Goal: Information Seeking & Learning: Find specific fact

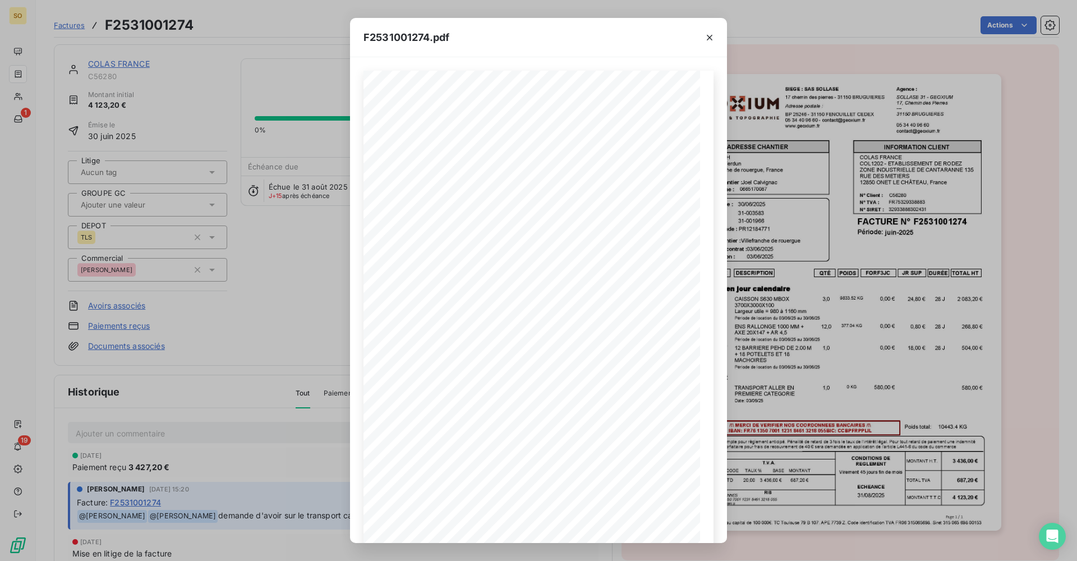
scroll to position [57, 0]
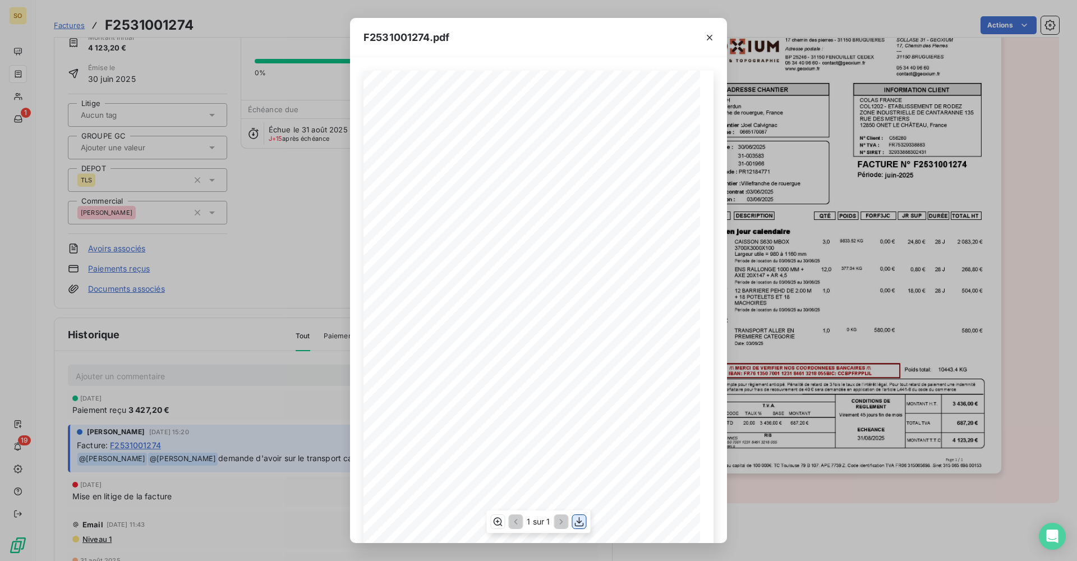
click at [583, 523] on icon "button" at bounding box center [579, 521] width 11 height 11
click at [707, 39] on icon "button" at bounding box center [709, 37] width 11 height 11
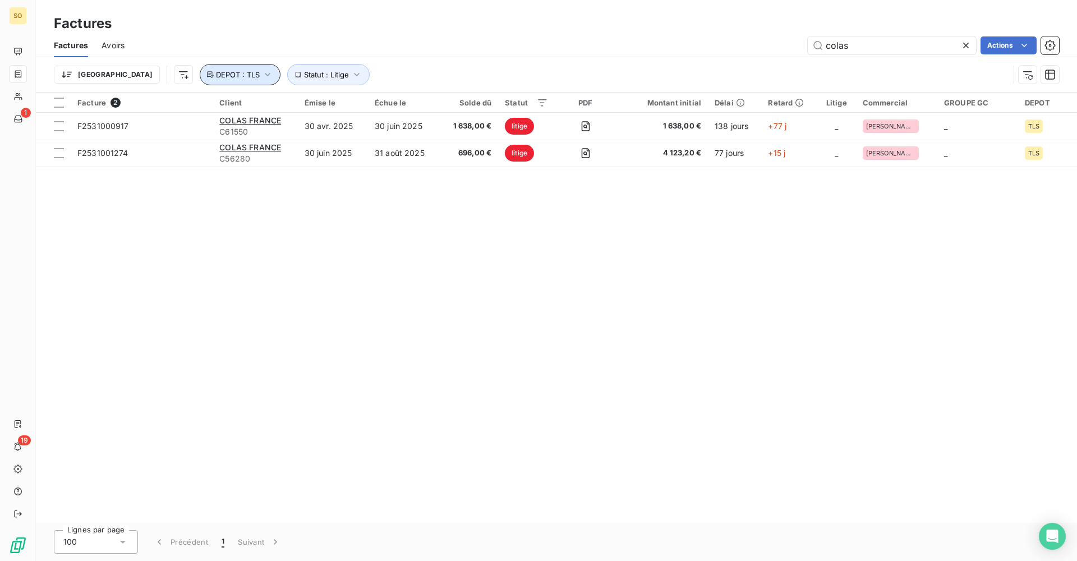
drag, startPoint x: 203, startPoint y: 80, endPoint x: 207, endPoint y: 85, distance: 6.3
click at [202, 80] on button "DEPOT : TLS" at bounding box center [240, 74] width 81 height 21
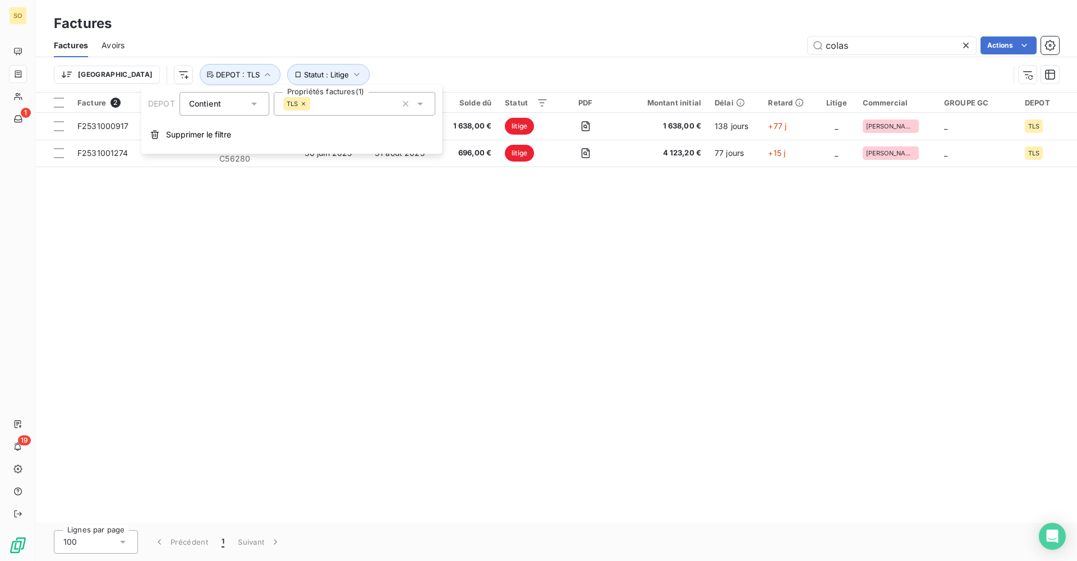
click at [307, 105] on icon at bounding box center [303, 103] width 7 height 7
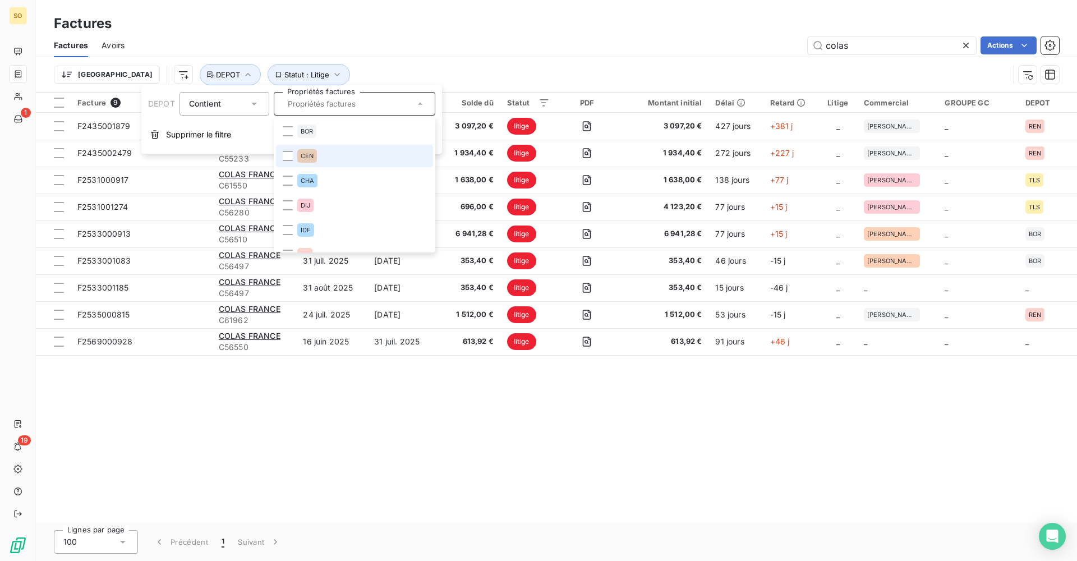
click at [321, 156] on li "CEN" at bounding box center [354, 156] width 157 height 22
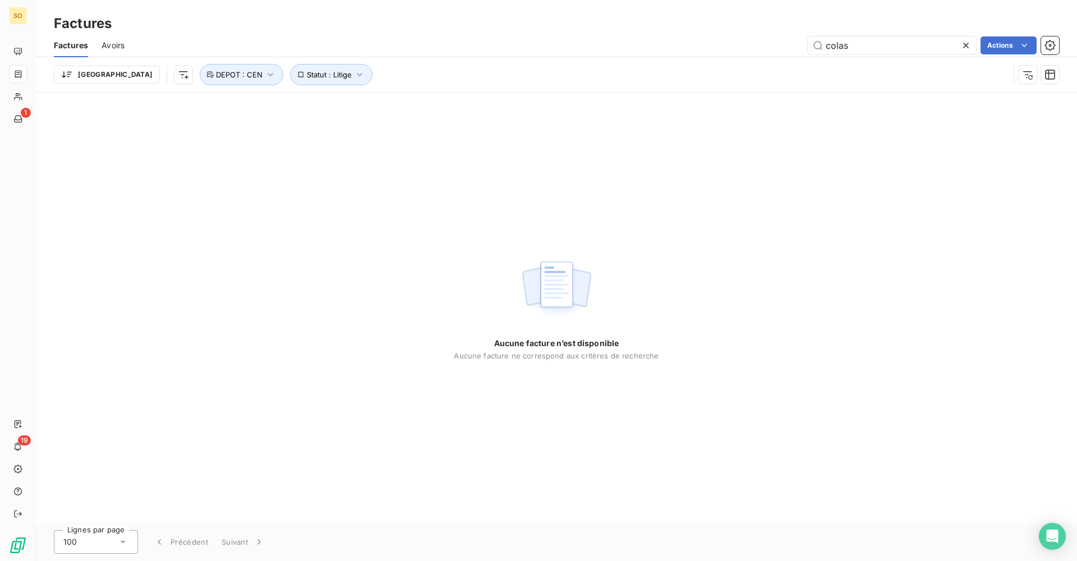
click at [448, 57] on div "Factures Avoirs colas Actions" at bounding box center [556, 46] width 1041 height 24
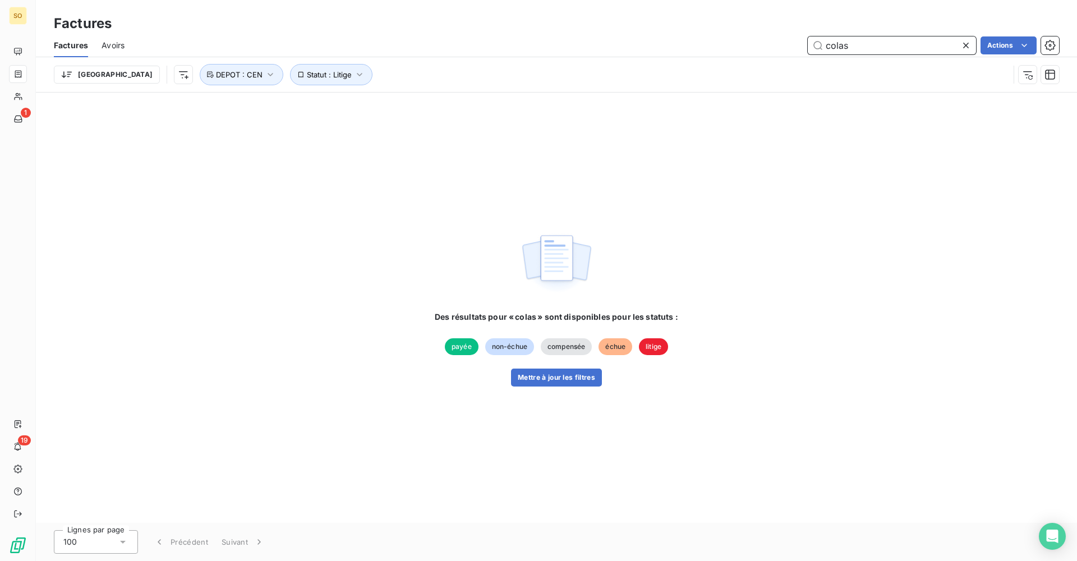
drag, startPoint x: 866, startPoint y: 40, endPoint x: 752, endPoint y: 47, distance: 113.5
click at [752, 47] on div "colas Actions" at bounding box center [598, 45] width 921 height 18
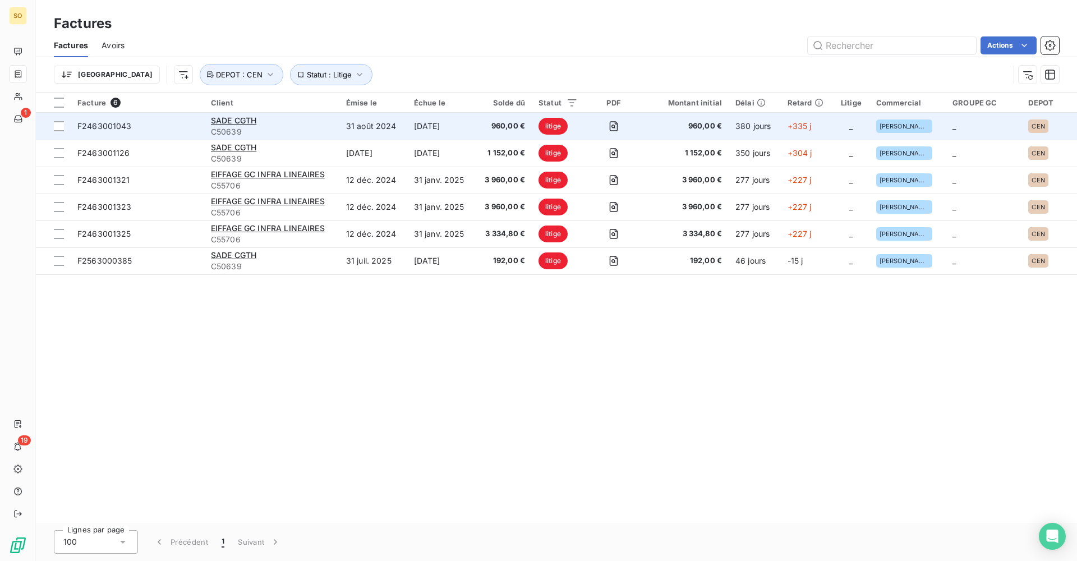
click at [312, 123] on div "SADE CGTH" at bounding box center [272, 120] width 122 height 11
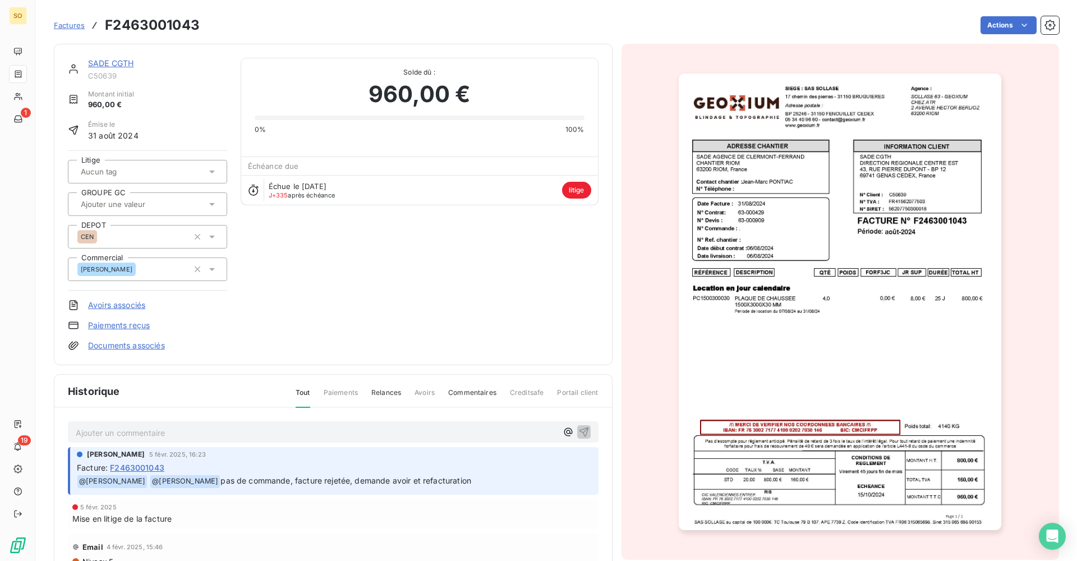
click at [838, 334] on img "button" at bounding box center [840, 301] width 323 height 457
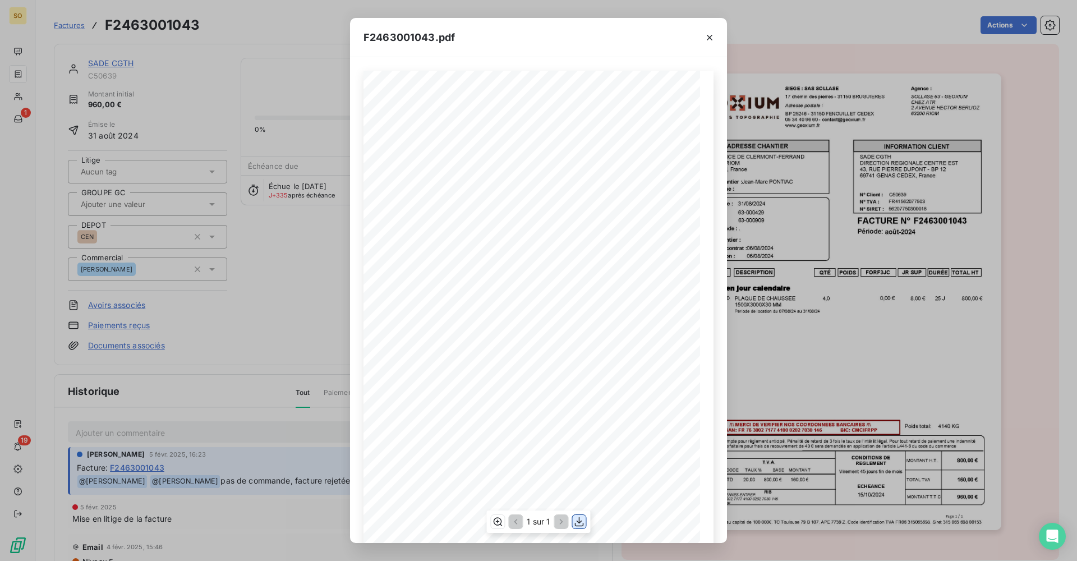
click at [582, 525] on icon "button" at bounding box center [579, 521] width 11 height 11
click at [166, 257] on div "F2463001043.pdf QTÉ RÉFÉRENCE TOTAL HT FORF3JC POIDS JR SUP DURÉE DESCRIPTION L…" at bounding box center [538, 280] width 1077 height 561
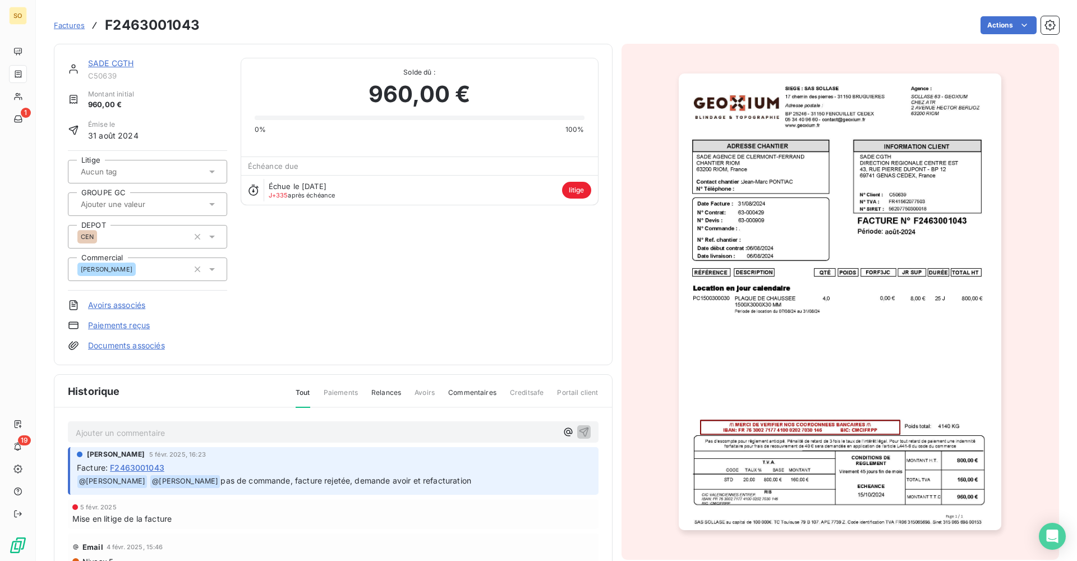
click at [128, 58] on div "SADE CGTH" at bounding box center [157, 63] width 139 height 11
click at [128, 61] on link "SADE CGTH" at bounding box center [110, 63] width 45 height 10
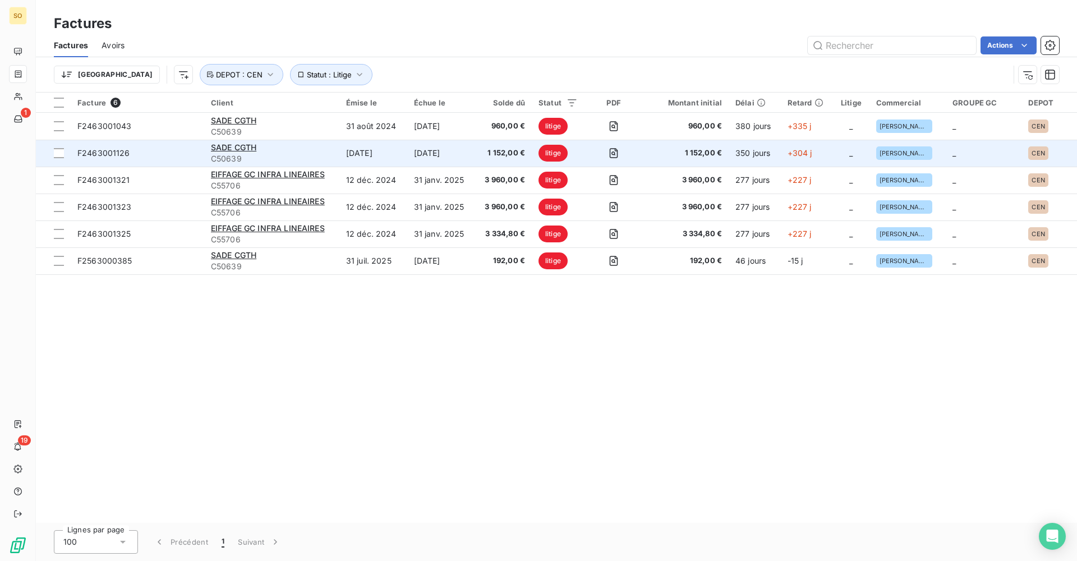
click at [255, 152] on div "SADE CGTH" at bounding box center [272, 147] width 122 height 11
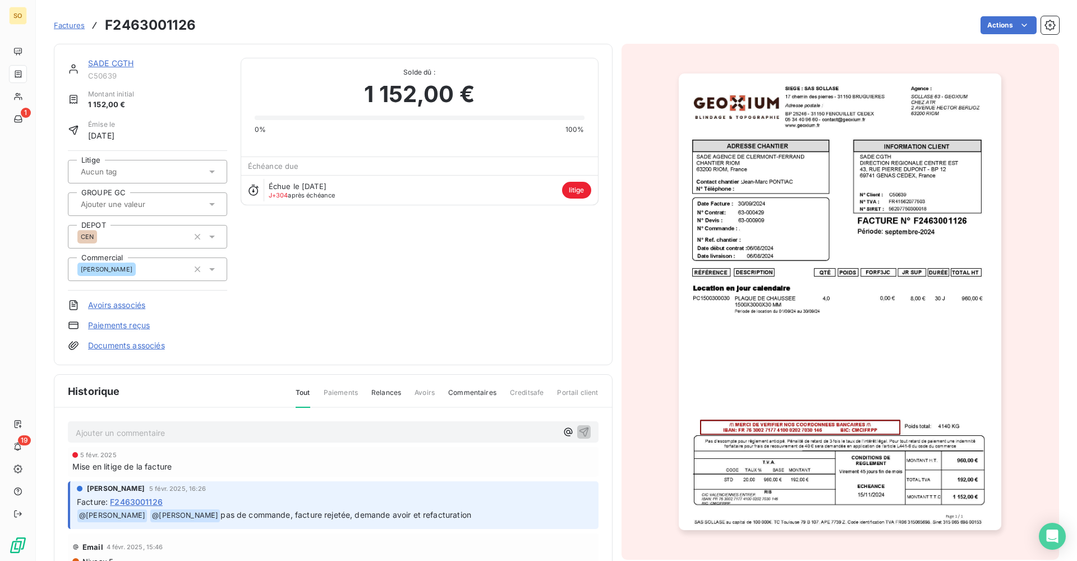
click at [833, 476] on img "button" at bounding box center [840, 301] width 323 height 457
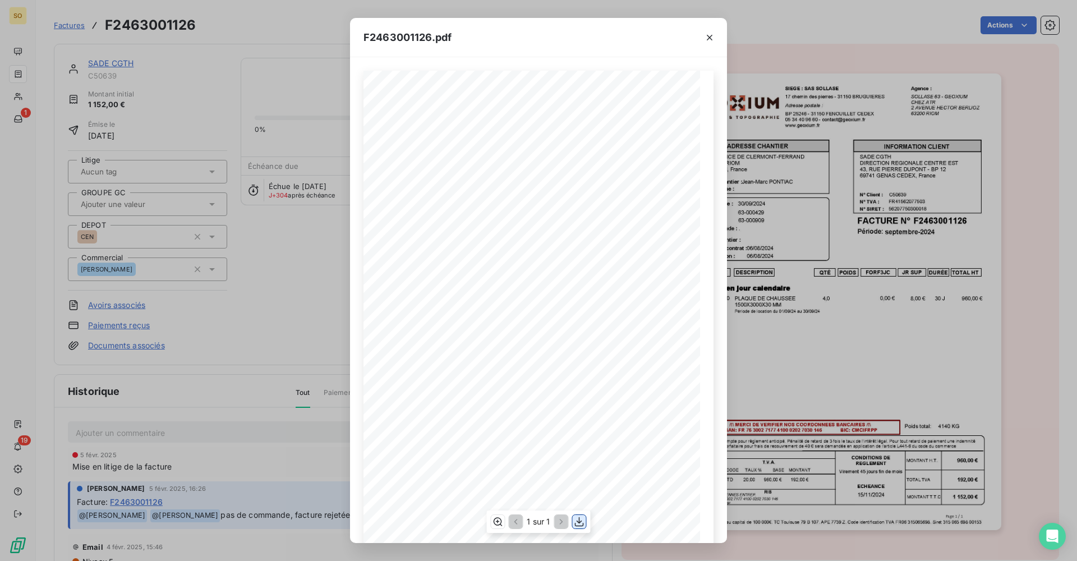
click at [582, 522] on icon "button" at bounding box center [579, 521] width 11 height 11
click at [259, 280] on div "F2463001126.pdf QTÉ RÉFÉRENCE TOTAL HT FORF3JC POIDS JR SUP DURÉE DESCRIPTION L…" at bounding box center [538, 280] width 1077 height 561
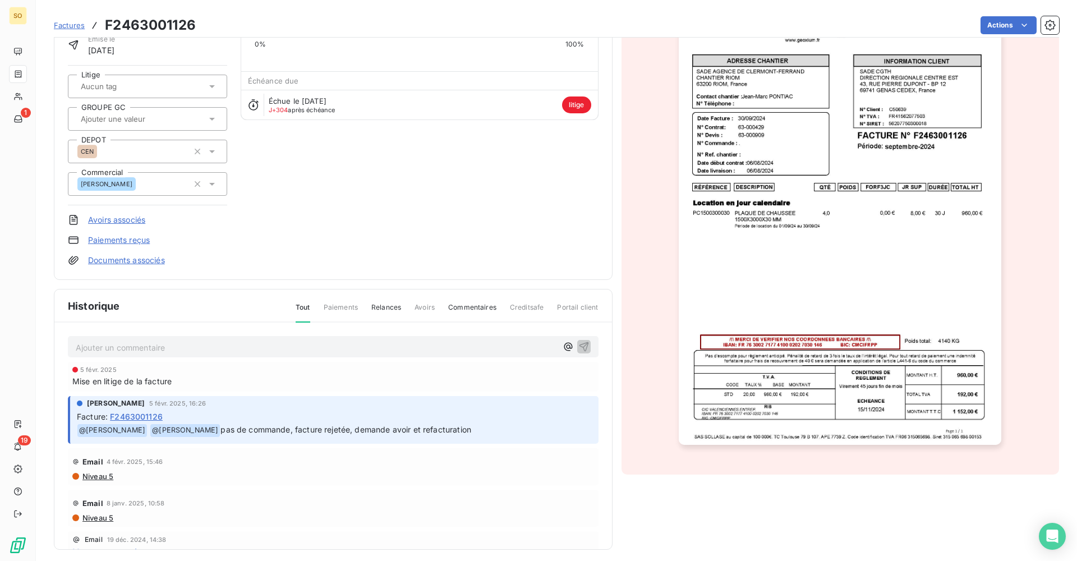
scroll to position [93, 0]
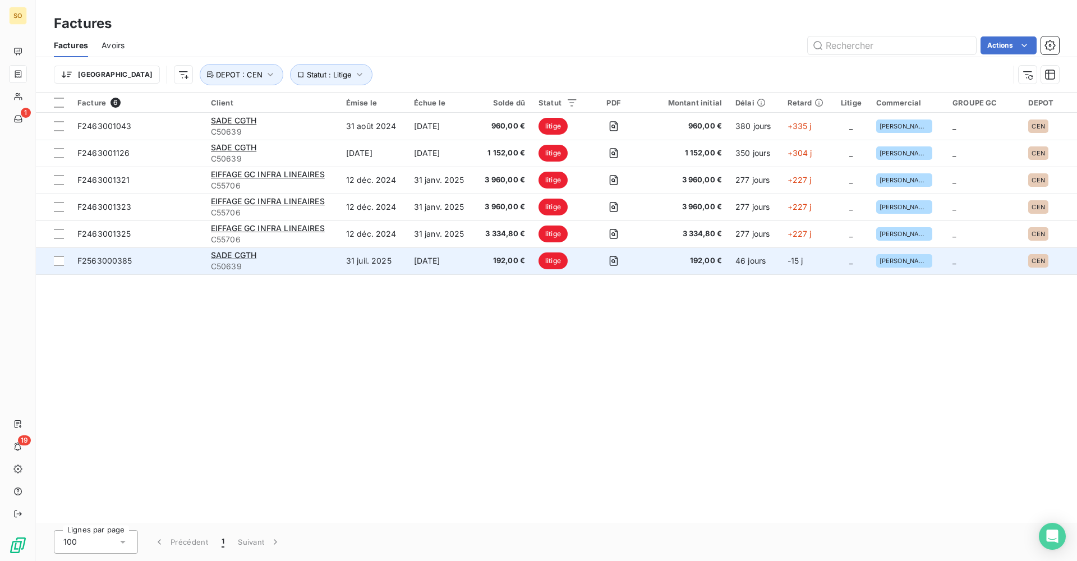
click at [262, 259] on div "SADE CGTH" at bounding box center [272, 255] width 122 height 11
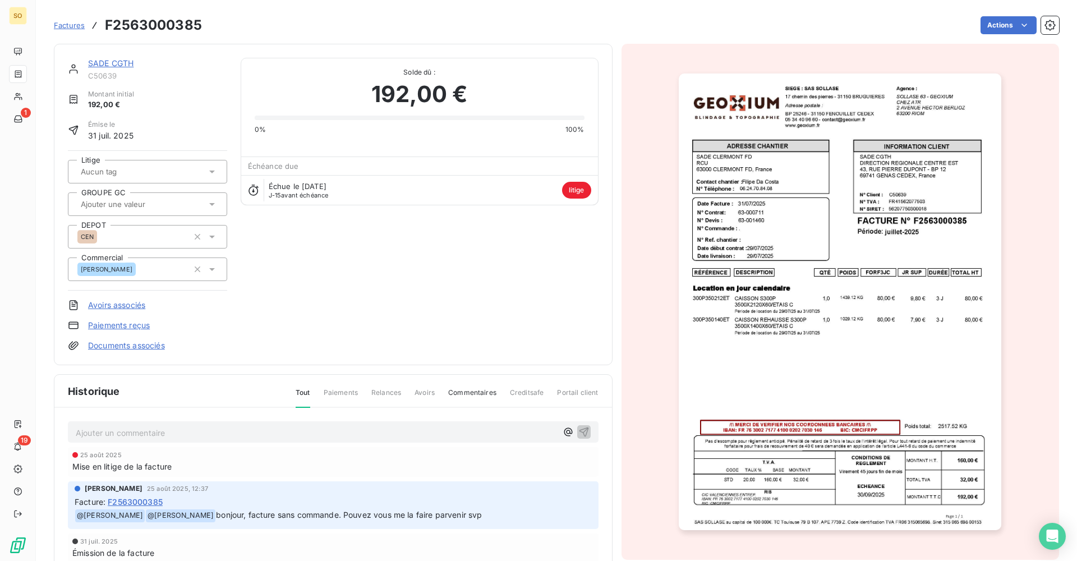
click at [800, 300] on img "button" at bounding box center [840, 301] width 323 height 457
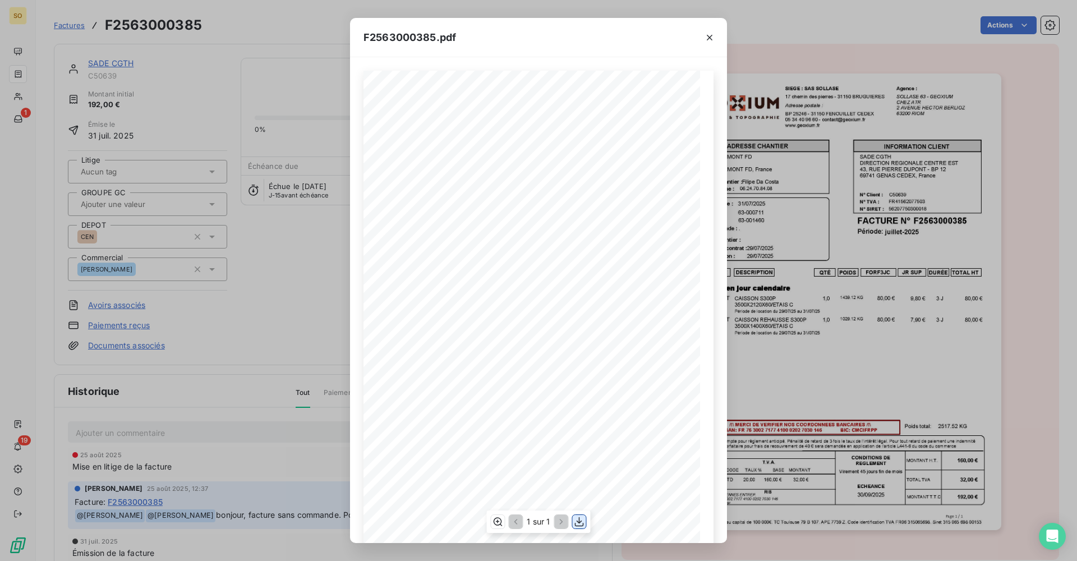
click at [582, 518] on icon "button" at bounding box center [579, 521] width 11 height 11
click at [211, 295] on div "F2563000385.pdf QTÉ RÉFÉRENCE TOTAL HT FORF3JC POIDS JR SUP DURÉE DESCRIPTION L…" at bounding box center [538, 280] width 1077 height 561
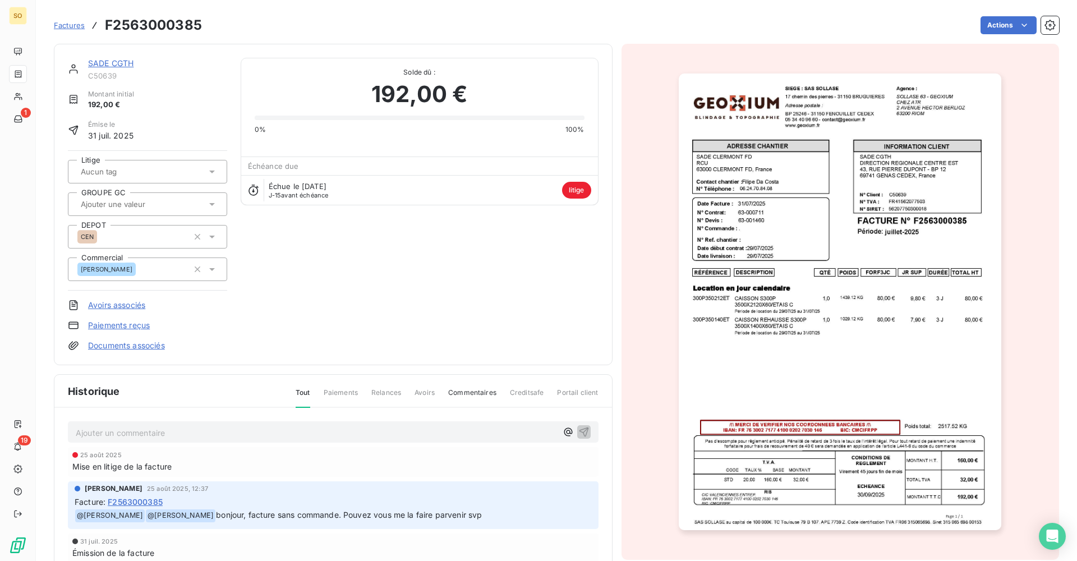
click at [120, 56] on div "SADE CGTH C50639 Montant initial 192,00 € Émise le 31 juil. 2025 Litige GROUPE …" at bounding box center [333, 204] width 559 height 321
click at [130, 60] on link "SADE CGTH" at bounding box center [110, 63] width 45 height 10
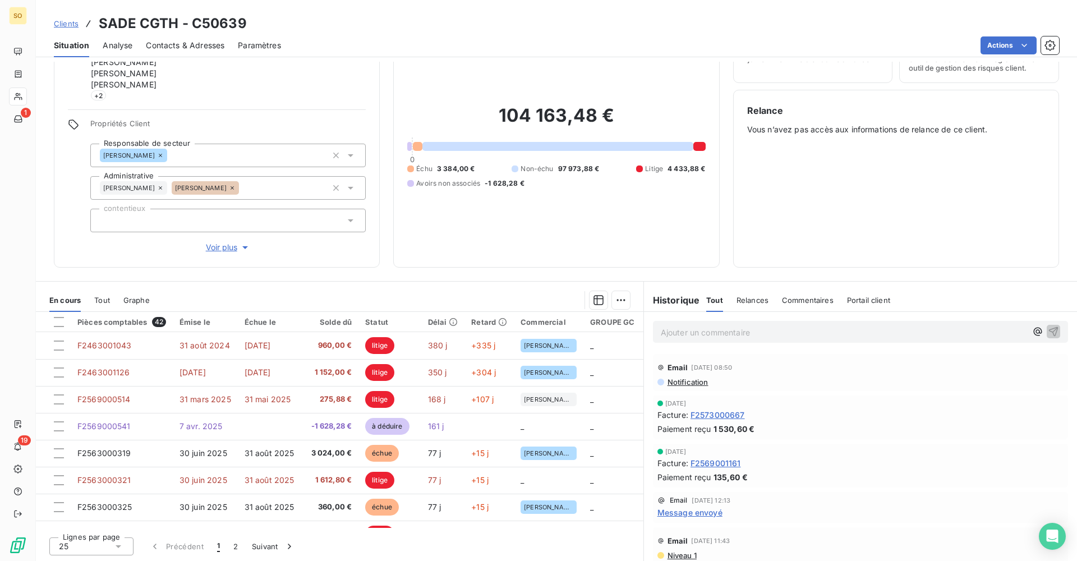
scroll to position [58, 0]
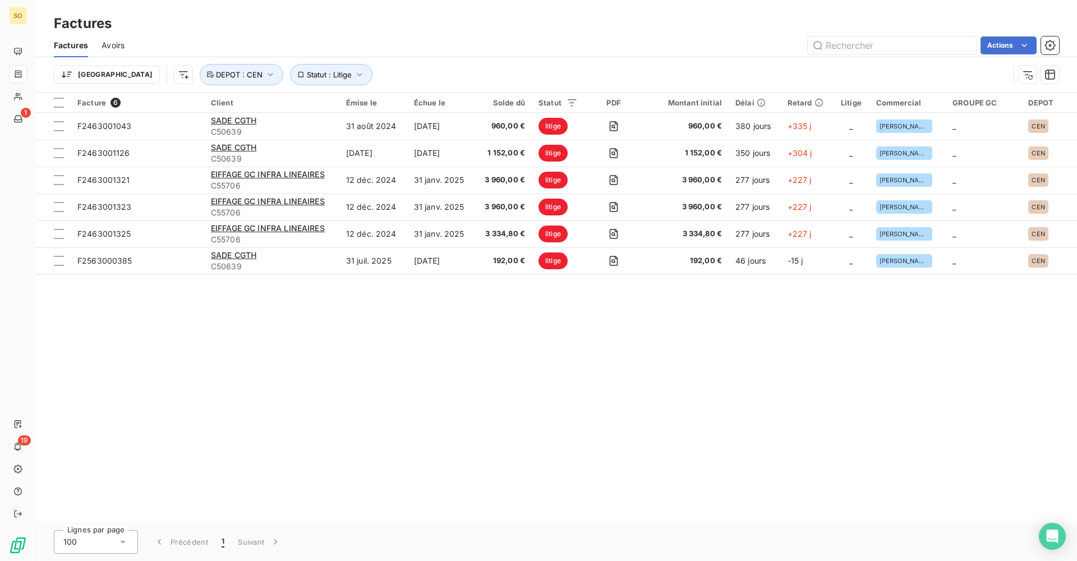
click at [281, 62] on div "Trier Statut : Litige DEPOT : CEN" at bounding box center [556, 74] width 1005 height 35
click at [290, 66] on button "Statut : Litige" at bounding box center [331, 74] width 82 height 21
click at [383, 109] on div "litige" at bounding box center [441, 104] width 162 height 24
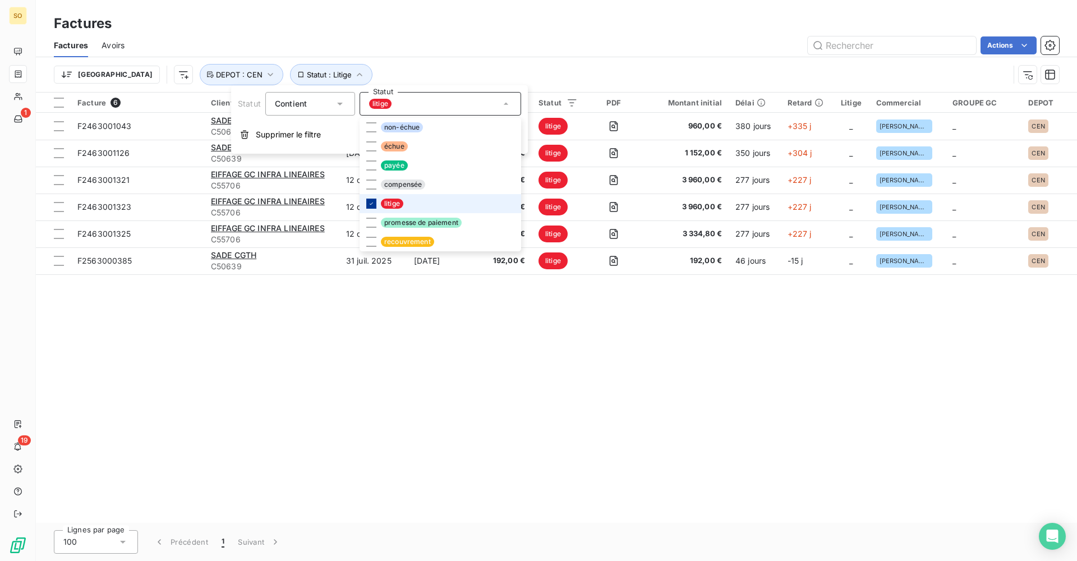
click at [368, 204] on icon at bounding box center [371, 203] width 7 height 7
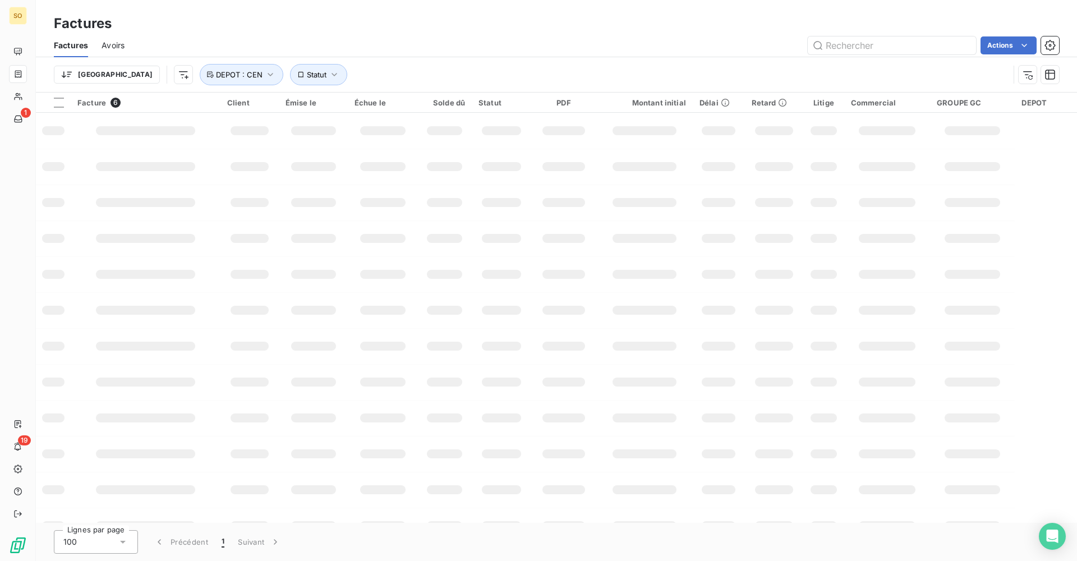
click at [375, 79] on div "Trier Statut DEPOT : [GEOGRAPHIC_DATA]" at bounding box center [531, 74] width 955 height 21
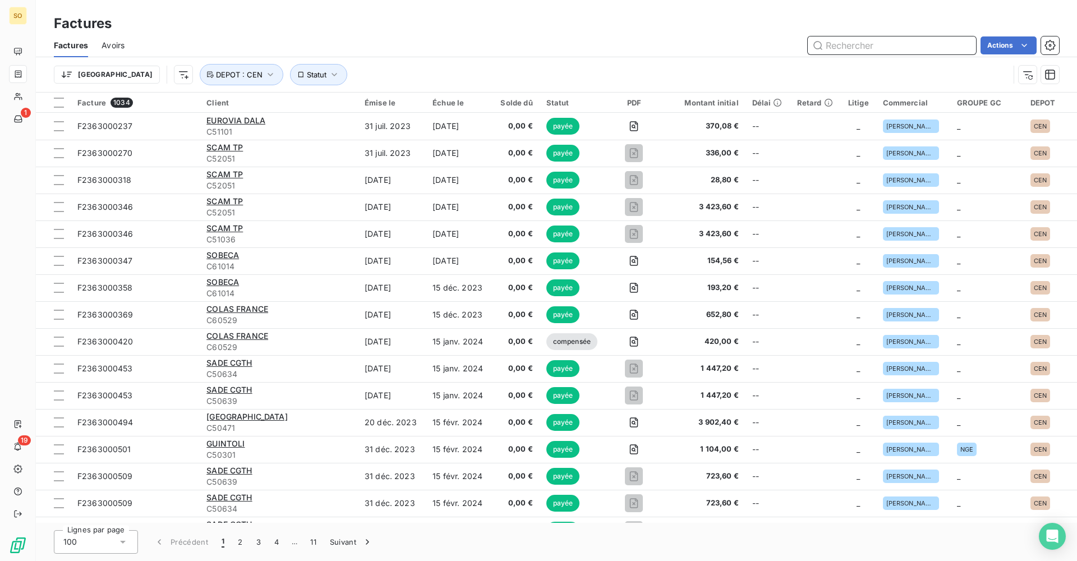
click at [839, 47] on input "text" at bounding box center [892, 45] width 168 height 18
click at [268, 74] on icon "button" at bounding box center [271, 74] width 6 height 3
click at [304, 118] on div "DEPOT Contient is Propriétés factures (1) CEN Supprimer le filtre" at bounding box center [291, 119] width 301 height 68
click at [316, 107] on input "text" at bounding box center [316, 104] width 9 height 10
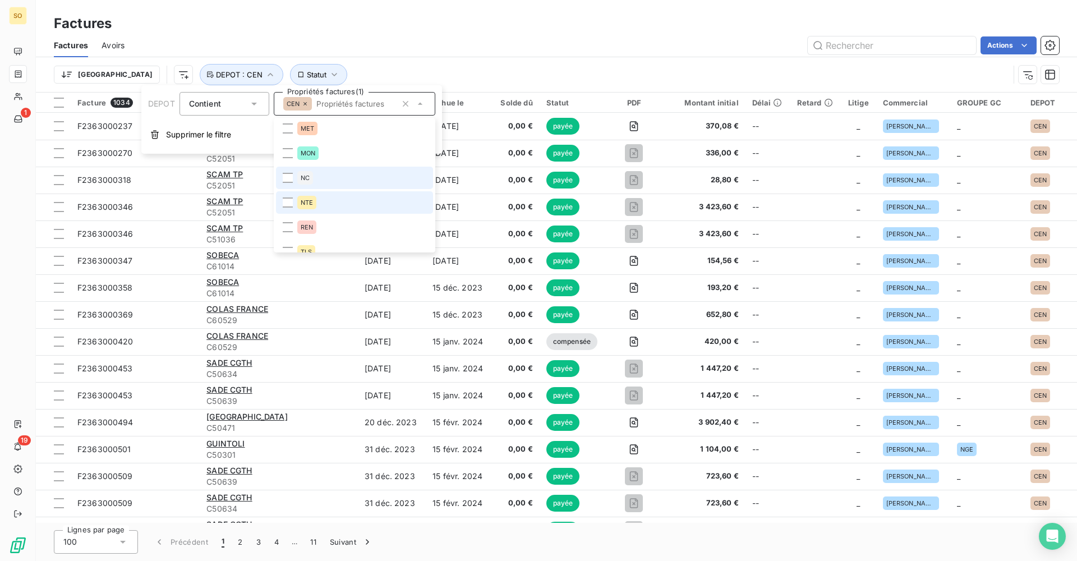
scroll to position [213, 0]
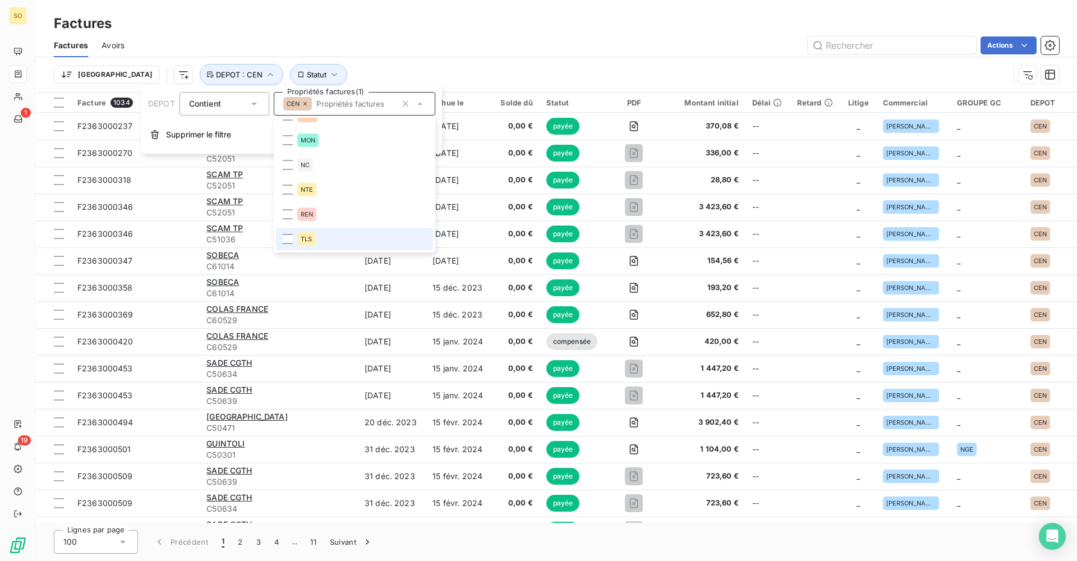
click at [335, 237] on li "TLS" at bounding box center [354, 239] width 157 height 22
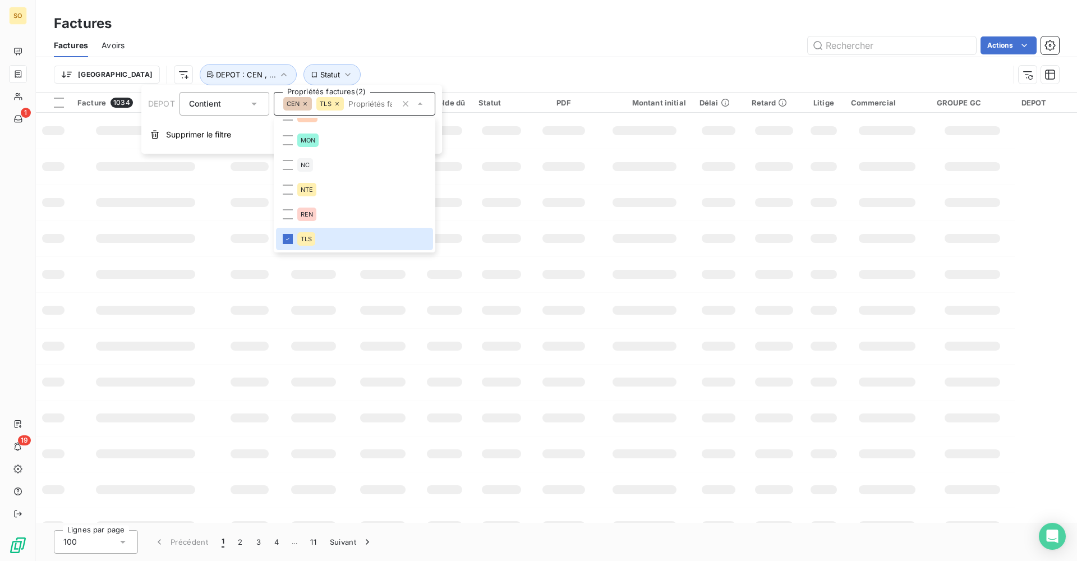
click at [446, 70] on div "Trier Statut DEPOT : [GEOGRAPHIC_DATA] , ..." at bounding box center [531, 74] width 955 height 21
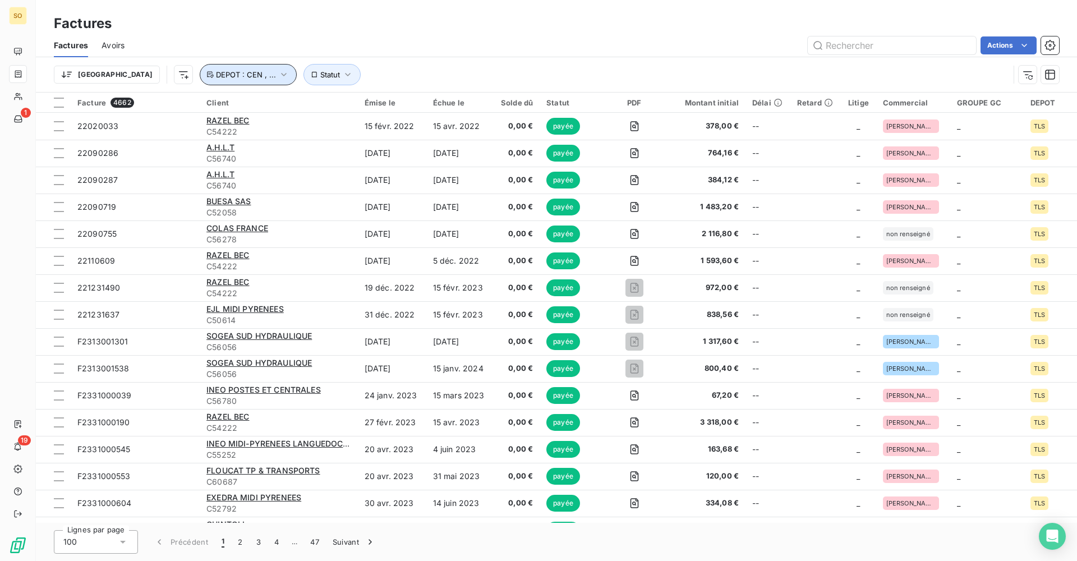
click at [208, 80] on button "DEPOT : CEN , ..." at bounding box center [248, 74] width 97 height 21
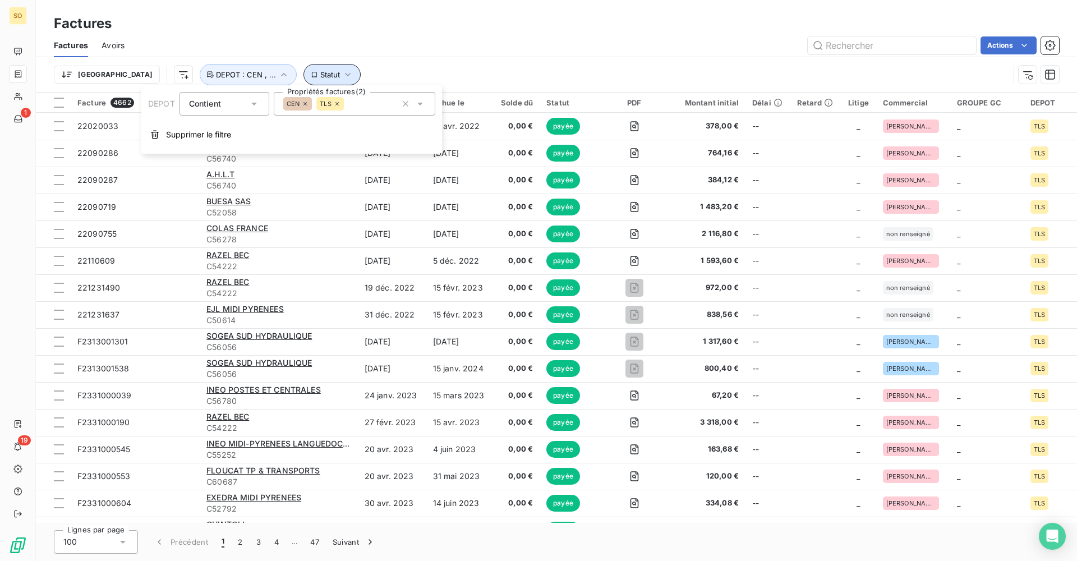
click at [320, 72] on span "Statut" at bounding box center [330, 74] width 20 height 9
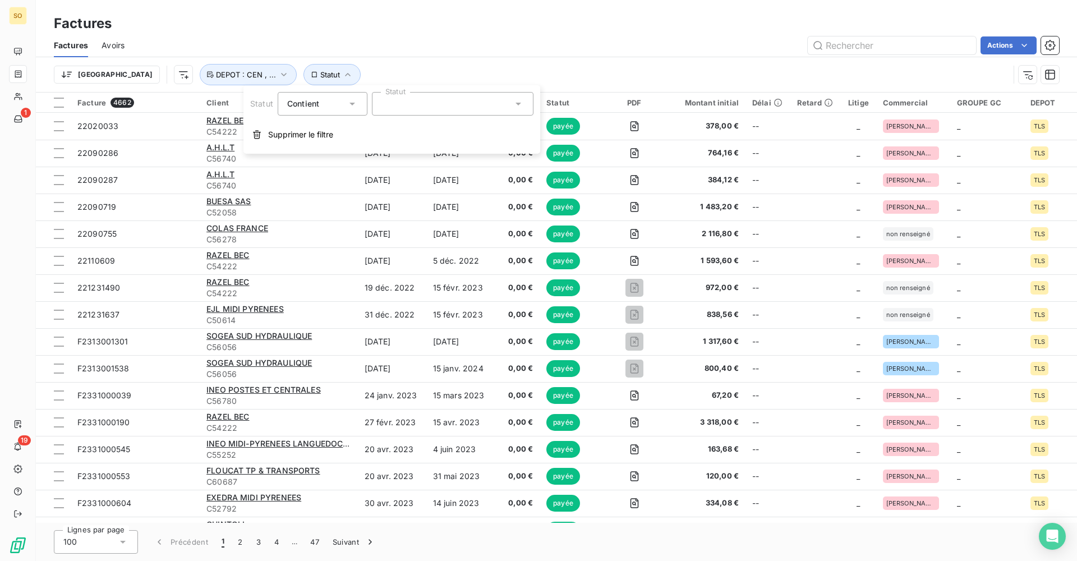
click at [403, 105] on div at bounding box center [453, 104] width 162 height 24
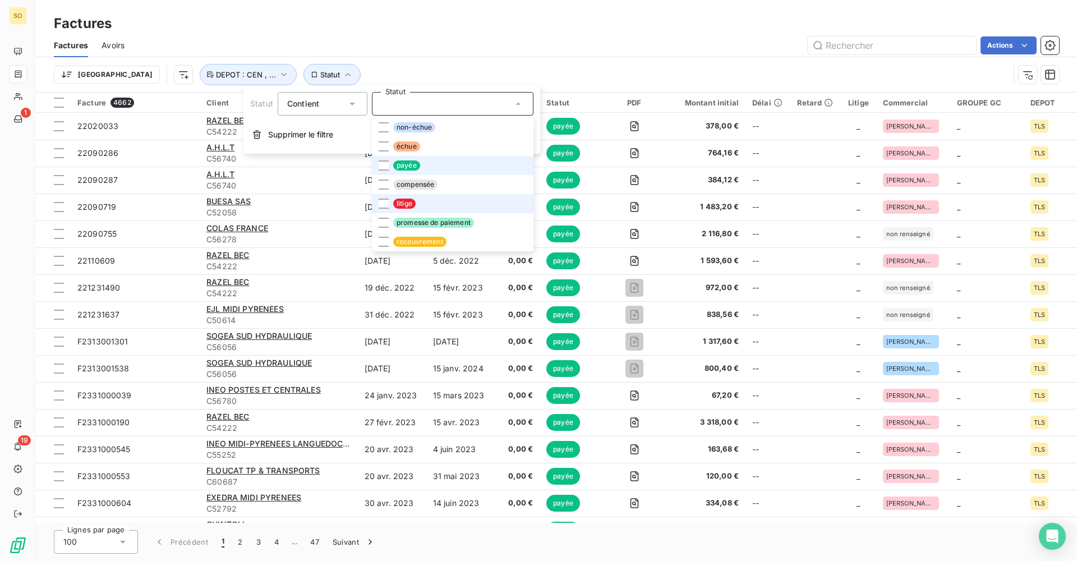
click at [425, 205] on li "litige" at bounding box center [453, 203] width 162 height 19
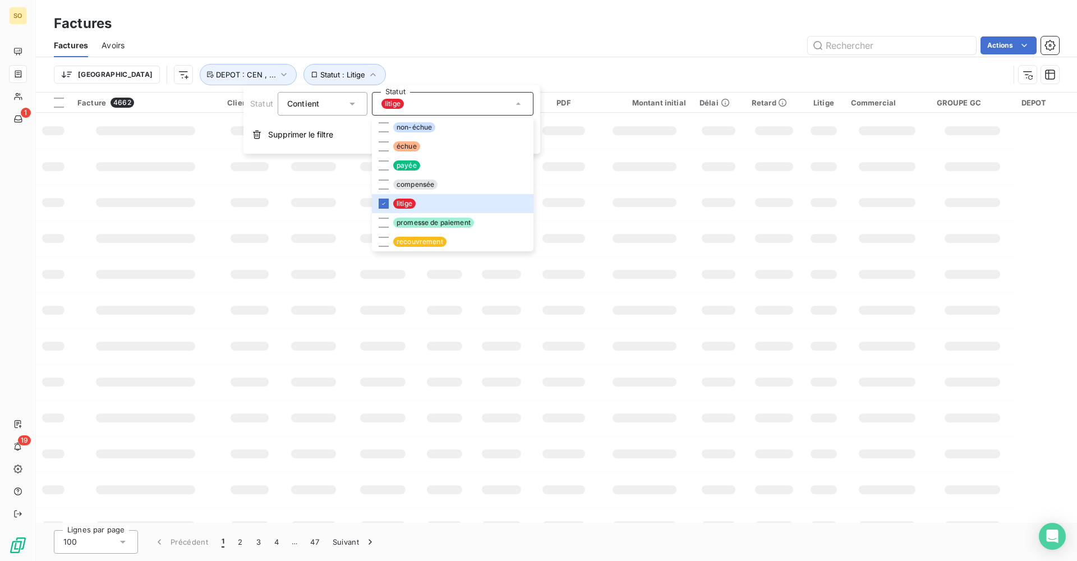
click at [426, 73] on div "Trier Statut : Litige DEPOT : CEN , ..." at bounding box center [531, 74] width 955 height 21
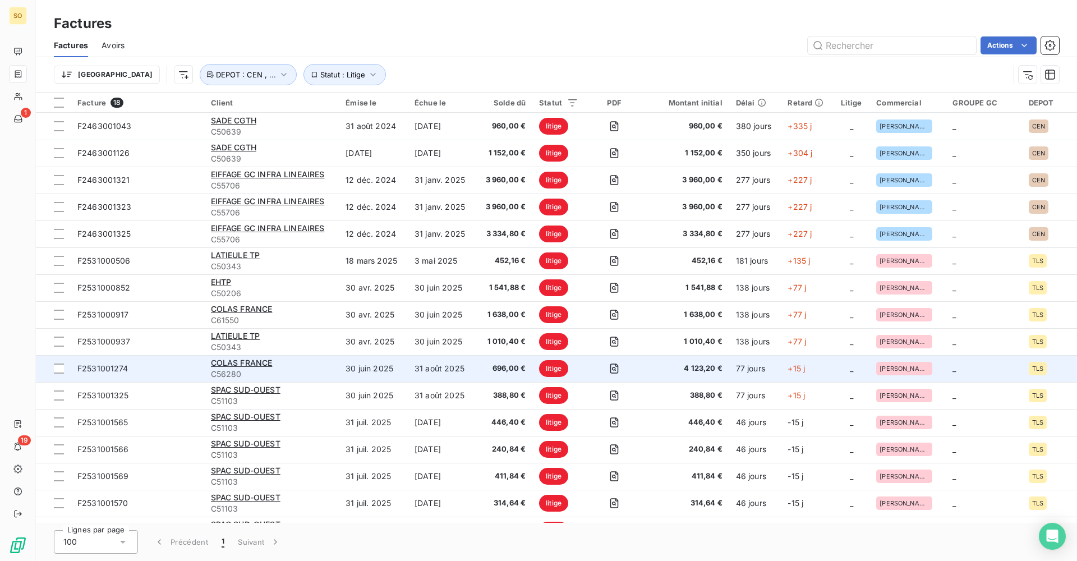
click at [297, 368] on div "COLAS FRANCE" at bounding box center [272, 362] width 122 height 11
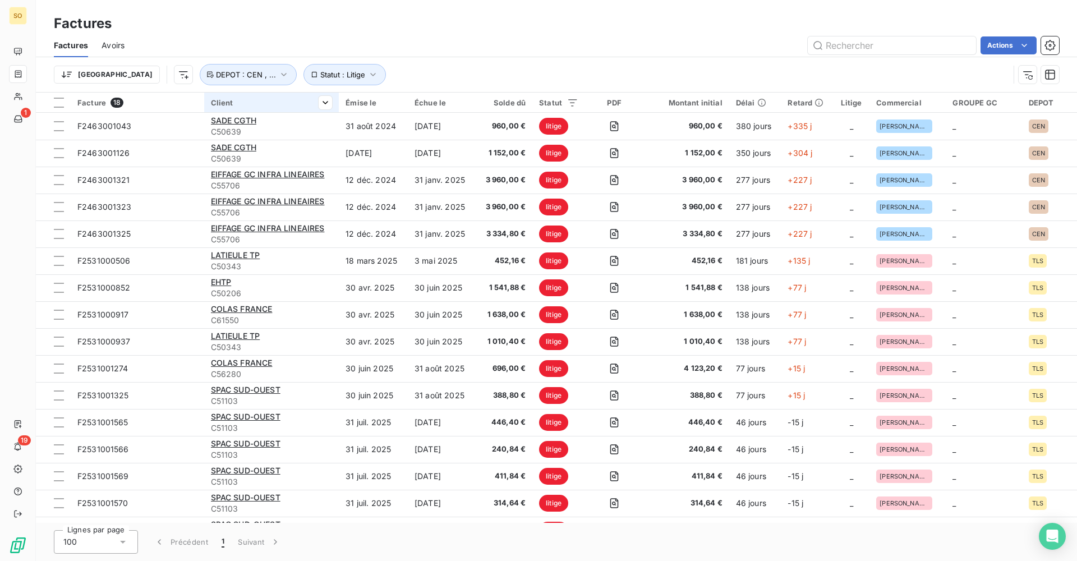
click at [241, 100] on div "Client" at bounding box center [272, 102] width 122 height 9
click at [207, 134] on div at bounding box center [244, 133] width 162 height 24
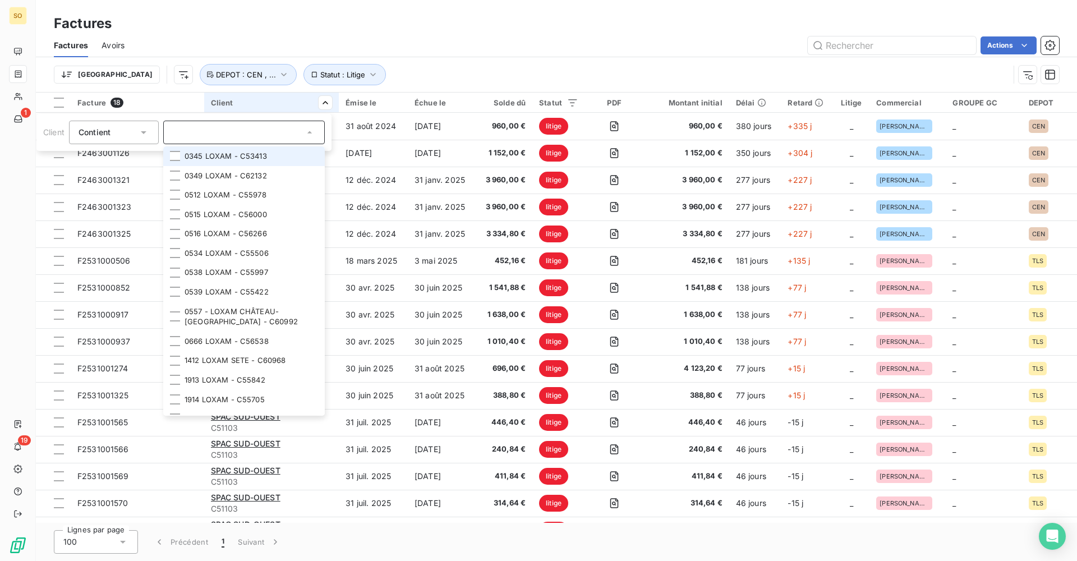
drag, startPoint x: 220, startPoint y: 134, endPoint x: 214, endPoint y: 134, distance: 6.2
click at [219, 134] on input "text" at bounding box center [238, 132] width 131 height 10
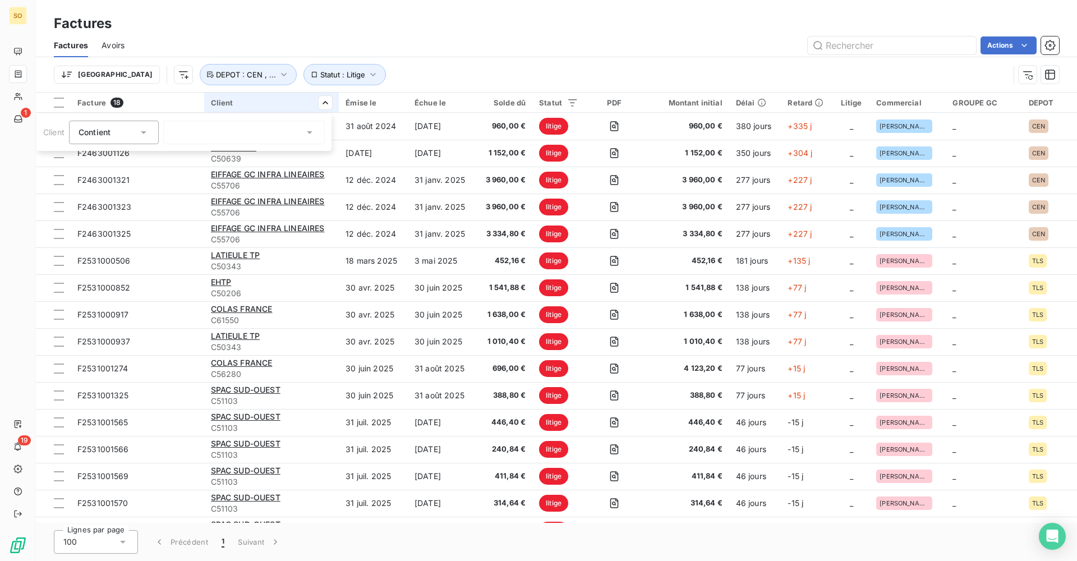
click at [104, 134] on span "Contient" at bounding box center [95, 132] width 32 height 10
click at [122, 138] on div "Contient" at bounding box center [108, 133] width 59 height 16
click at [276, 100] on html "SO 1 19 Factures Factures Avoirs Actions Trier Statut : Litige DEPOT : CEN , ..…" at bounding box center [538, 280] width 1077 height 561
click at [247, 104] on div "Client" at bounding box center [272, 102] width 122 height 9
drag, startPoint x: 285, startPoint y: 104, endPoint x: 247, endPoint y: 102, distance: 38.2
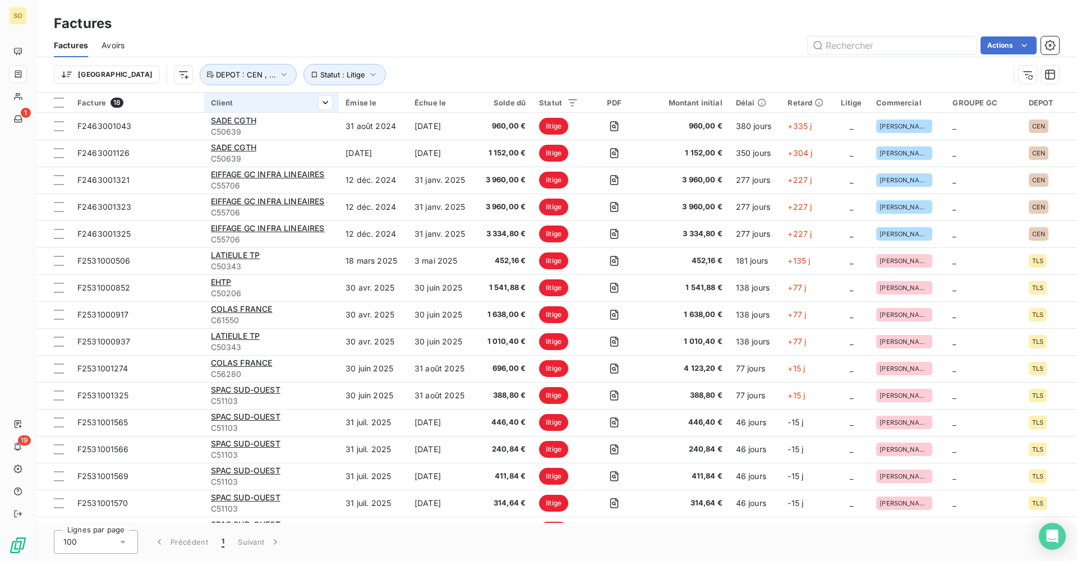
click at [284, 104] on div "Client" at bounding box center [272, 102] width 122 height 9
click at [246, 101] on div "Client" at bounding box center [272, 102] width 122 height 9
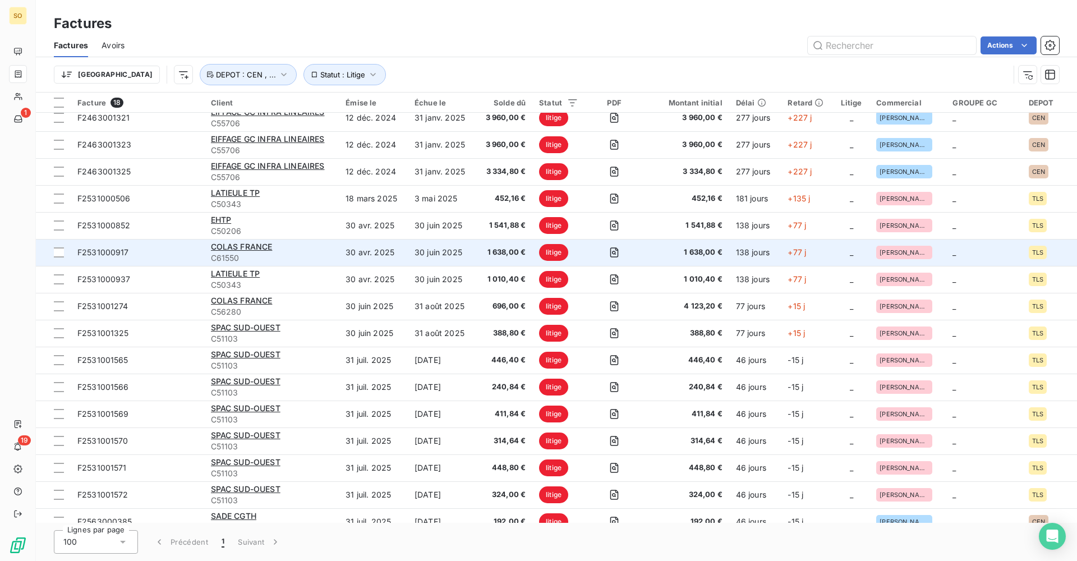
scroll to position [75, 0]
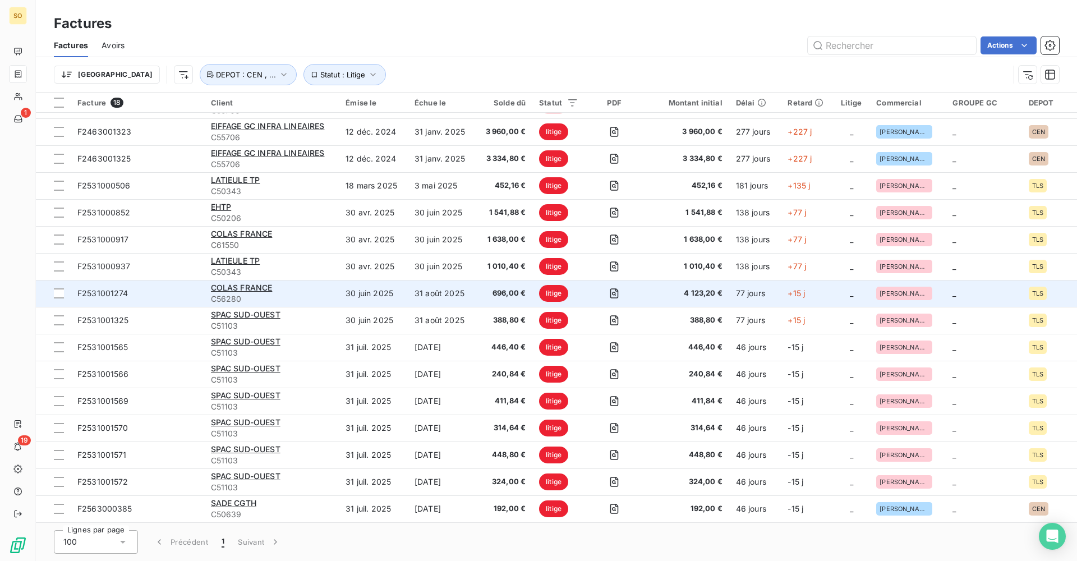
click at [252, 292] on div "COLAS FRANCE" at bounding box center [272, 287] width 122 height 11
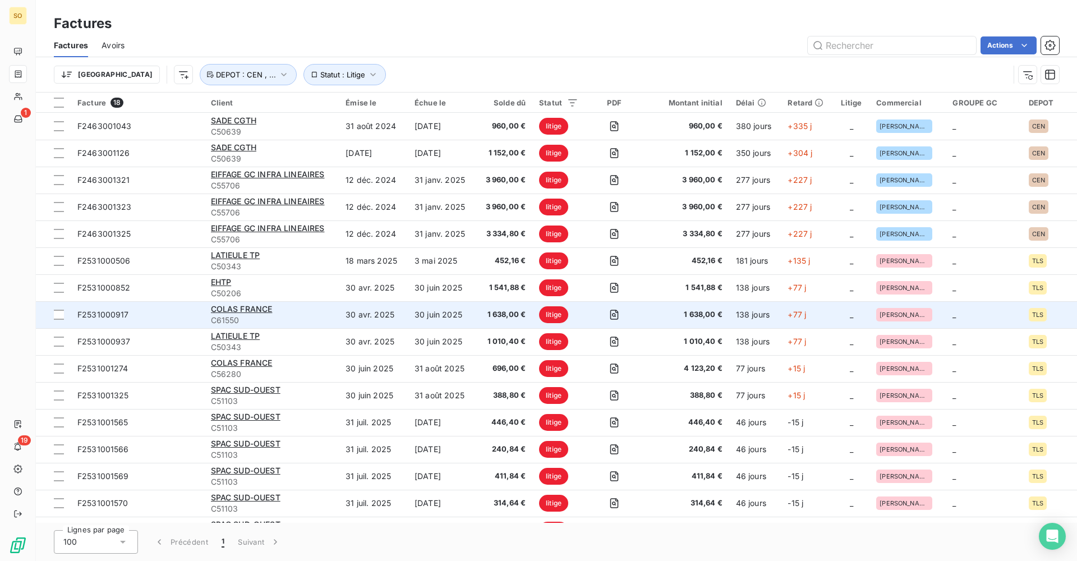
click at [271, 314] on div "COLAS FRANCE" at bounding box center [272, 309] width 122 height 11
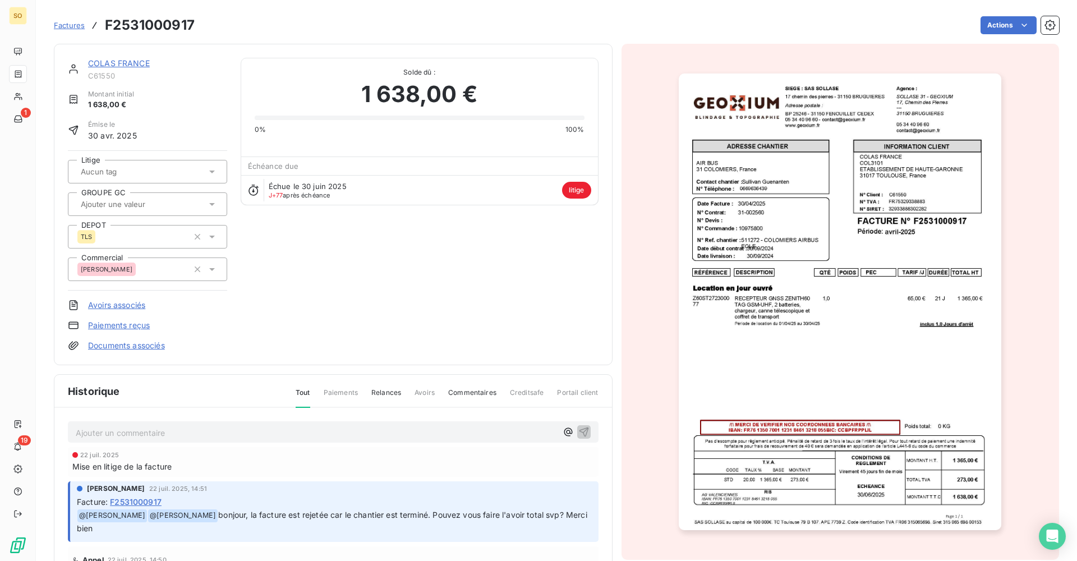
click at [898, 255] on img "button" at bounding box center [840, 301] width 323 height 457
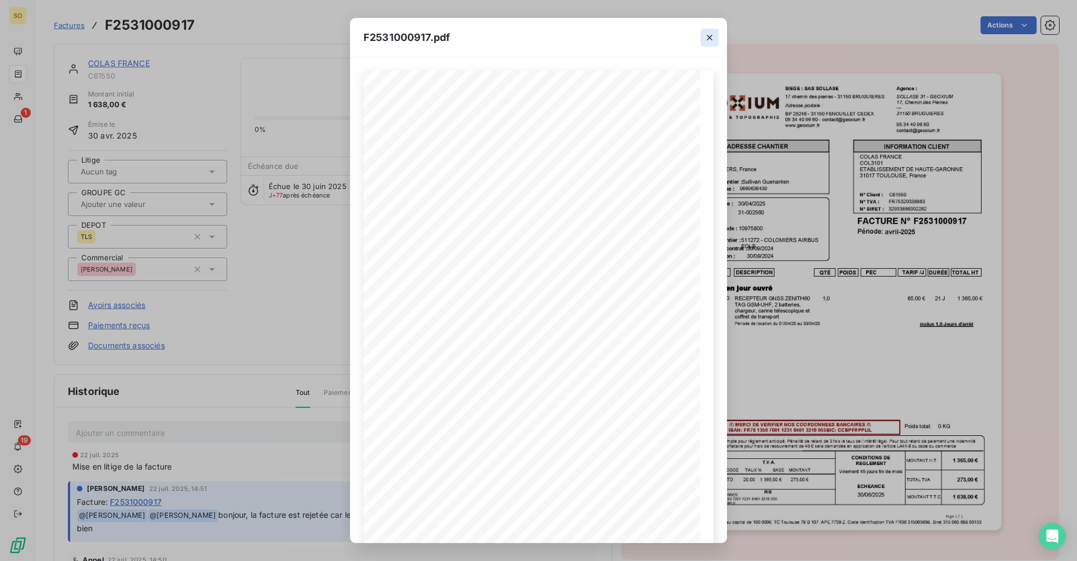
click at [710, 38] on icon "button" at bounding box center [710, 38] width 6 height 6
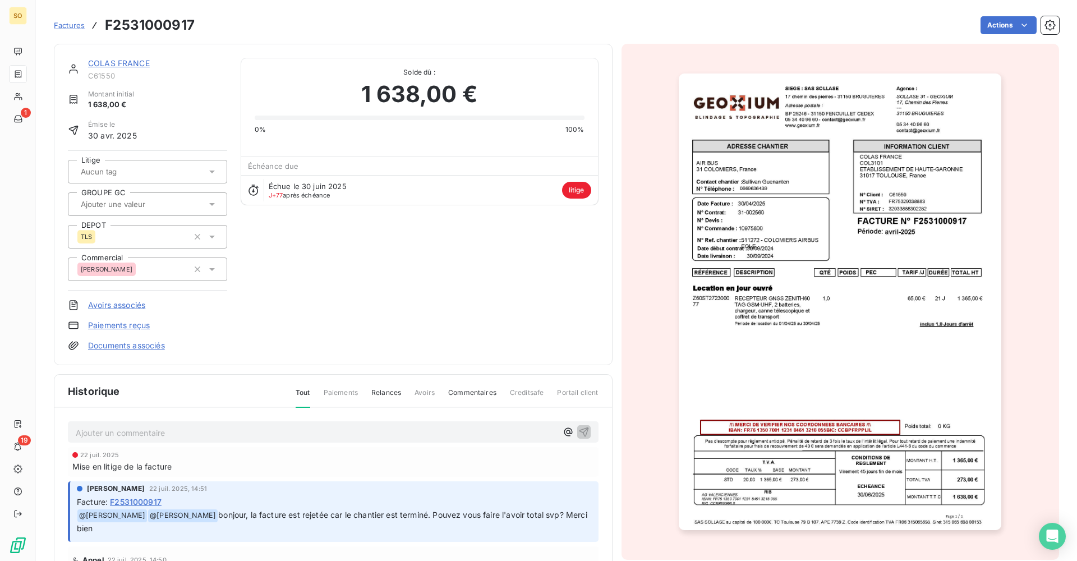
click at [135, 60] on link "COLAS FRANCE" at bounding box center [119, 63] width 62 height 10
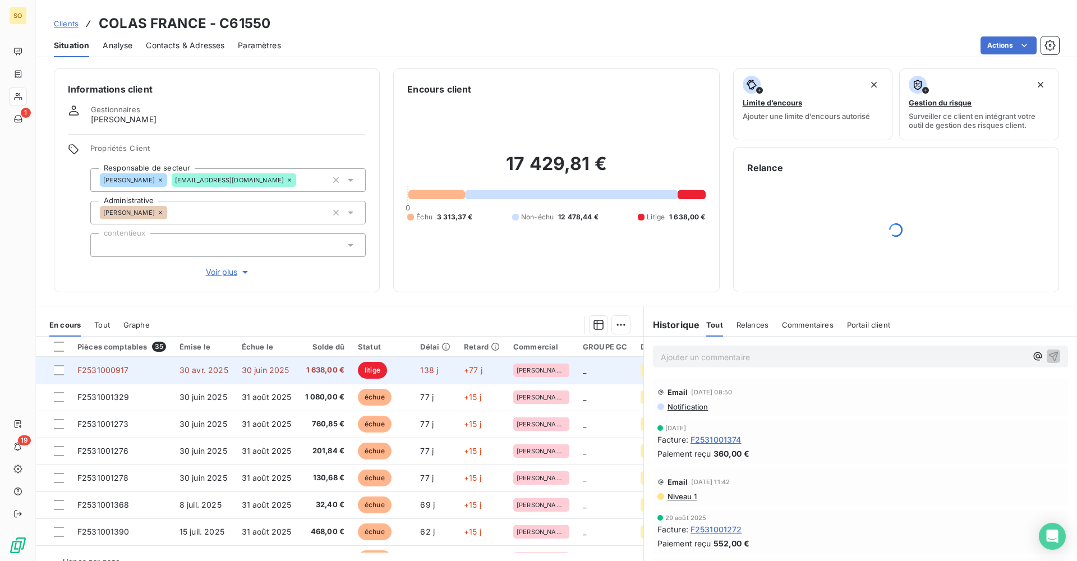
click at [264, 380] on td "30 juin 2025" at bounding box center [266, 370] width 63 height 27
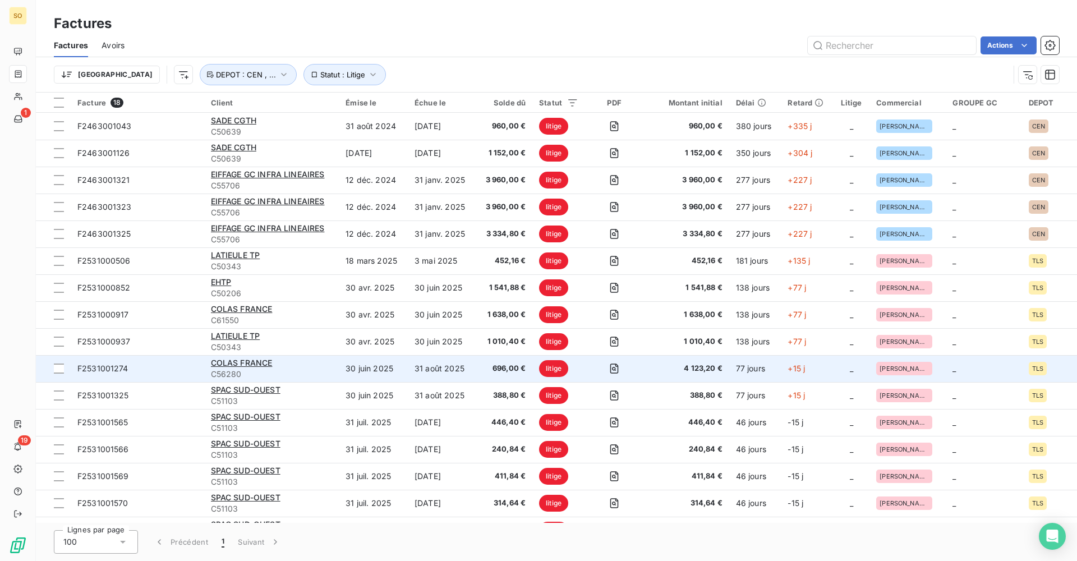
click at [324, 366] on div "COLAS FRANCE" at bounding box center [272, 362] width 122 height 11
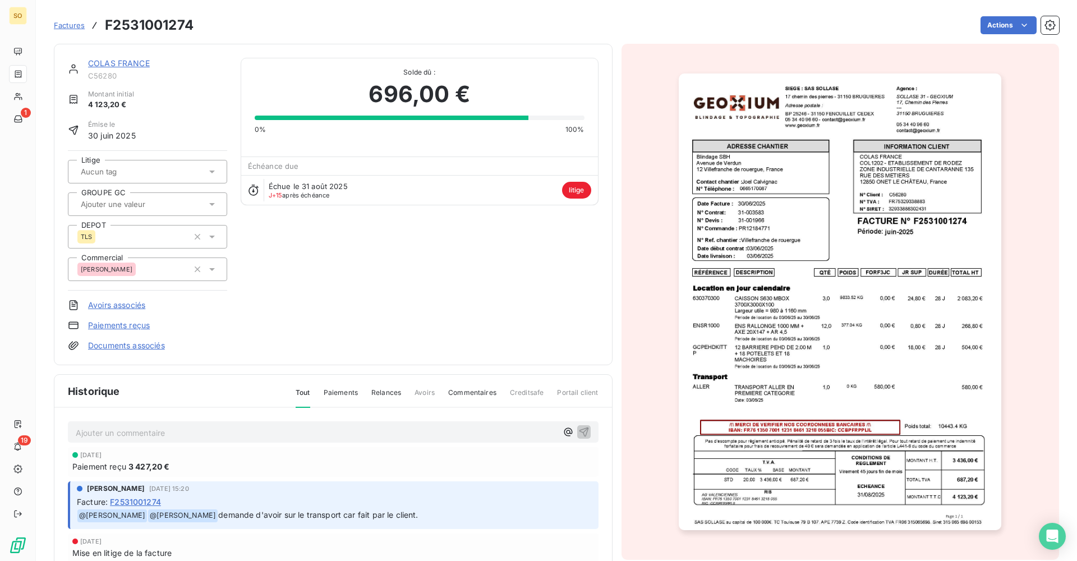
drag, startPoint x: 279, startPoint y: 451, endPoint x: 279, endPoint y: 438, distance: 12.9
click at [279, 451] on div "[DATE] Paiement reçu 3 427,20 €" at bounding box center [333, 462] width 531 height 30
click at [279, 438] on p "Ajouter un commentaire ﻿" at bounding box center [316, 433] width 481 height 14
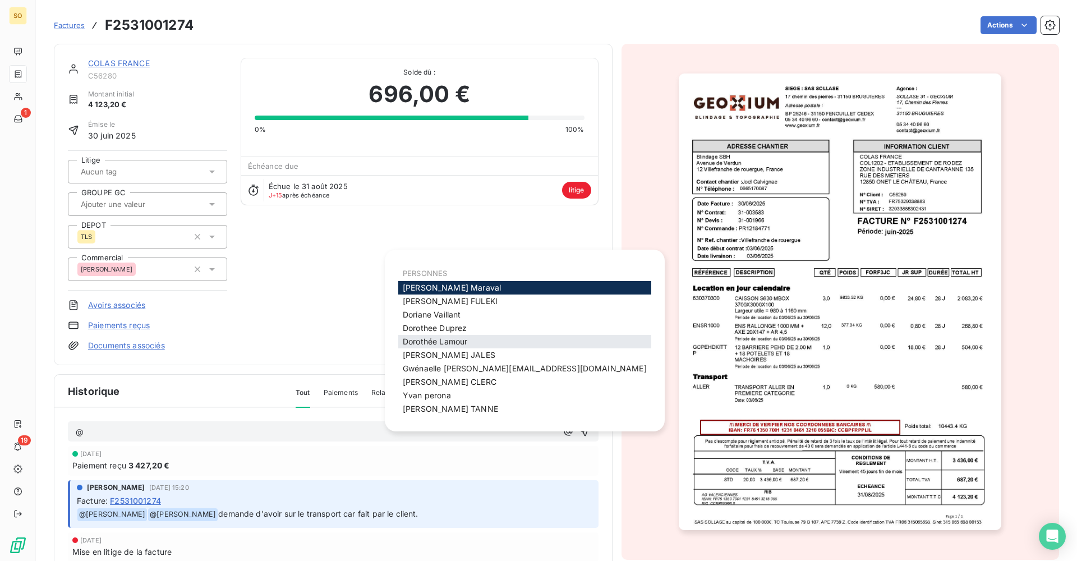
click at [433, 345] on span "[PERSON_NAME]" at bounding box center [435, 342] width 65 height 10
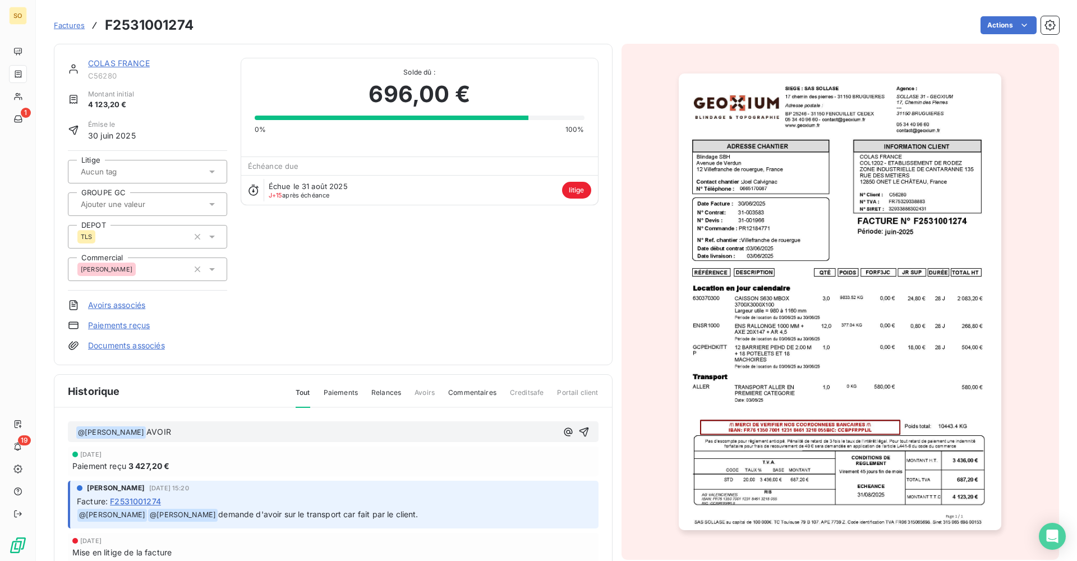
click at [205, 435] on p "﻿ @ [PERSON_NAME] ﻿ AVOIR" at bounding box center [316, 432] width 481 height 13
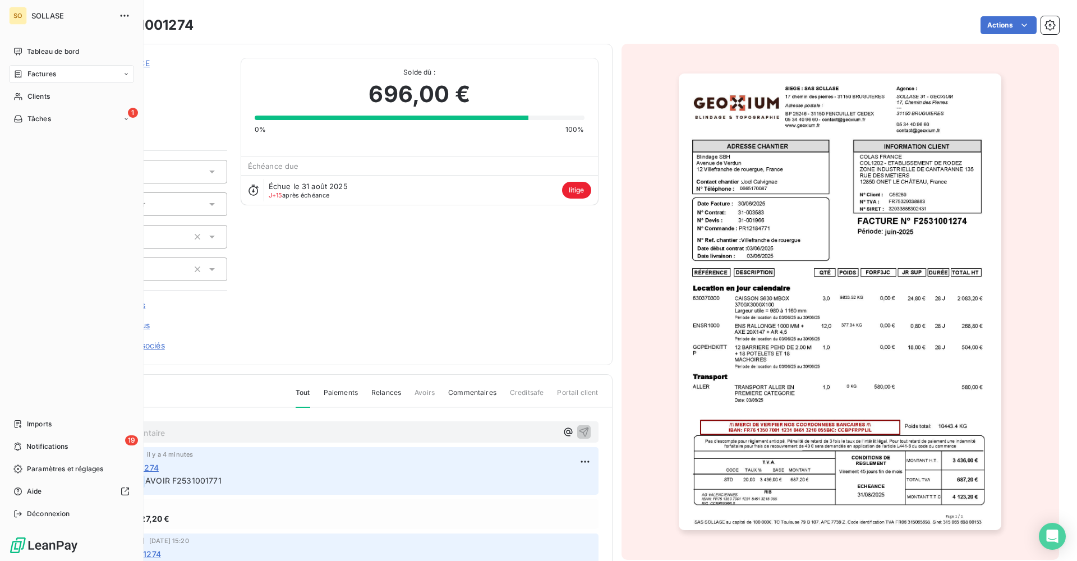
click at [261, 19] on div "Actions" at bounding box center [633, 25] width 852 height 18
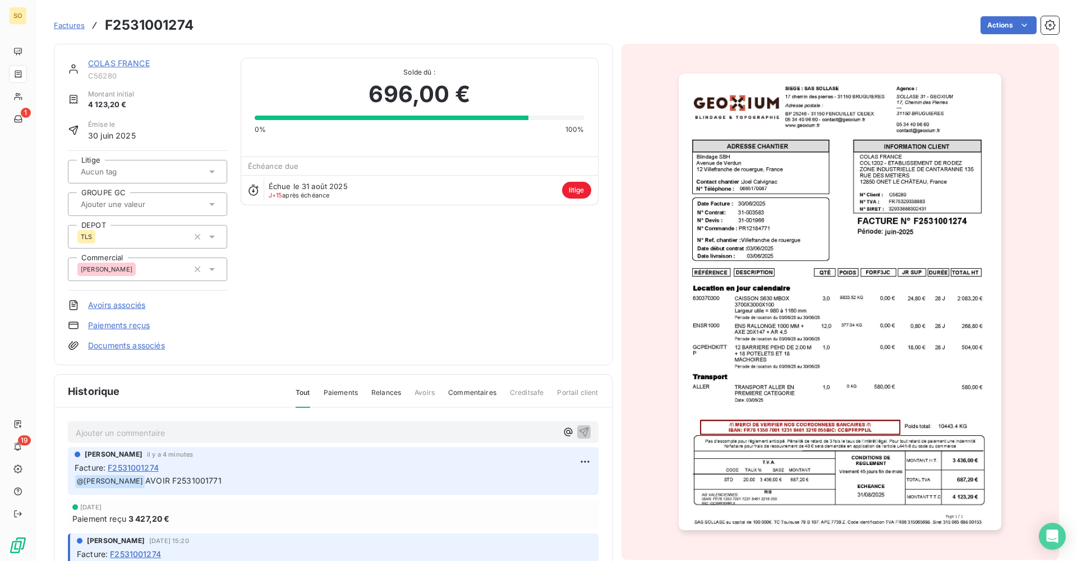
click at [66, 22] on span "Factures" at bounding box center [69, 25] width 31 height 9
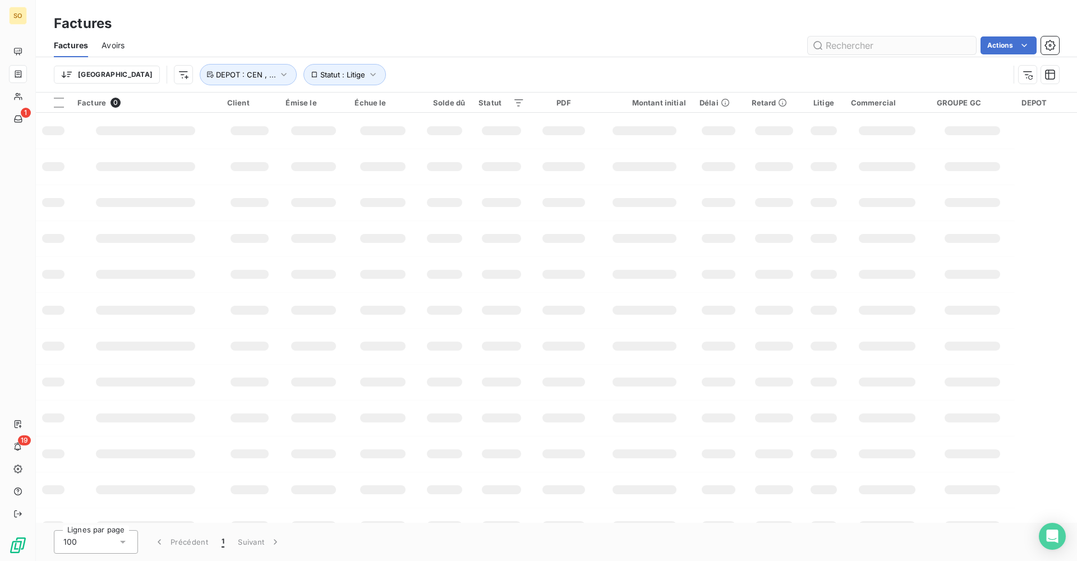
click at [827, 42] on input "text" at bounding box center [892, 45] width 168 height 18
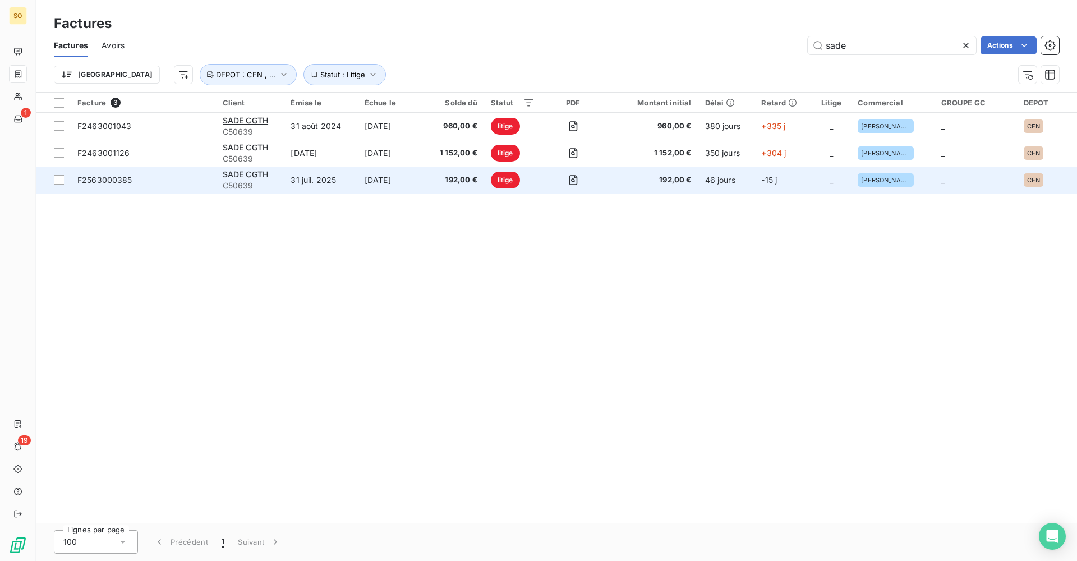
type input "sade"
click at [332, 177] on td "31 juil. 2025" at bounding box center [320, 180] width 73 height 27
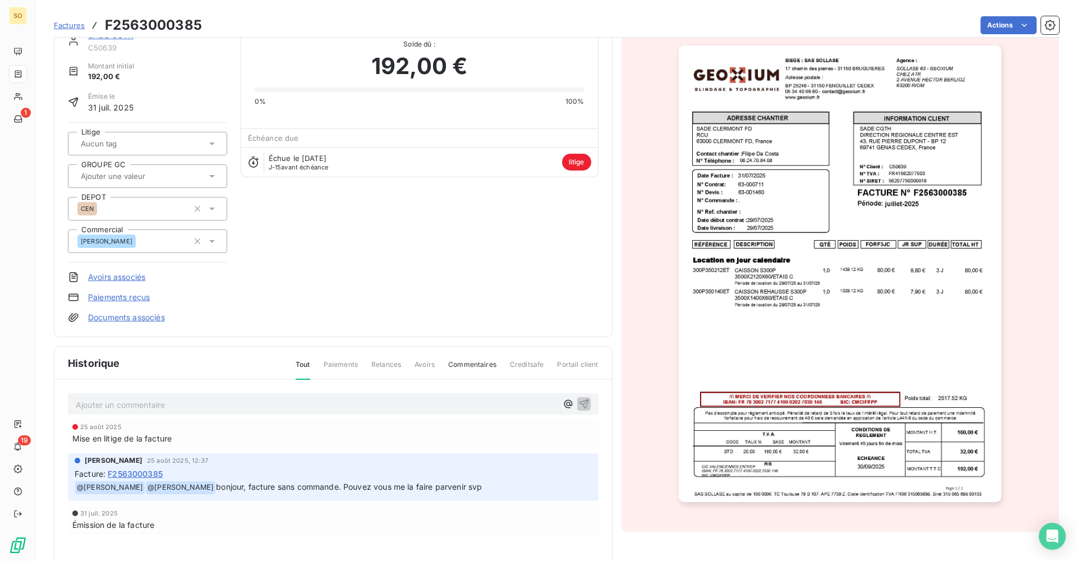
scroll to position [57, 0]
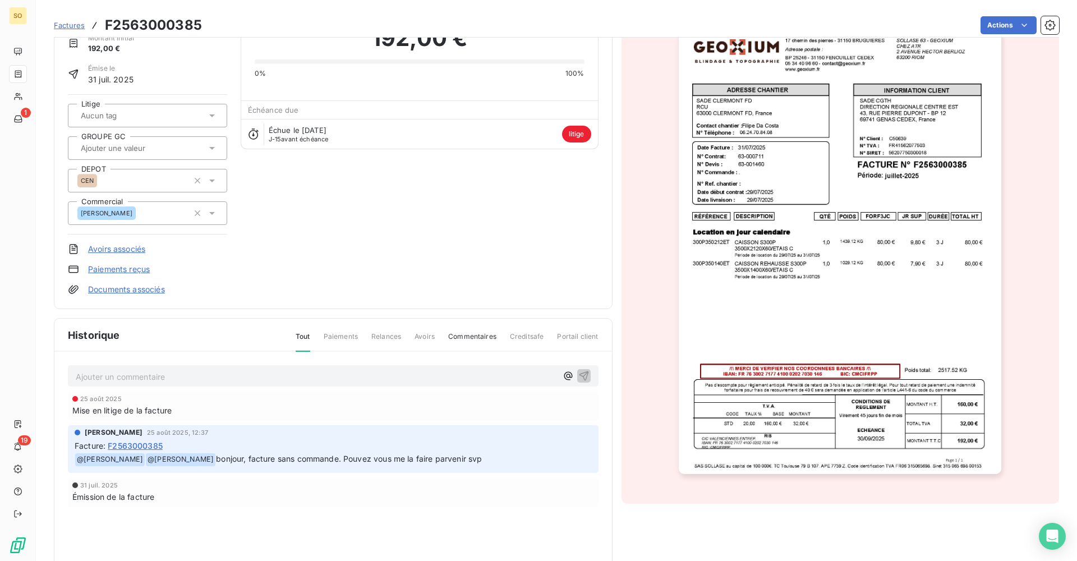
click at [226, 374] on p "Ajouter un commentaire ﻿" at bounding box center [316, 377] width 481 height 14
click at [277, 375] on p "Commande Impu. D0043 10N01720" at bounding box center [316, 376] width 481 height 13
click at [119, 379] on span "Commande Impu. D0043 10N01720" at bounding box center [143, 376] width 135 height 10
click at [120, 379] on span "Commande Impu. D0043 10N01720" at bounding box center [143, 376] width 135 height 10
click at [119, 376] on span "Commande Impu. D0043 10N01720" at bounding box center [143, 376] width 135 height 10
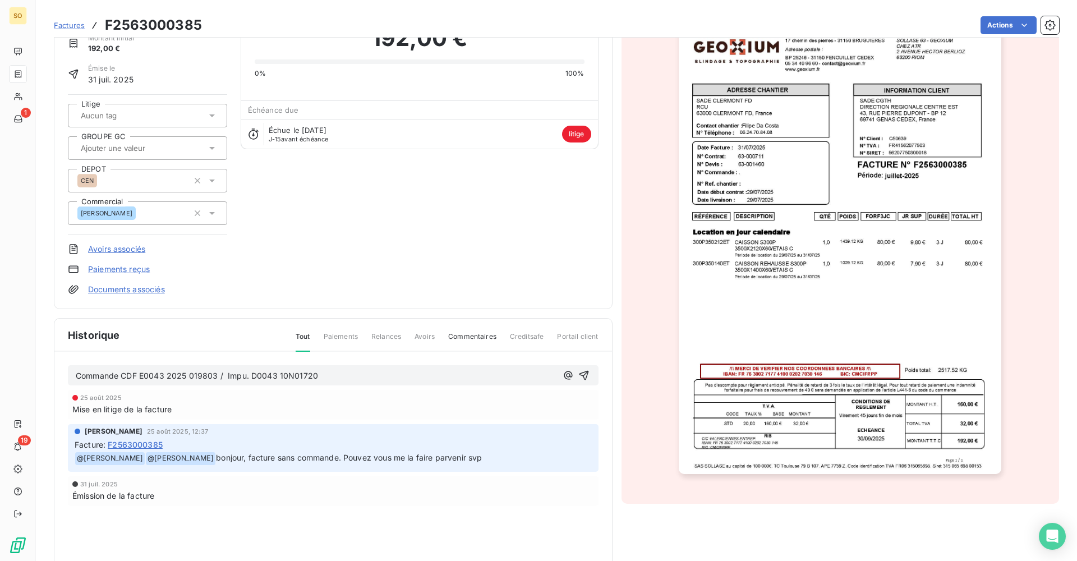
click at [343, 374] on p "Commande CDF E0043 2025 019803 / Impu. D0043 10N01720" at bounding box center [316, 376] width 481 height 13
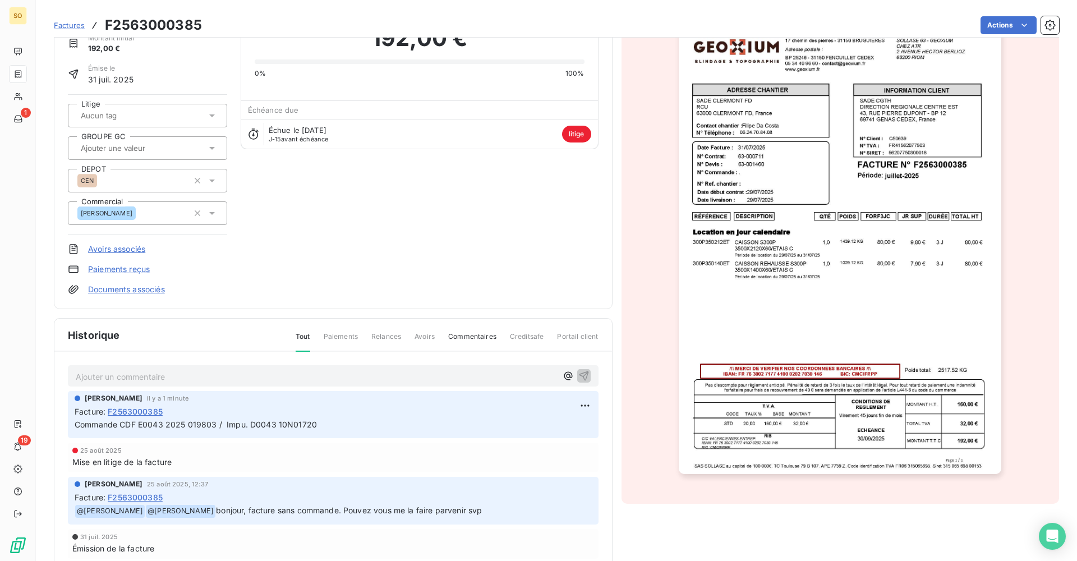
scroll to position [0, 0]
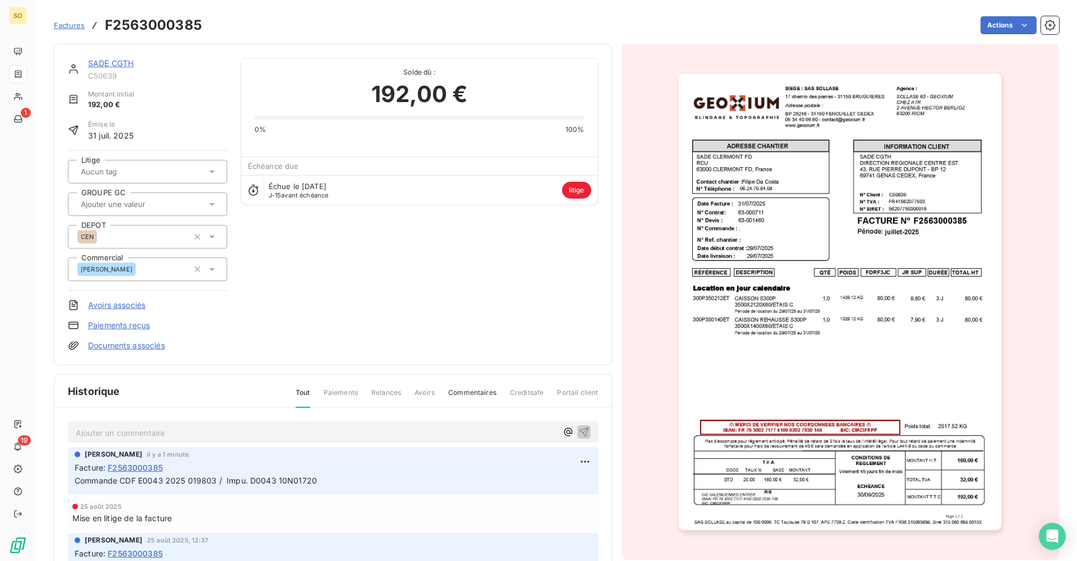
click at [115, 61] on link "SADE CGTH" at bounding box center [110, 63] width 45 height 10
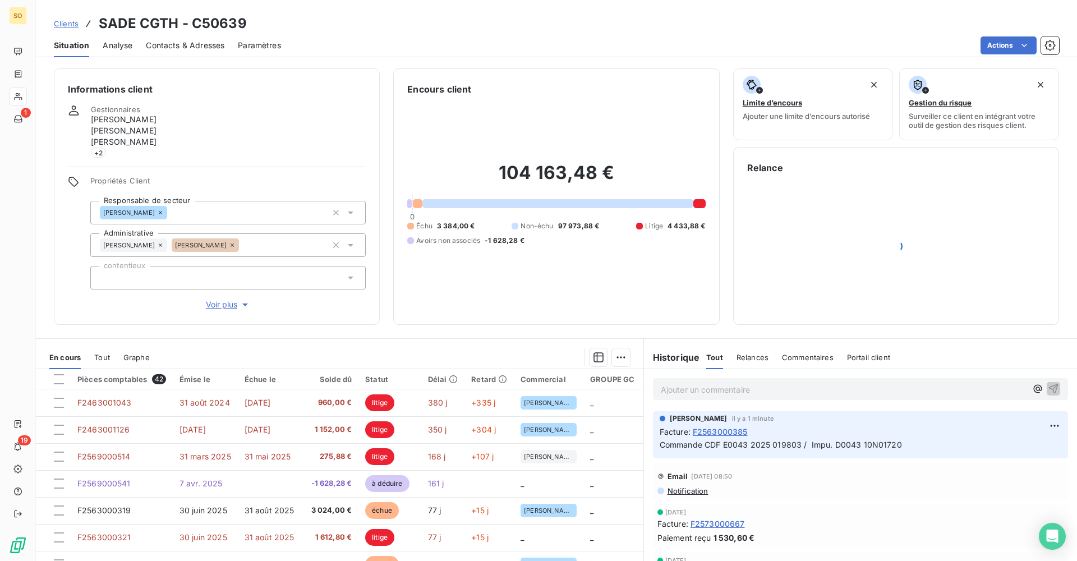
click at [175, 49] on span "Contacts & Adresses" at bounding box center [185, 45] width 79 height 11
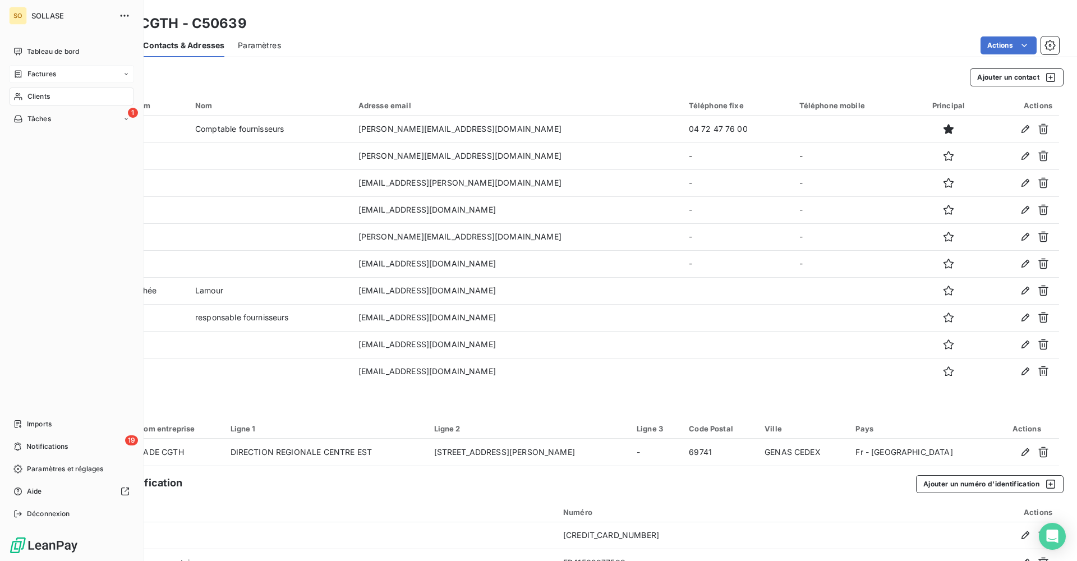
click at [50, 81] on div "Factures" at bounding box center [71, 74] width 125 height 18
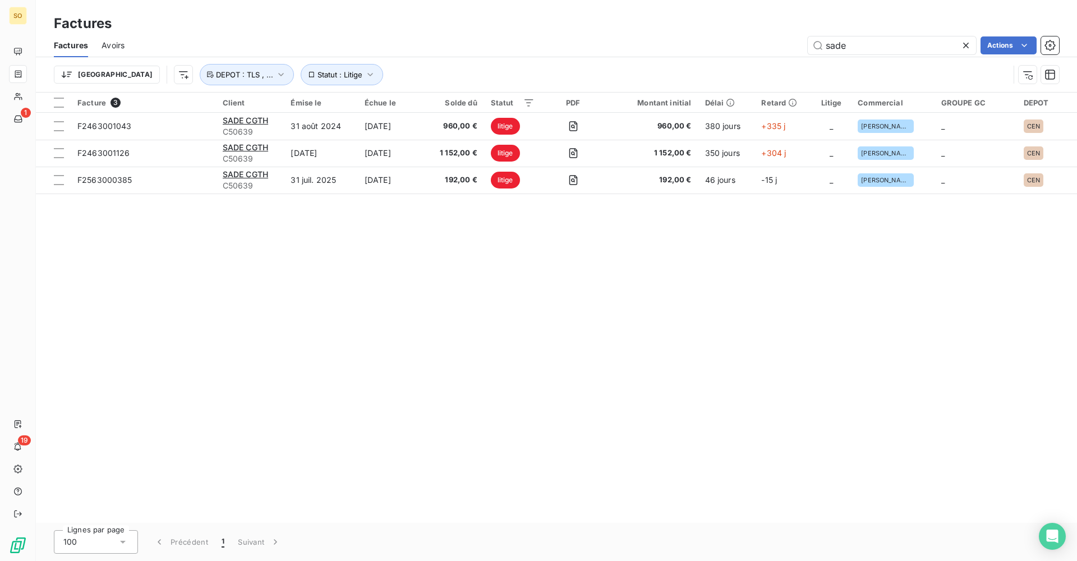
drag, startPoint x: 873, startPoint y: 43, endPoint x: 794, endPoint y: 49, distance: 79.4
click at [784, 50] on div "sade Actions" at bounding box center [598, 45] width 921 height 18
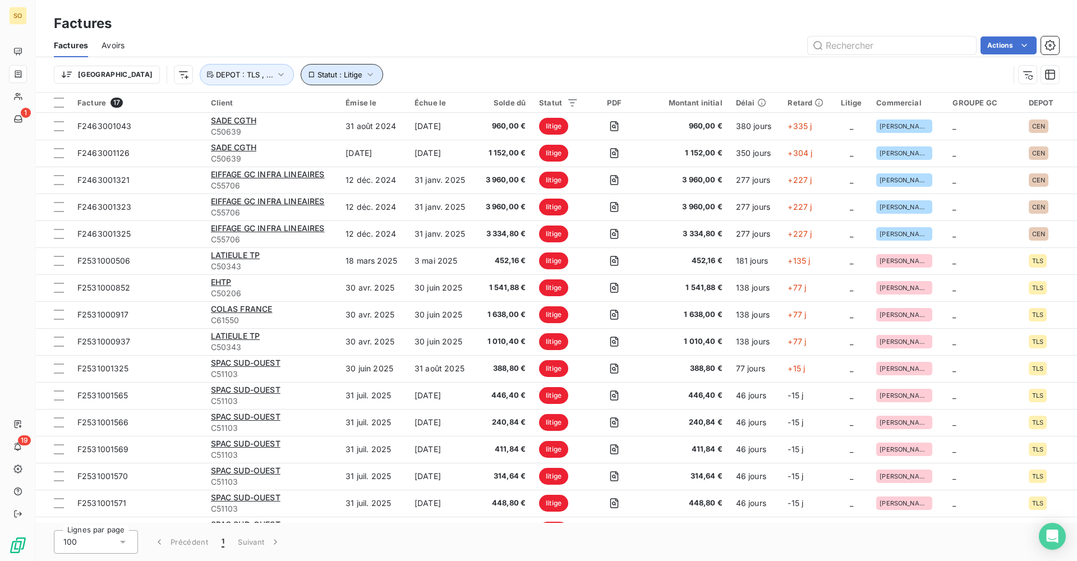
click at [318, 73] on span "Statut : Litige" at bounding box center [340, 74] width 45 height 9
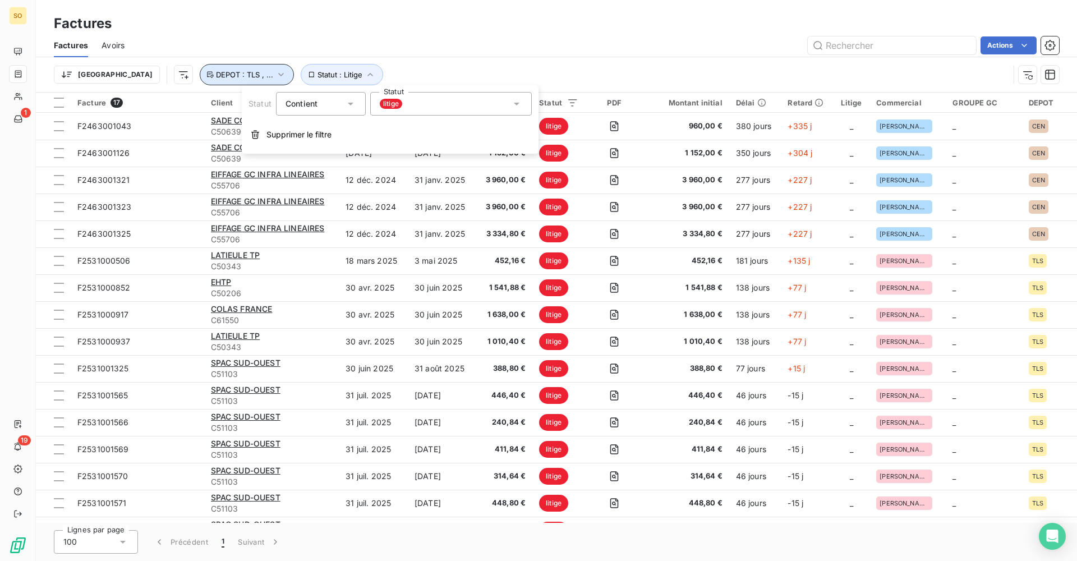
click at [233, 79] on button "DEPOT : TLS , ..." at bounding box center [247, 74] width 94 height 21
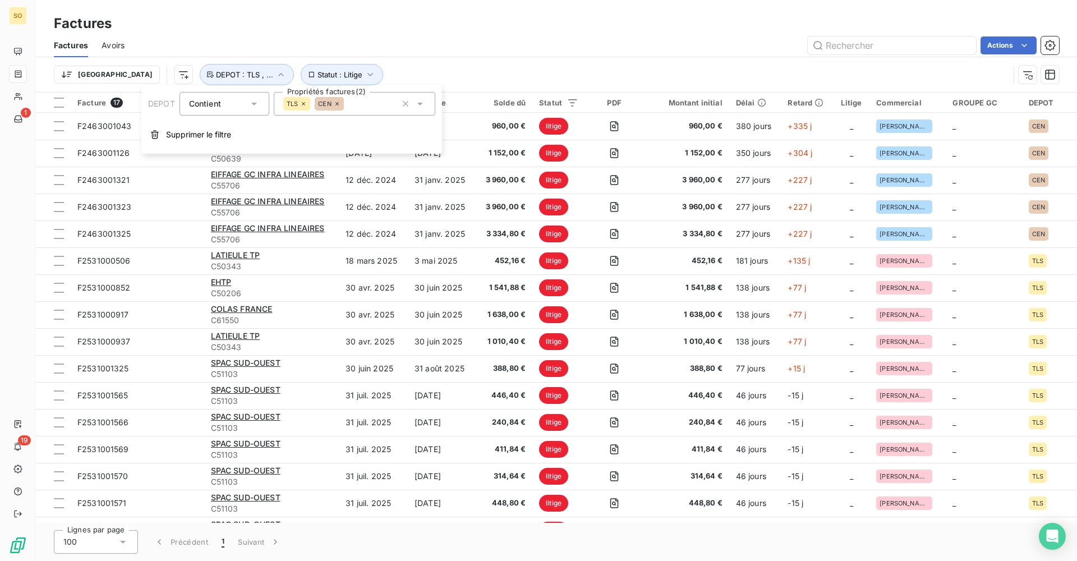
click at [301, 105] on icon at bounding box center [303, 103] width 7 height 7
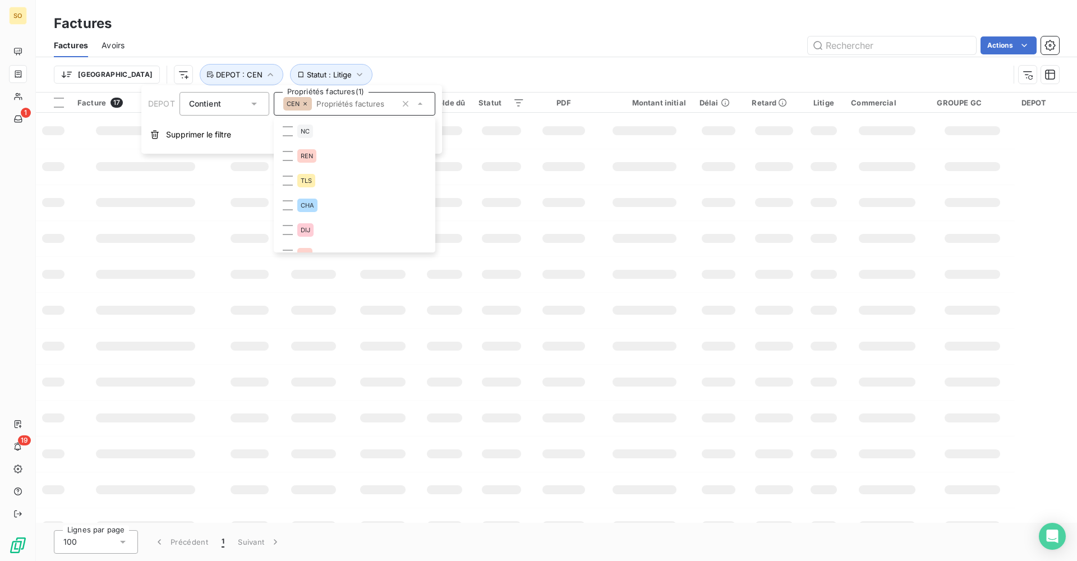
scroll to position [162, 0]
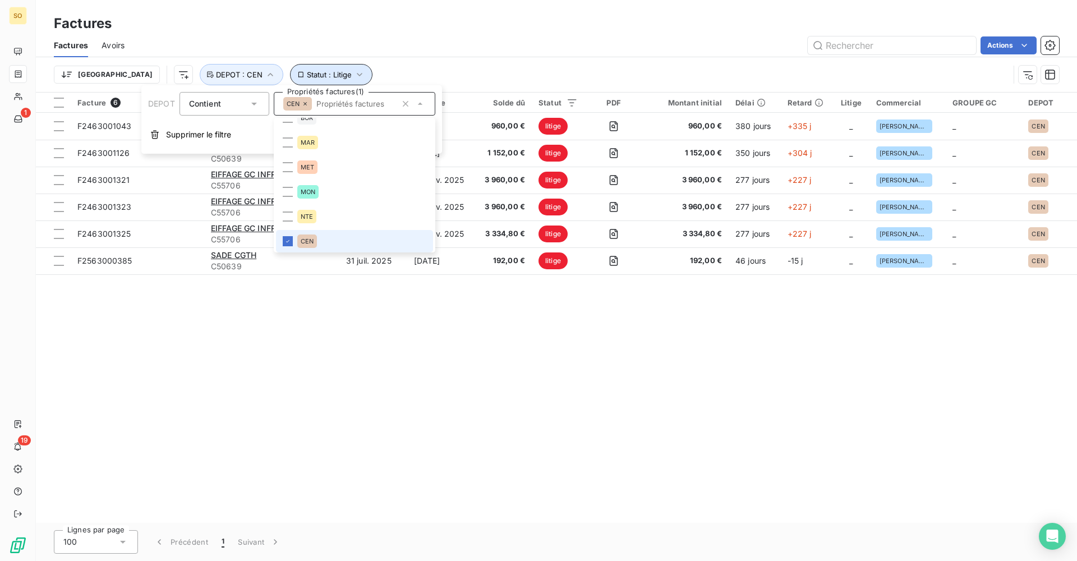
click at [354, 78] on icon "button" at bounding box center [359, 74] width 11 height 11
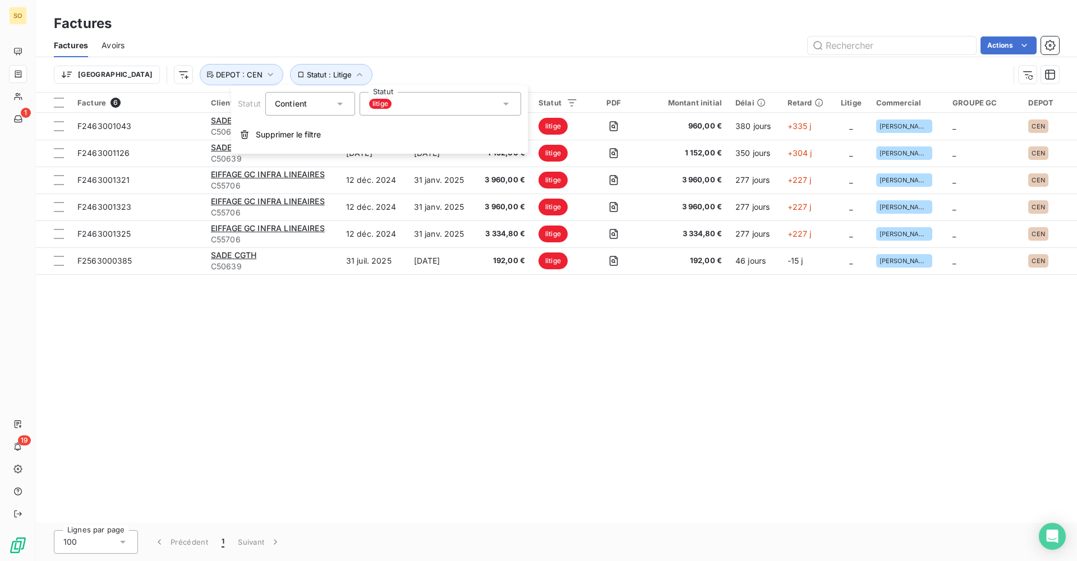
click at [389, 105] on span "litige" at bounding box center [380, 104] width 22 height 10
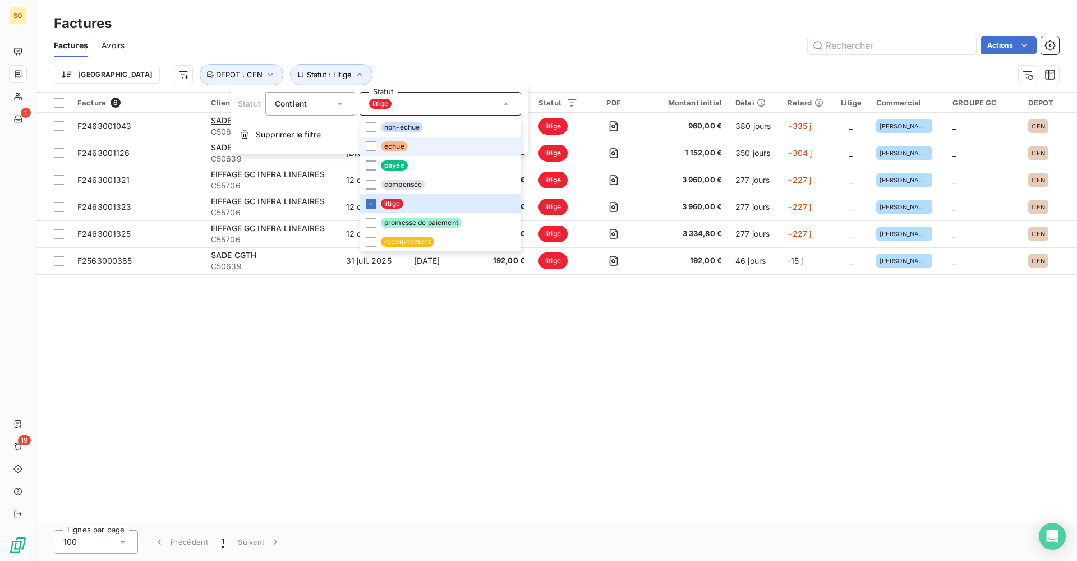
click at [402, 145] on span "échue" at bounding box center [394, 146] width 27 height 10
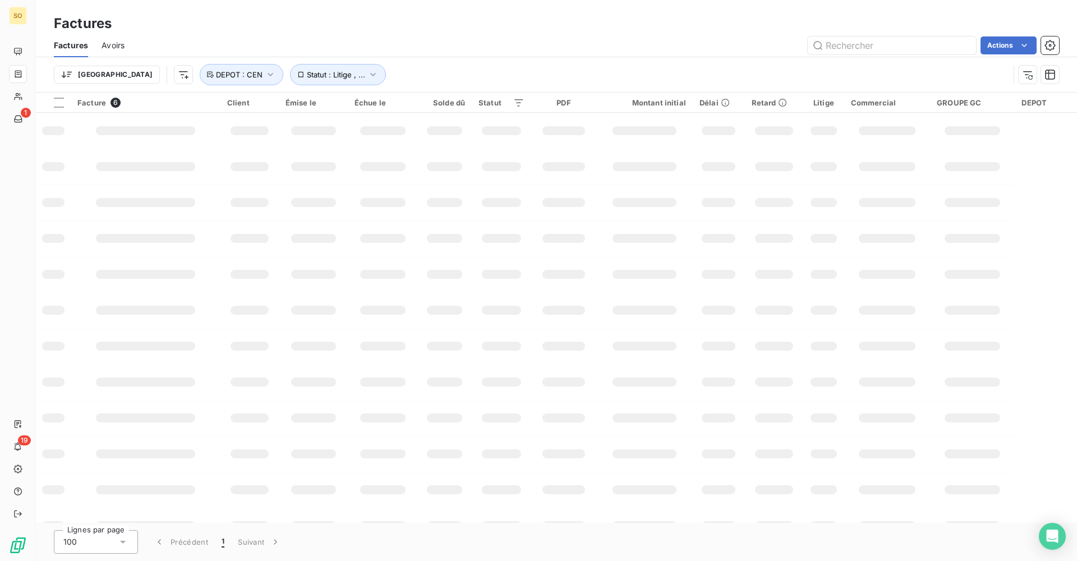
click at [420, 73] on div "Trier Statut : Litige , ... DEPOT : [GEOGRAPHIC_DATA]" at bounding box center [531, 74] width 955 height 21
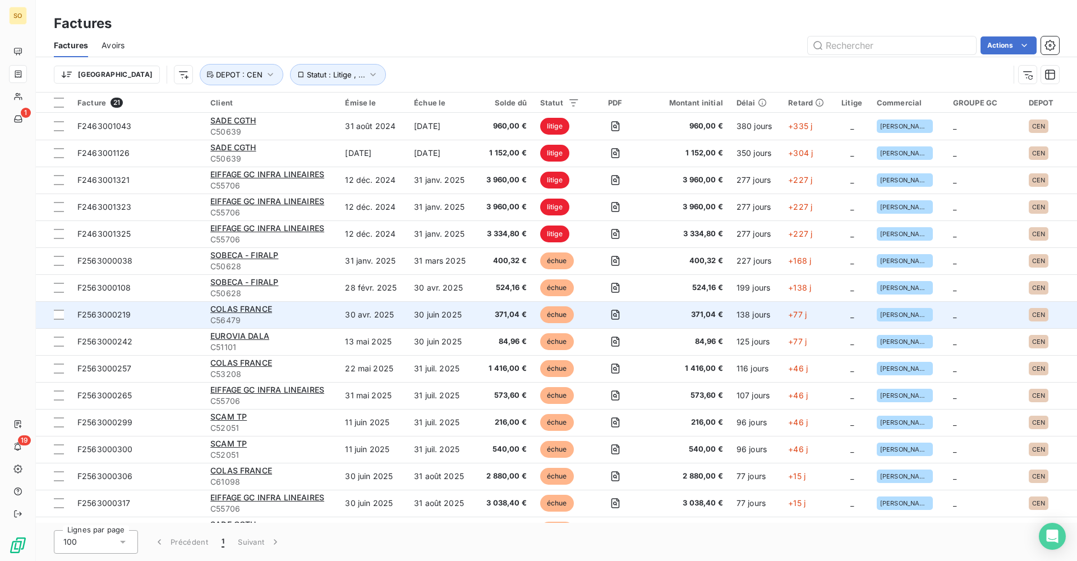
click at [315, 312] on div "COLAS FRANCE" at bounding box center [270, 309] width 121 height 11
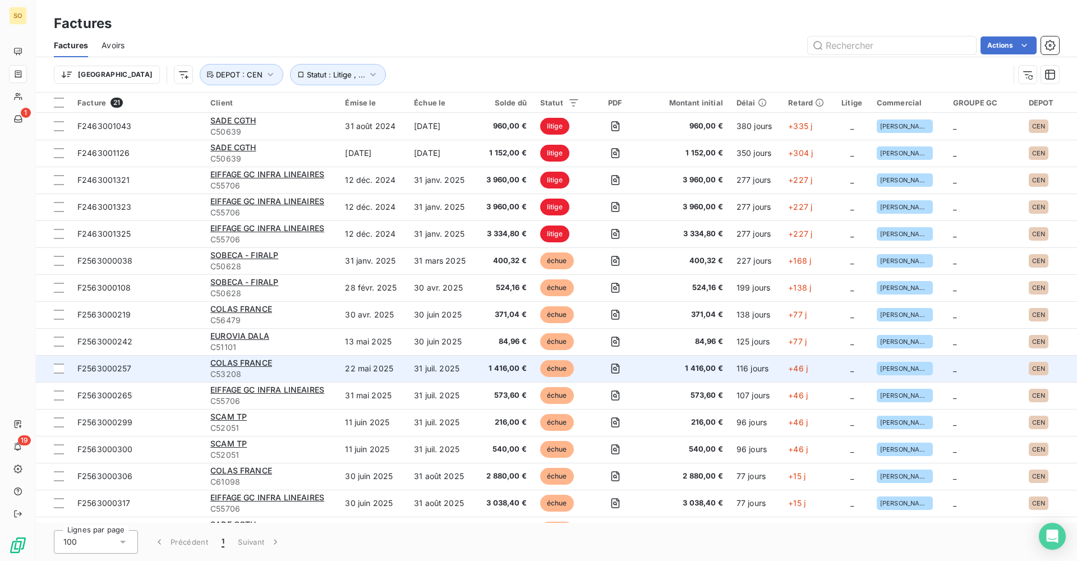
click at [310, 364] on div "COLAS FRANCE" at bounding box center [270, 362] width 121 height 11
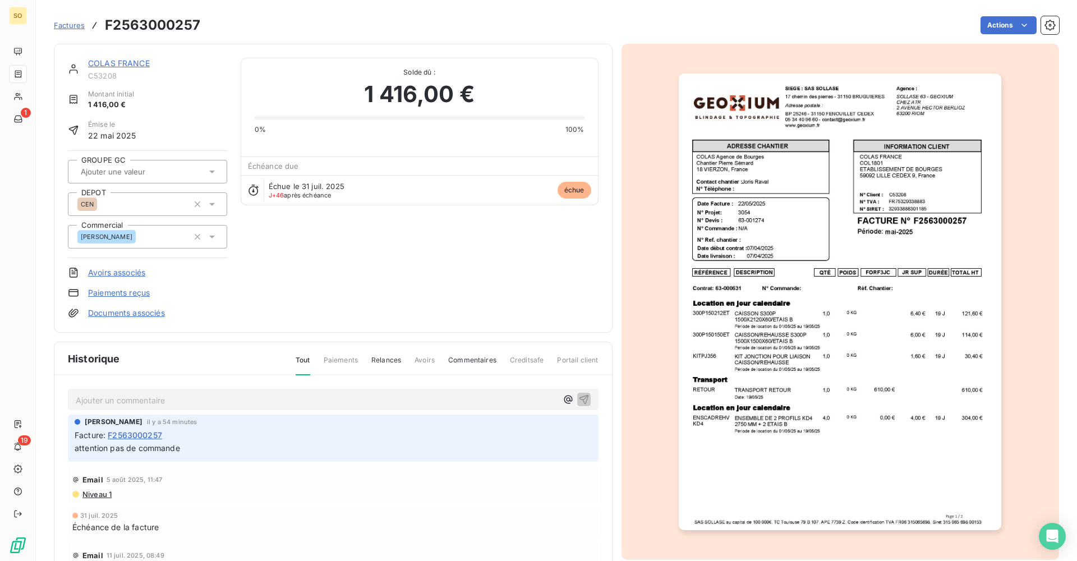
click at [836, 275] on img "button" at bounding box center [840, 301] width 323 height 457
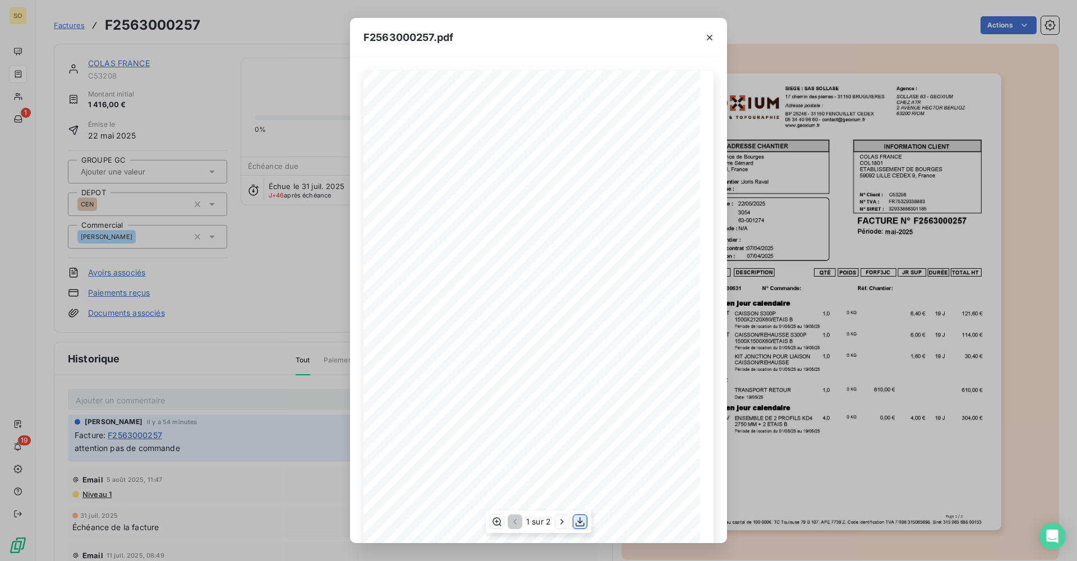
click at [581, 522] on icon "button" at bounding box center [579, 521] width 11 height 11
click at [286, 324] on div "F2563000257.pdf QTÉ RÉFÉRENCE TOTAL HT FORF3JC POIDS JR SUP DURÉE DESCRIPTION C…" at bounding box center [538, 280] width 1077 height 561
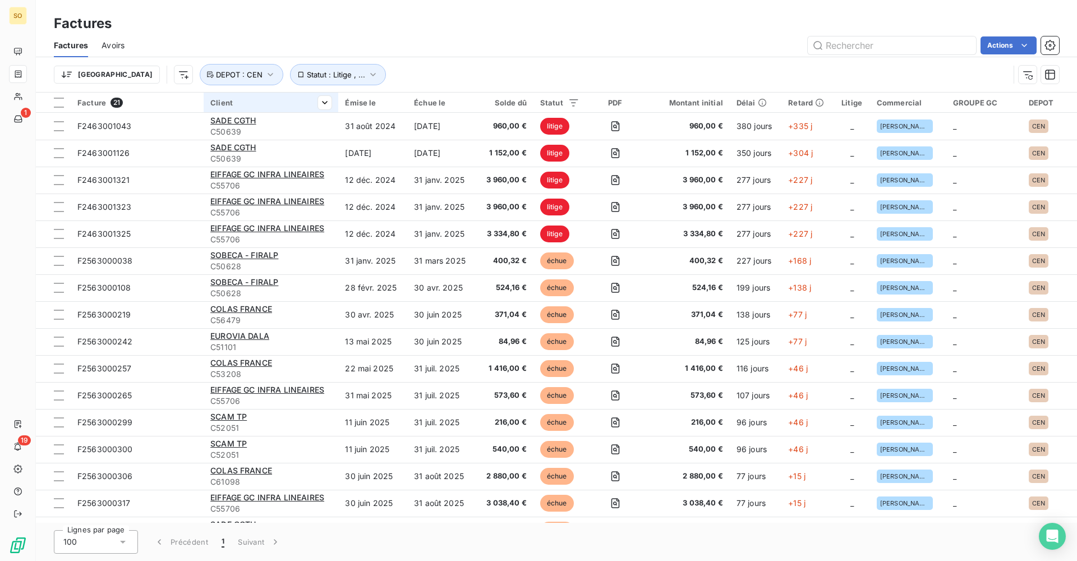
click at [260, 104] on div "Client" at bounding box center [270, 102] width 121 height 9
click at [319, 103] on html "SO 1 19 Factures Factures Avoirs Actions Trier Statut : Litige , ... DEPOT : CE…" at bounding box center [538, 280] width 1077 height 561
click at [271, 144] on div at bounding box center [244, 133] width 162 height 24
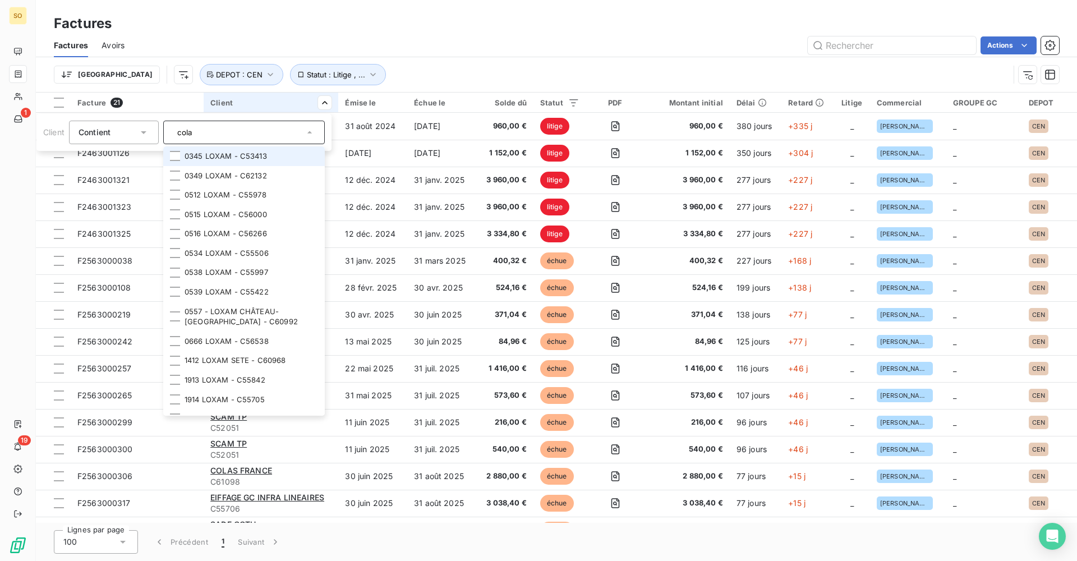
type input "colas"
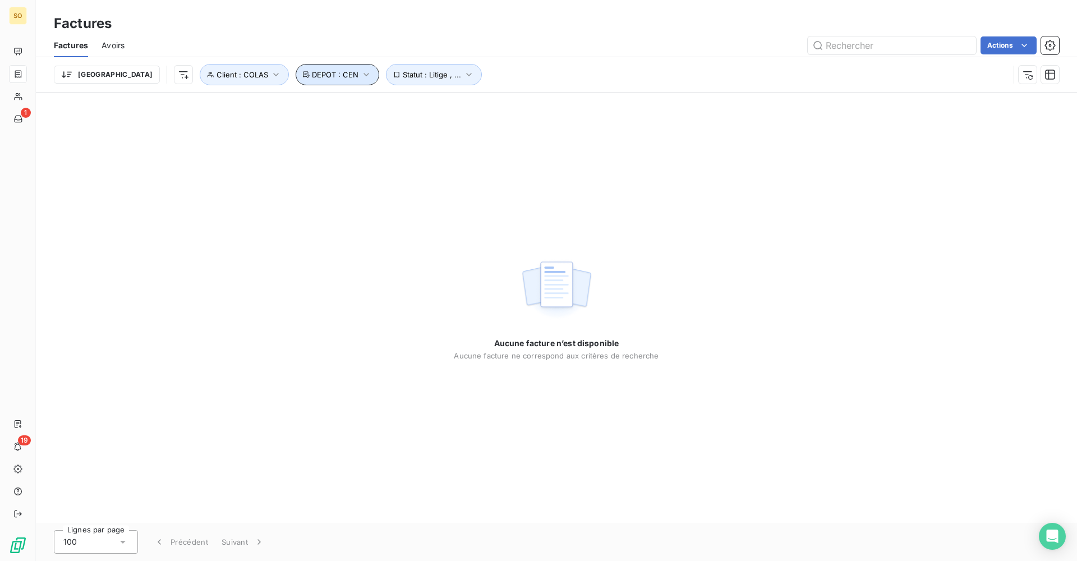
click at [298, 75] on button "DEPOT : CEN" at bounding box center [338, 74] width 84 height 21
click at [403, 76] on span "Statut : Litige , ..." at bounding box center [432, 74] width 58 height 9
click at [270, 73] on icon "button" at bounding box center [275, 74] width 11 height 11
click at [328, 108] on span "COLAS - C60570" at bounding box center [309, 103] width 63 height 9
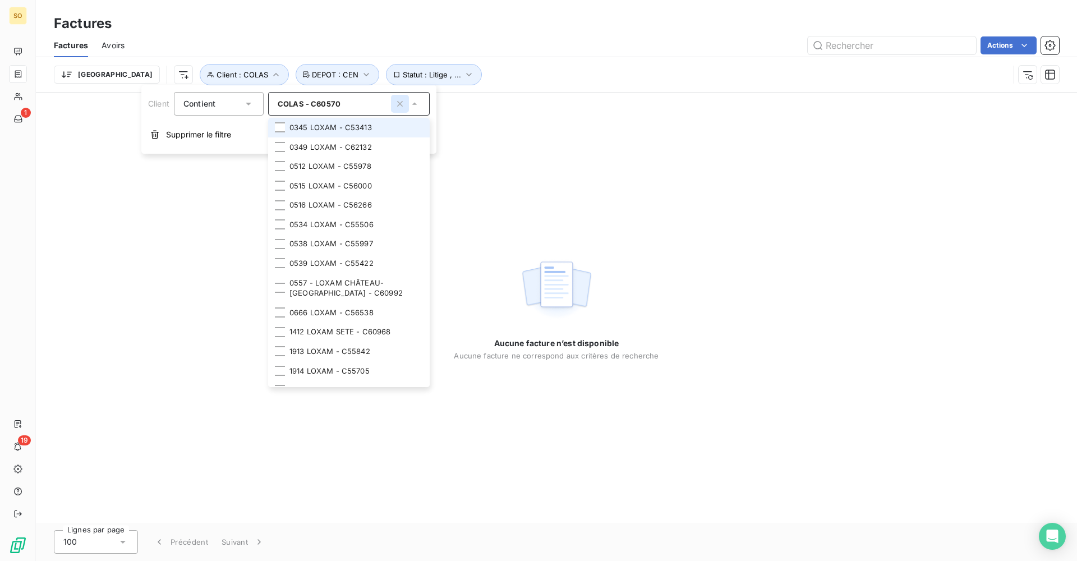
click at [398, 105] on icon "button" at bounding box center [399, 103] width 11 height 11
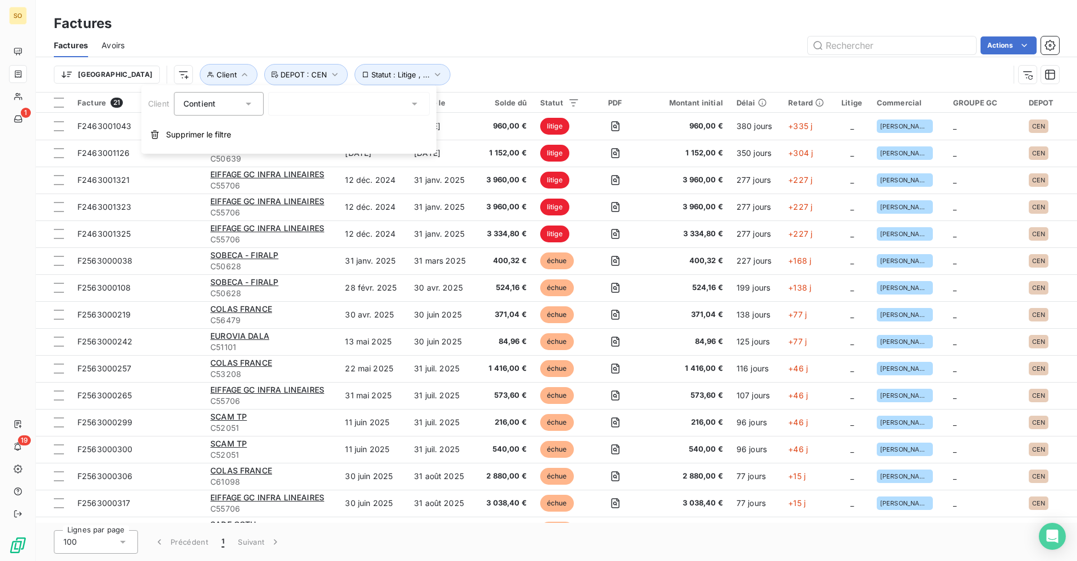
click at [355, 99] on div at bounding box center [349, 104] width 162 height 24
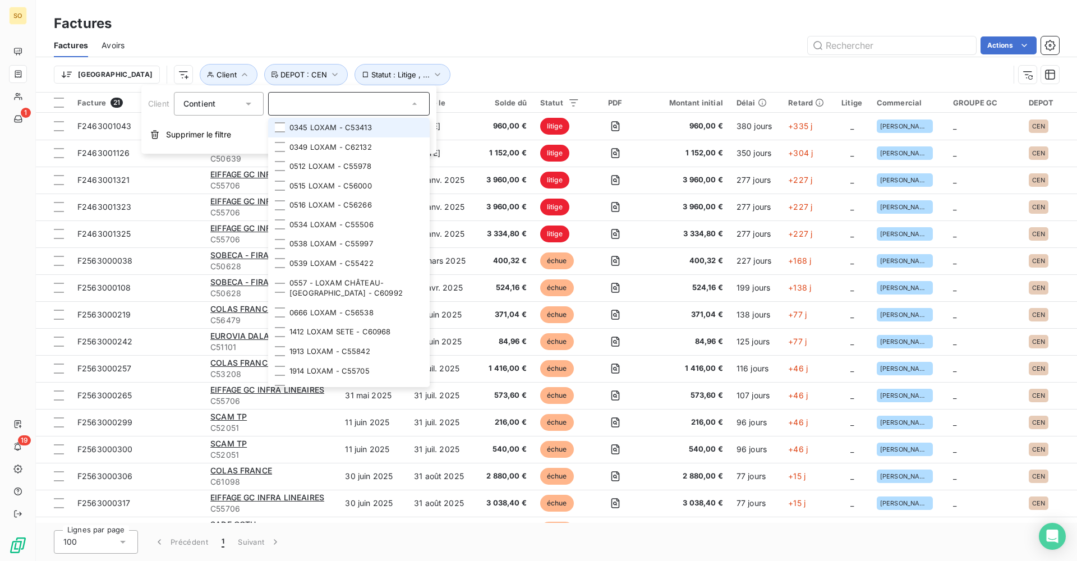
click at [246, 105] on icon at bounding box center [248, 103] width 11 height 11
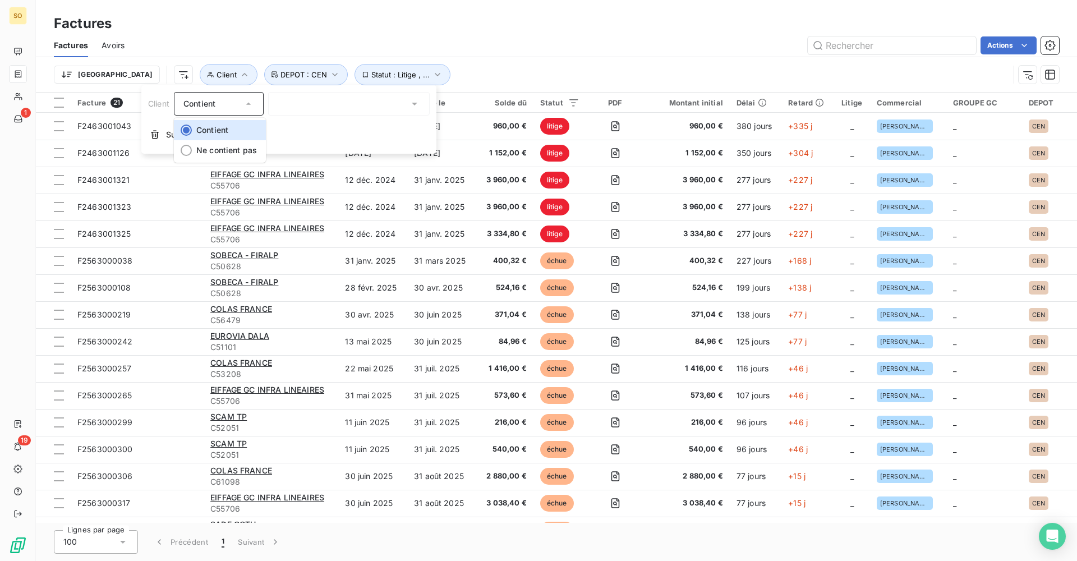
click at [319, 105] on div at bounding box center [349, 104] width 162 height 24
type input "*colas*"
click at [327, 111] on div at bounding box center [349, 104] width 162 height 24
drag, startPoint x: 328, startPoint y: 104, endPoint x: 219, endPoint y: 104, distance: 108.3
click at [219, 104] on div "Client Contient *colas*" at bounding box center [289, 104] width 282 height 24
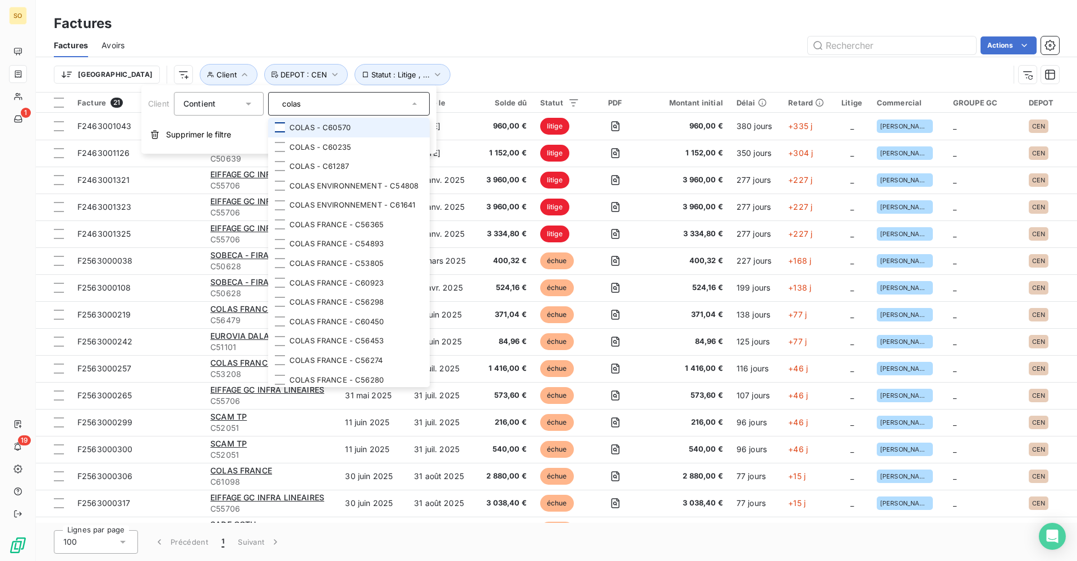
click at [282, 127] on div at bounding box center [280, 127] width 10 height 10
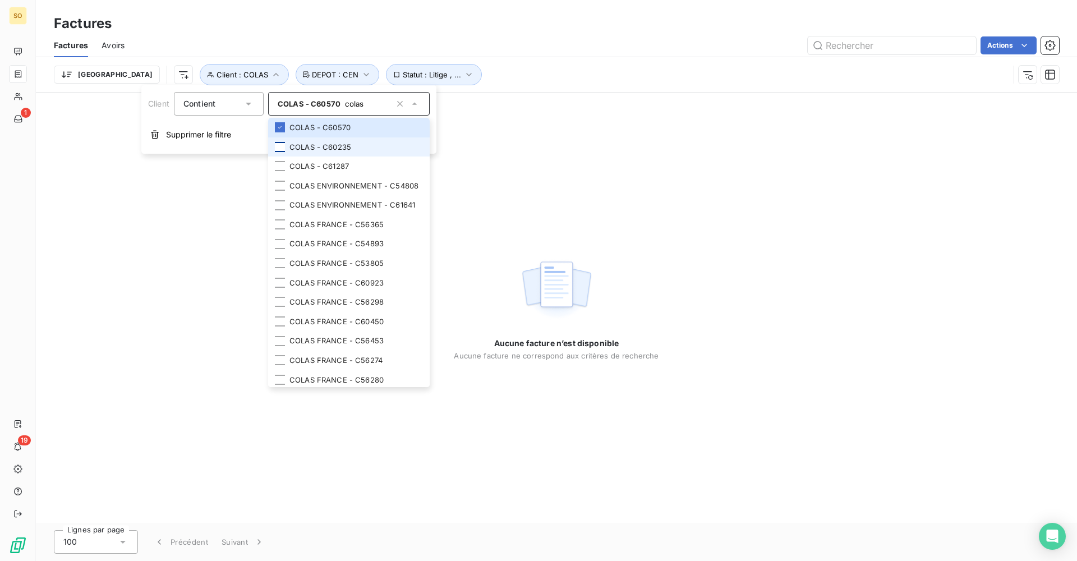
click at [280, 144] on div at bounding box center [280, 147] width 10 height 10
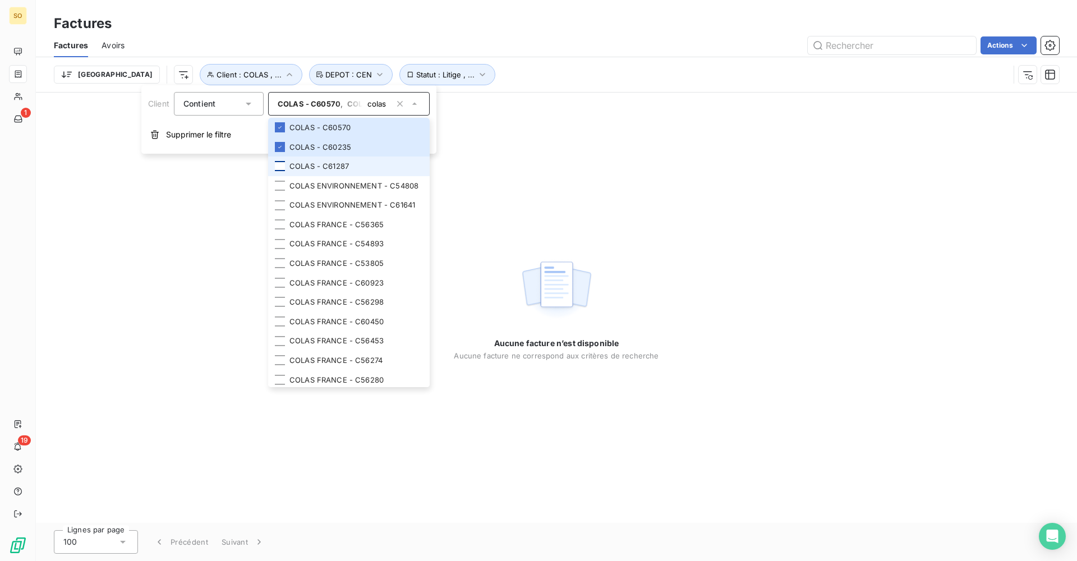
click at [282, 163] on div at bounding box center [280, 166] width 10 height 10
click at [279, 185] on li "COLAS ENVIRONNEMENT - C54808" at bounding box center [349, 186] width 162 height 20
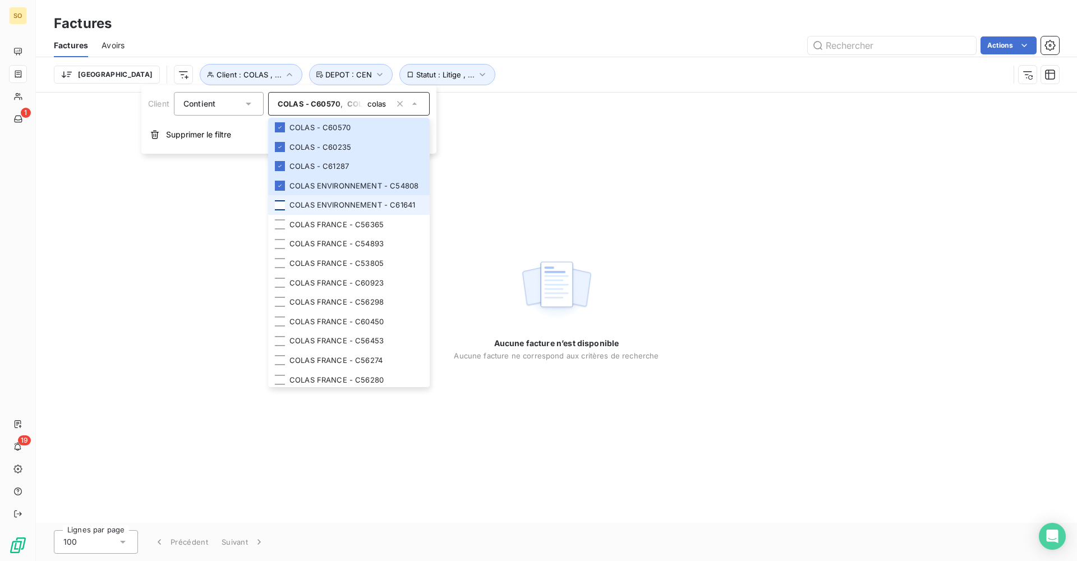
click at [277, 210] on div at bounding box center [280, 205] width 10 height 10
click at [280, 229] on div at bounding box center [280, 224] width 10 height 10
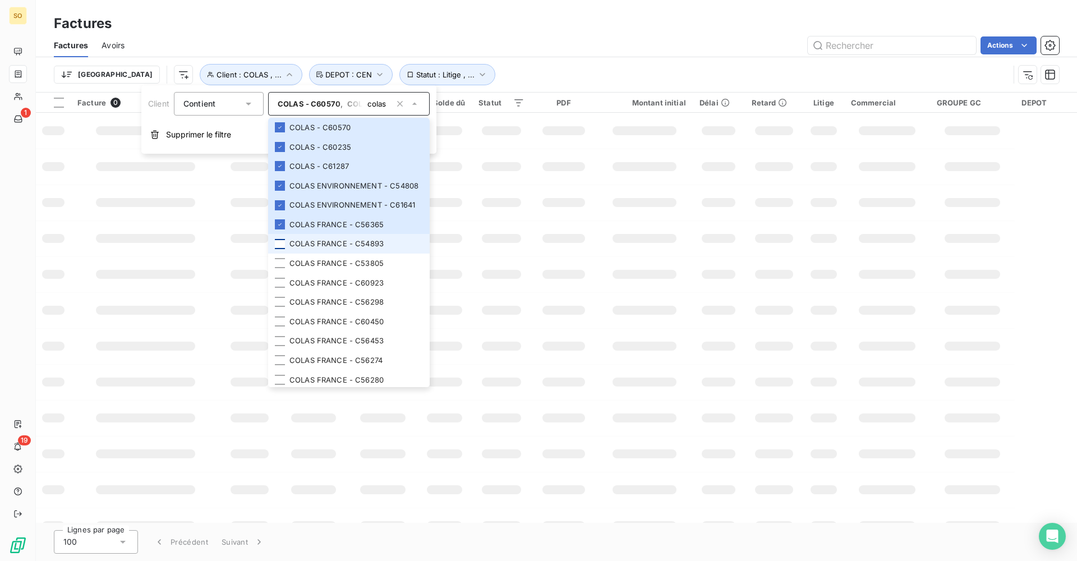
click at [281, 249] on div at bounding box center [280, 244] width 10 height 10
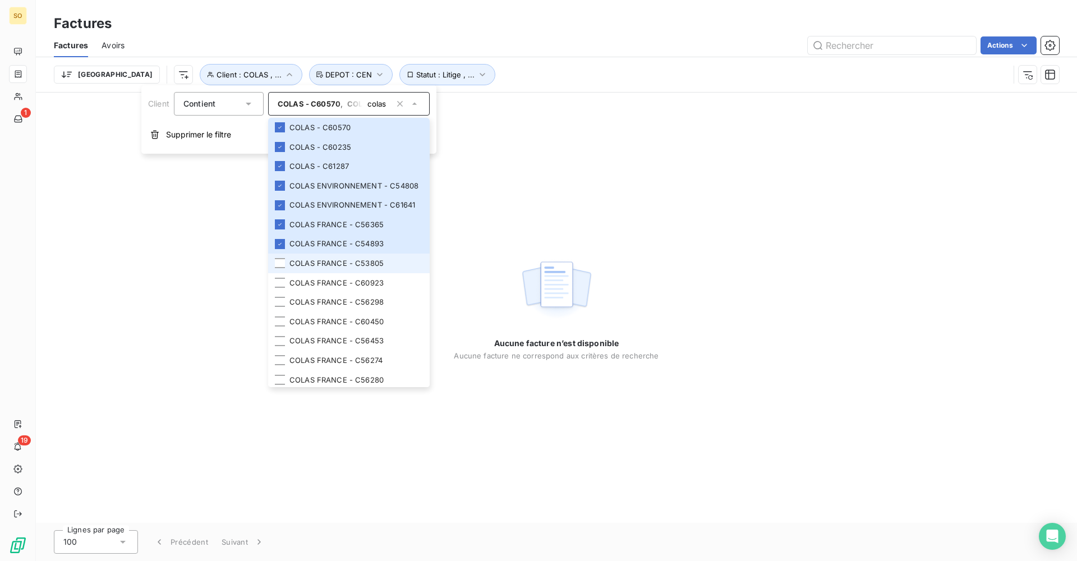
click at [286, 273] on li "COLAS FRANCE - C53805" at bounding box center [349, 264] width 162 height 20
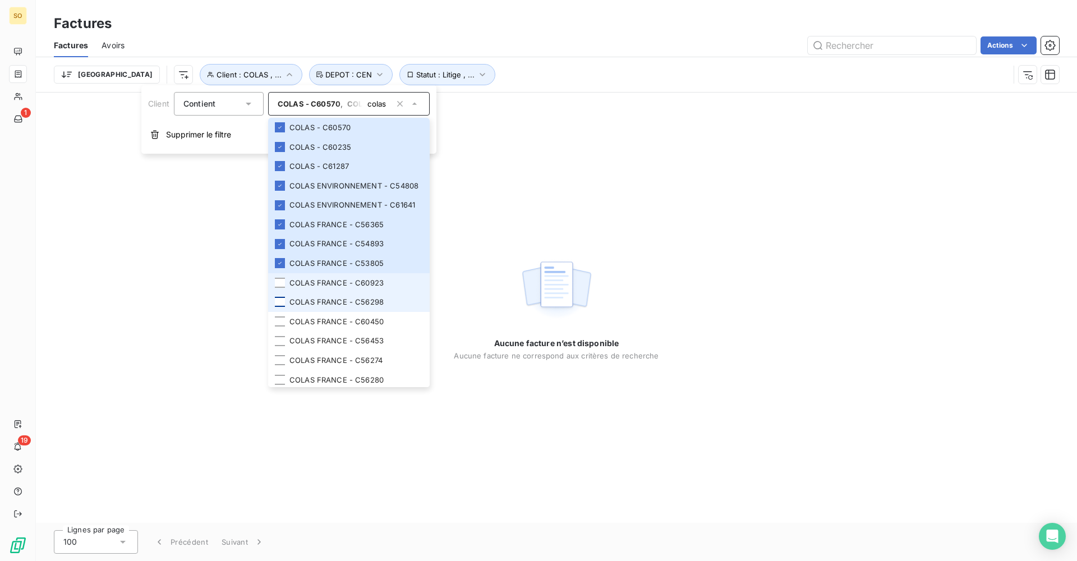
drag, startPoint x: 285, startPoint y: 300, endPoint x: 283, endPoint y: 320, distance: 19.8
click at [285, 288] on div at bounding box center [280, 283] width 10 height 10
drag, startPoint x: 283, startPoint y: 321, endPoint x: 283, endPoint y: 332, distance: 10.7
click at [283, 307] on div at bounding box center [280, 302] width 10 height 10
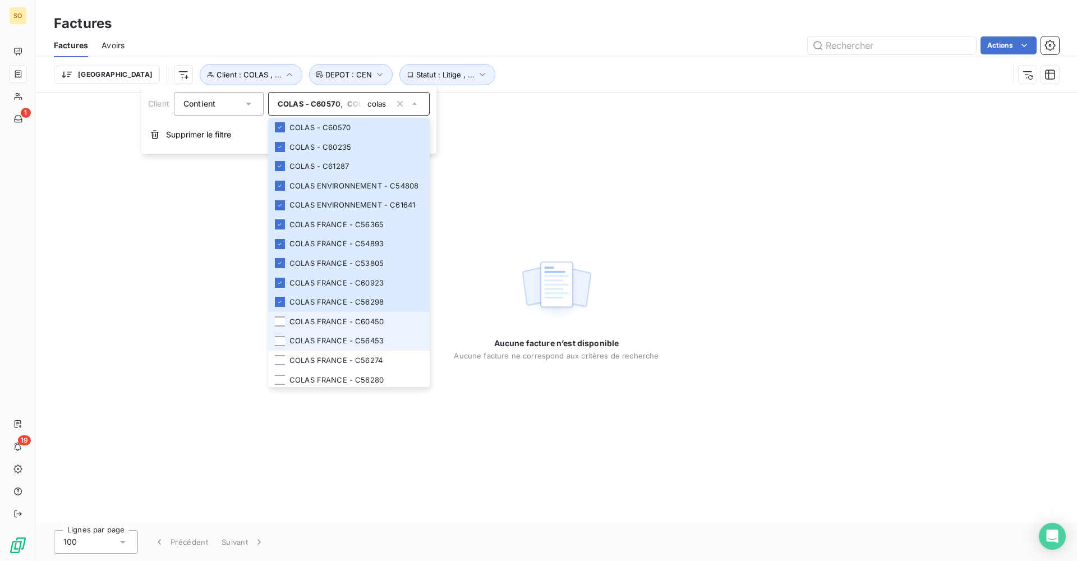
drag, startPoint x: 282, startPoint y: 343, endPoint x: 282, endPoint y: 356, distance: 12.9
click at [282, 327] on div at bounding box center [280, 321] width 10 height 10
drag, startPoint x: 281, startPoint y: 367, endPoint x: 281, endPoint y: 378, distance: 10.7
click at [281, 351] on li "COLAS FRANCE - C56453" at bounding box center [349, 341] width 162 height 20
click at [281, 365] on div at bounding box center [280, 360] width 10 height 10
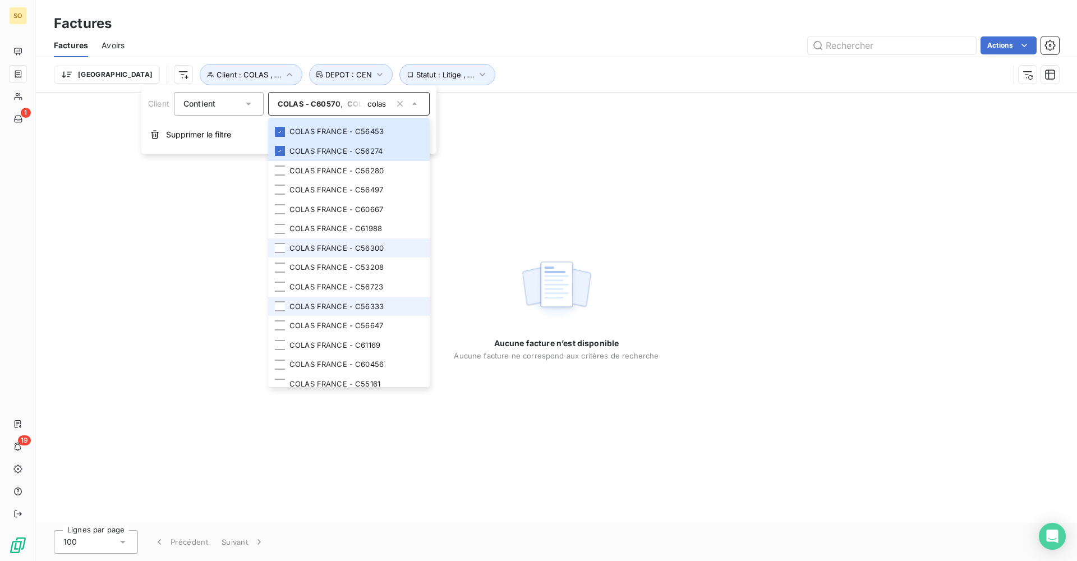
scroll to position [228, 0]
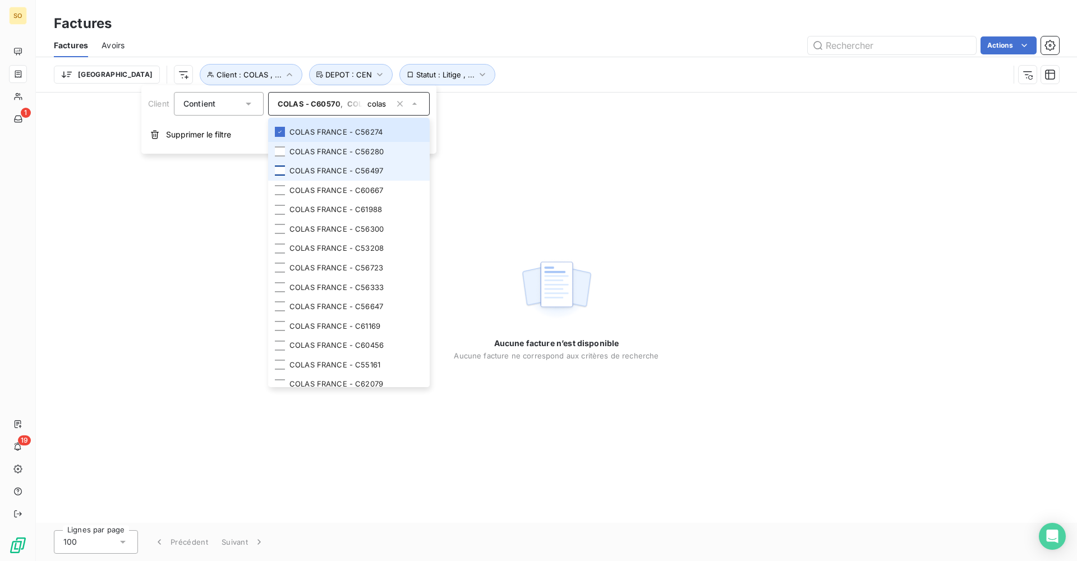
drag, startPoint x: 284, startPoint y: 177, endPoint x: 281, endPoint y: 188, distance: 11.9
click at [284, 157] on div at bounding box center [280, 151] width 10 height 10
drag, startPoint x: 281, startPoint y: 189, endPoint x: 278, endPoint y: 211, distance: 22.6
click at [281, 176] on div at bounding box center [280, 171] width 10 height 10
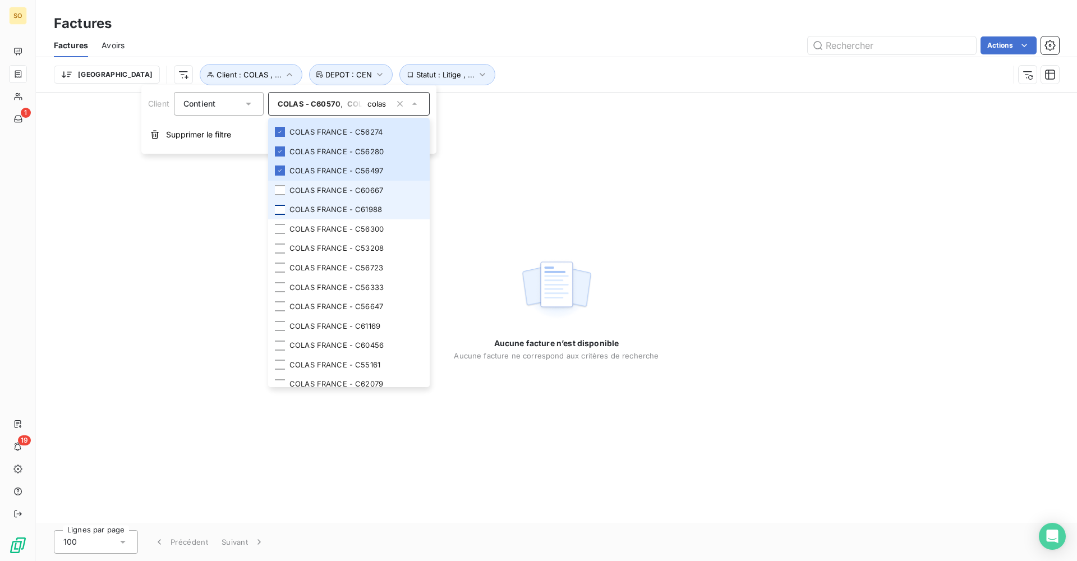
drag, startPoint x: 278, startPoint y: 211, endPoint x: 278, endPoint y: 231, distance: 19.6
click at [278, 195] on div at bounding box center [280, 190] width 10 height 10
click at [280, 215] on div at bounding box center [280, 210] width 10 height 10
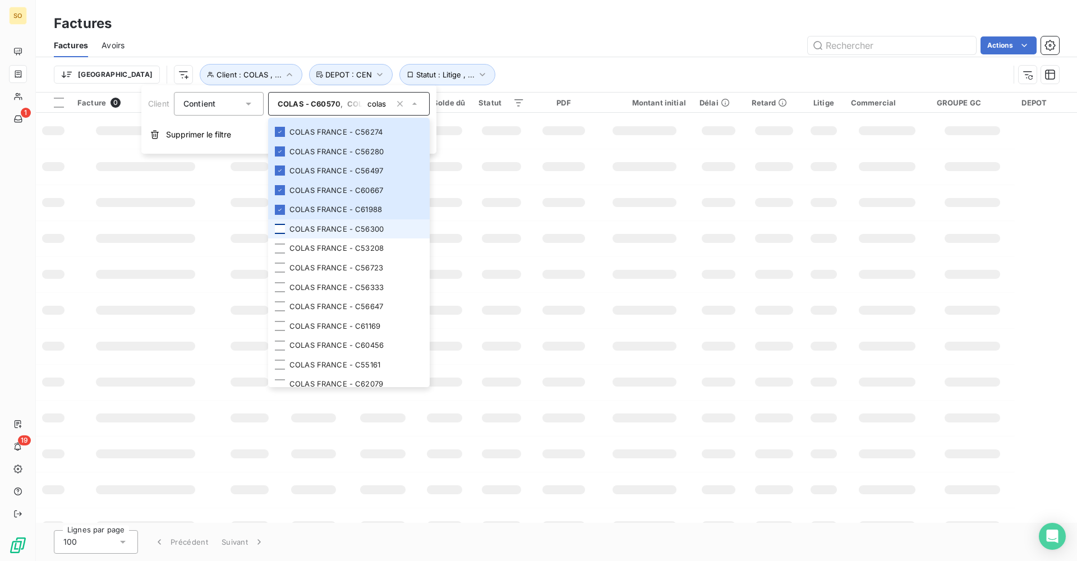
click at [280, 234] on div at bounding box center [280, 229] width 10 height 10
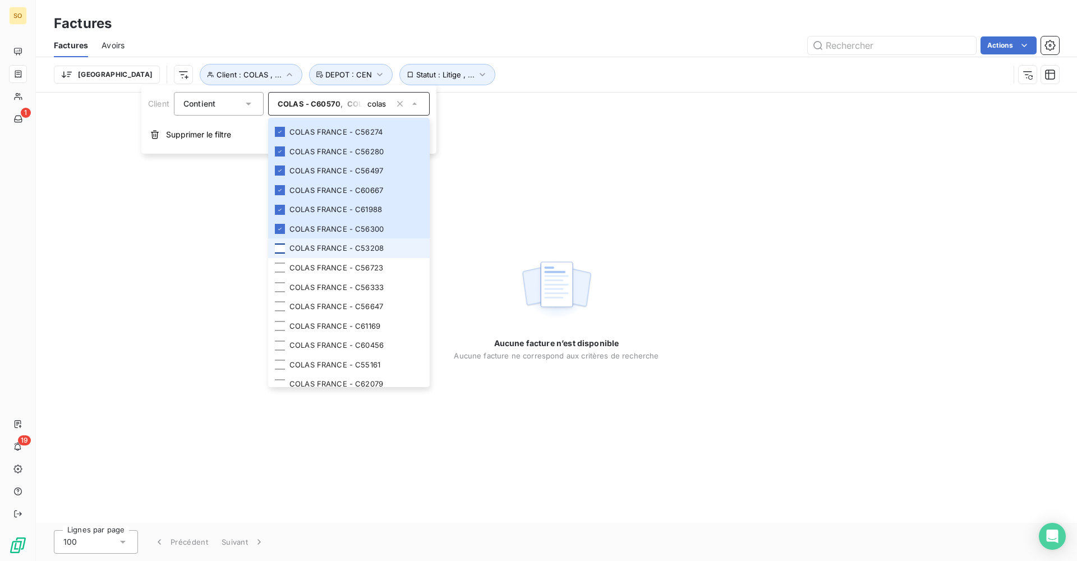
click at [279, 254] on div at bounding box center [280, 248] width 10 height 10
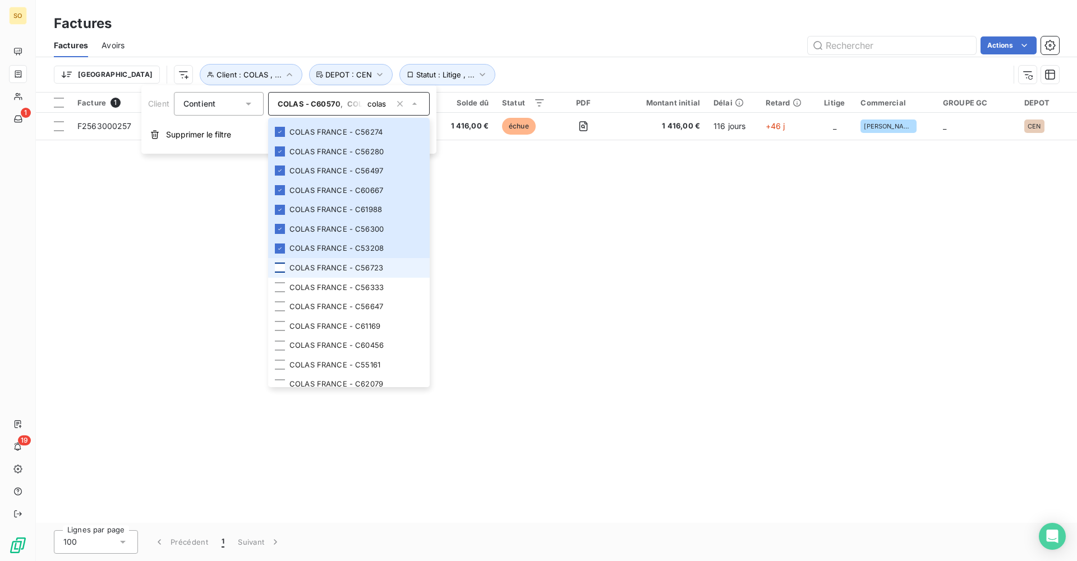
click at [278, 273] on div at bounding box center [280, 268] width 10 height 10
click at [279, 292] on div at bounding box center [280, 287] width 10 height 10
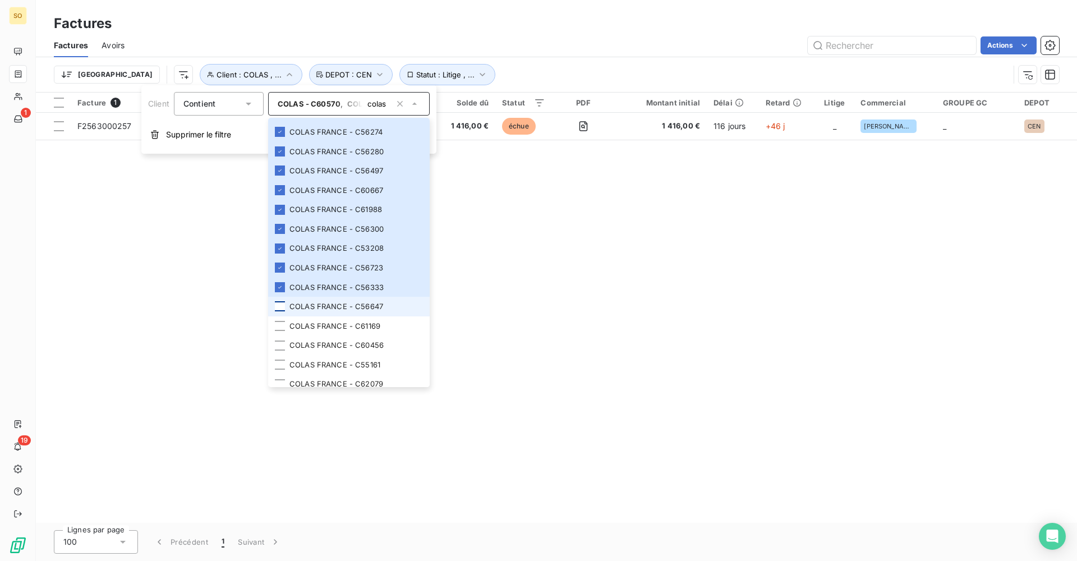
click at [281, 311] on div at bounding box center [280, 306] width 10 height 10
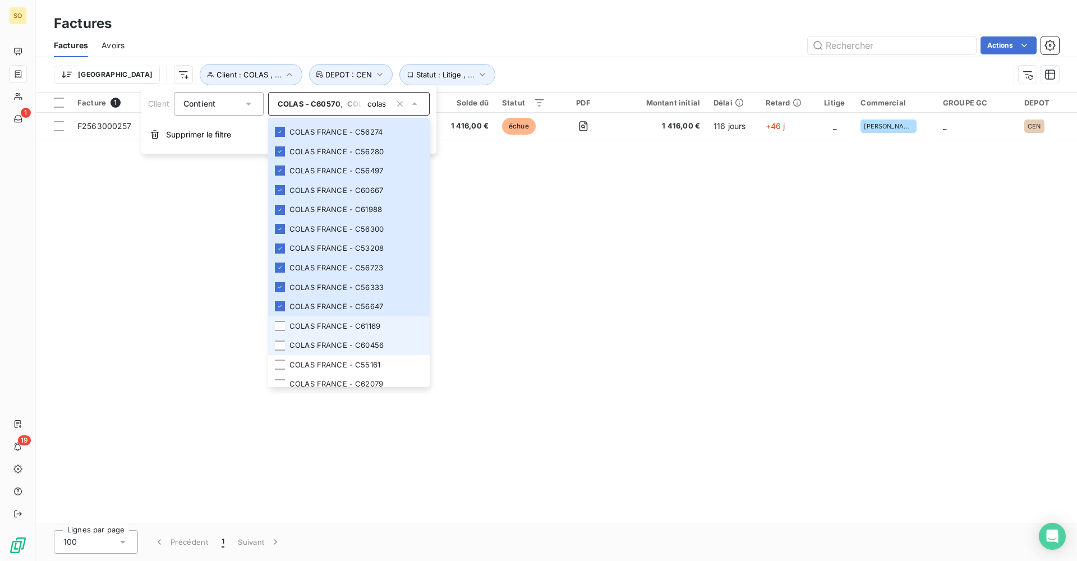
drag, startPoint x: 281, startPoint y: 347, endPoint x: 282, endPoint y: 359, distance: 11.8
click at [281, 331] on div at bounding box center [280, 326] width 10 height 10
click at [282, 351] on div at bounding box center [280, 346] width 10 height 10
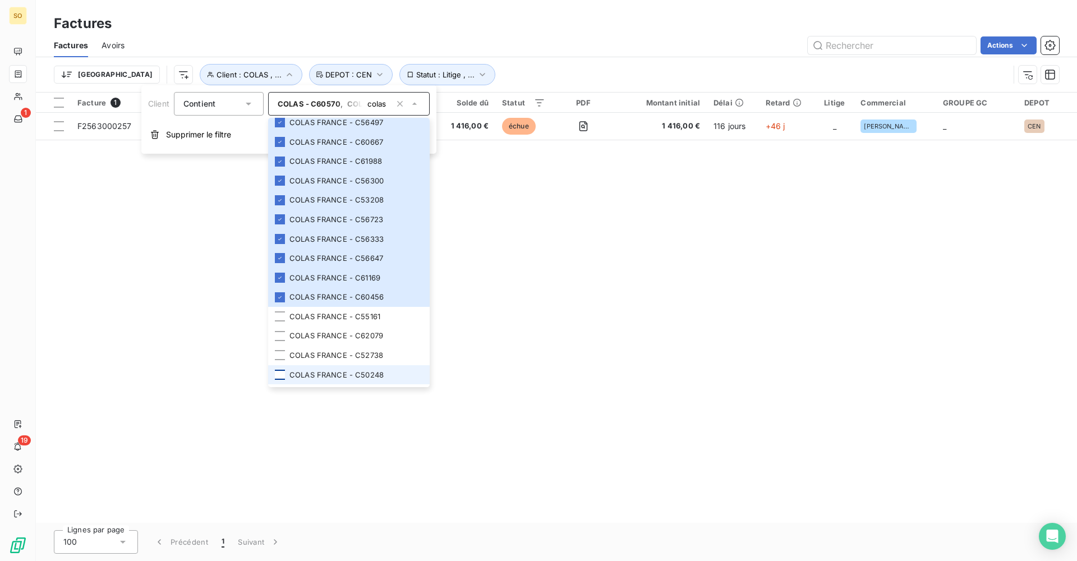
scroll to position [341, 0]
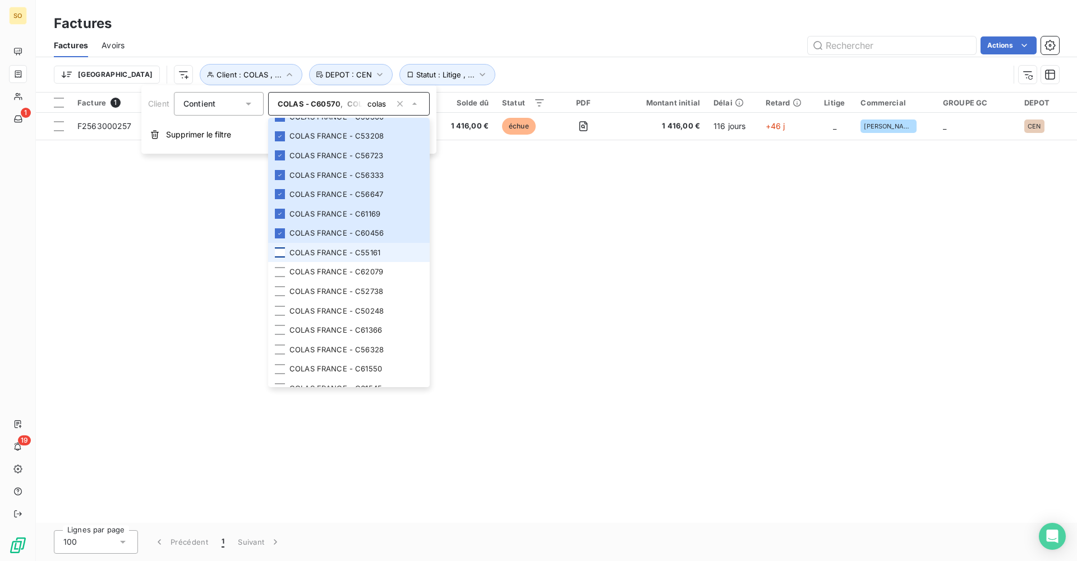
click at [280, 258] on div at bounding box center [280, 252] width 10 height 10
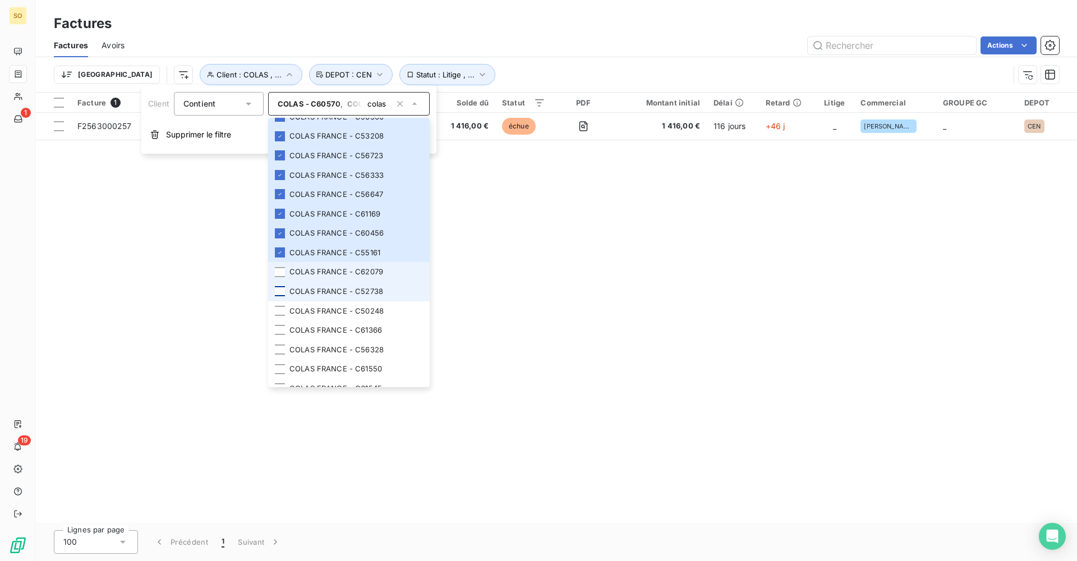
drag, startPoint x: 280, startPoint y: 292, endPoint x: 279, endPoint y: 314, distance: 21.3
click at [280, 277] on div at bounding box center [280, 272] width 10 height 10
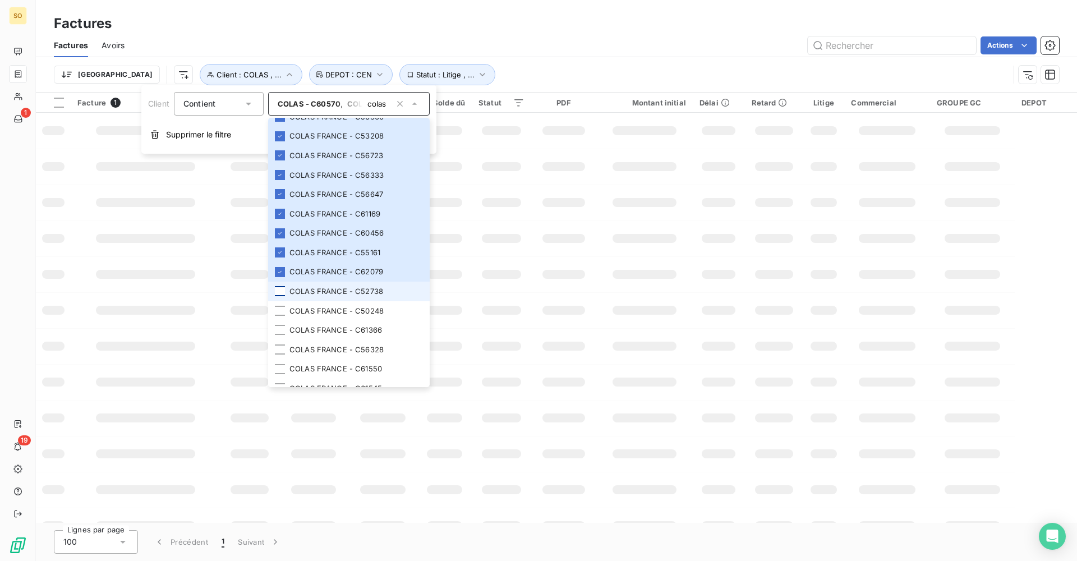
click at [279, 296] on div at bounding box center [280, 291] width 10 height 10
click at [278, 316] on div at bounding box center [280, 311] width 10 height 10
click at [279, 335] on div at bounding box center [280, 330] width 10 height 10
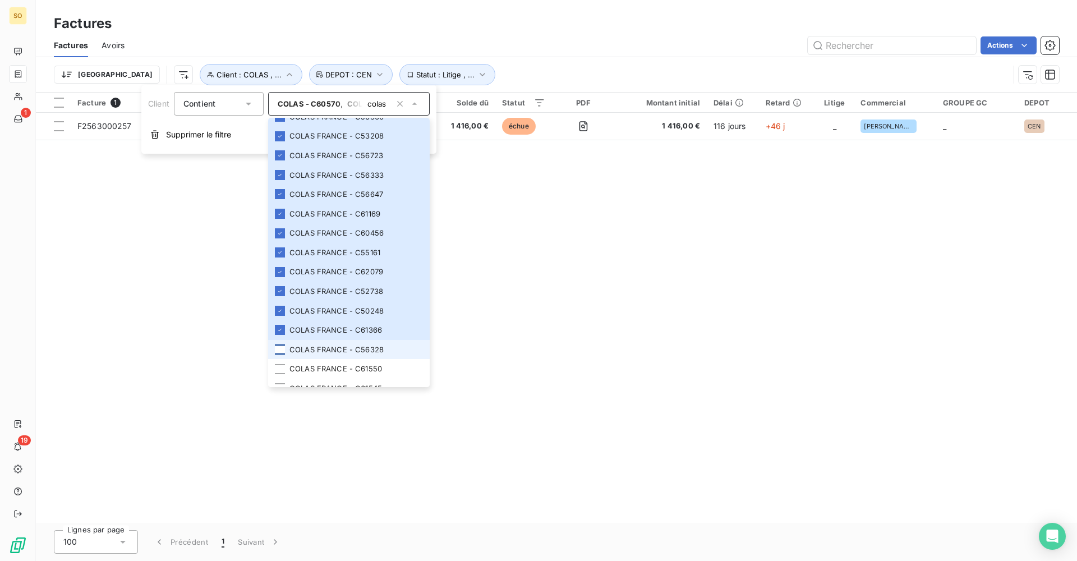
click at [280, 355] on div at bounding box center [280, 349] width 10 height 10
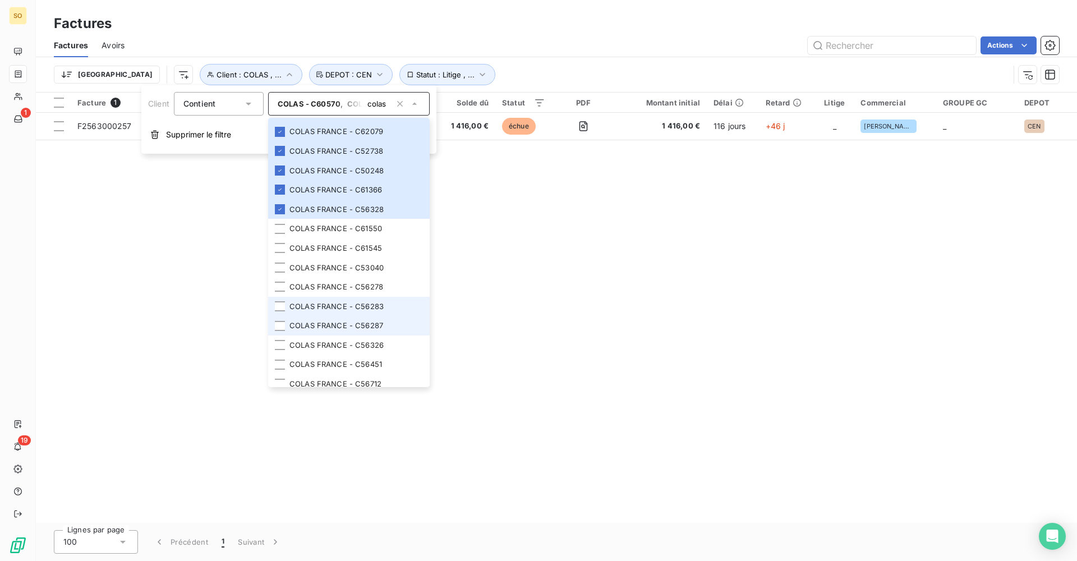
scroll to position [509, 0]
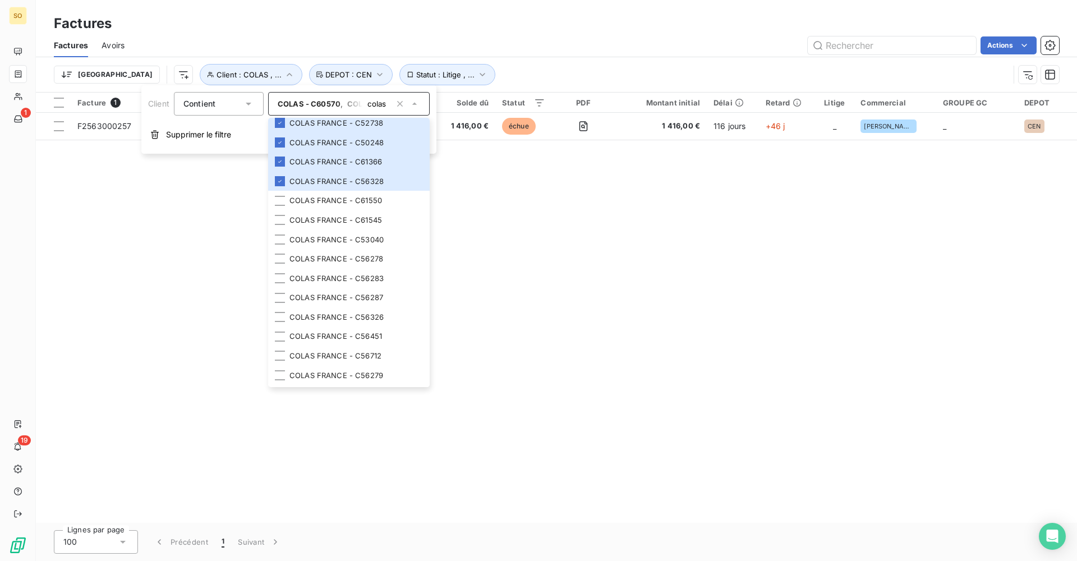
click at [402, 103] on icon "button" at bounding box center [400, 104] width 6 height 6
type input "colas"
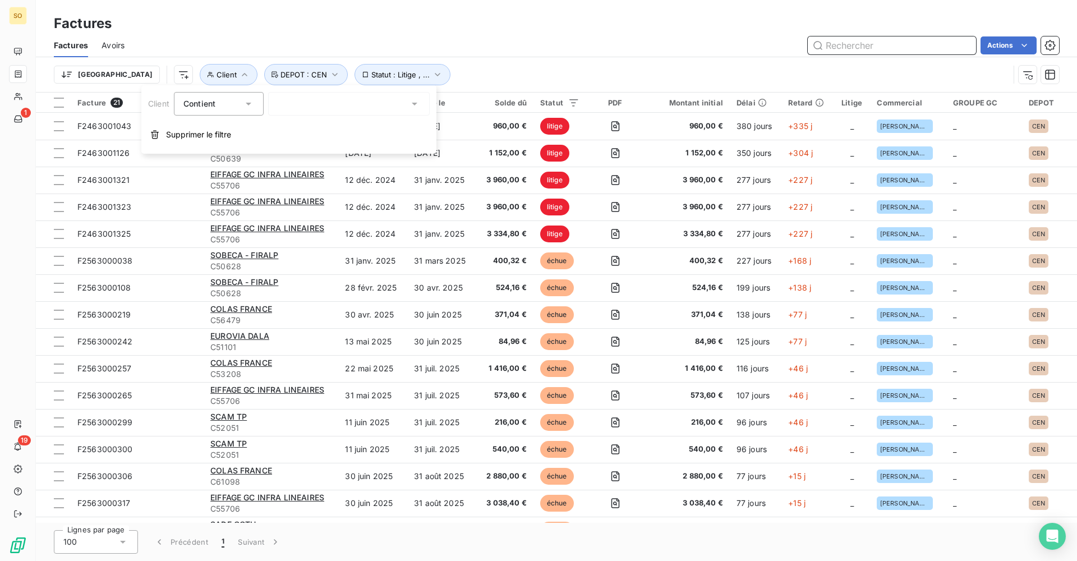
click at [835, 47] on input "text" at bounding box center [892, 45] width 168 height 18
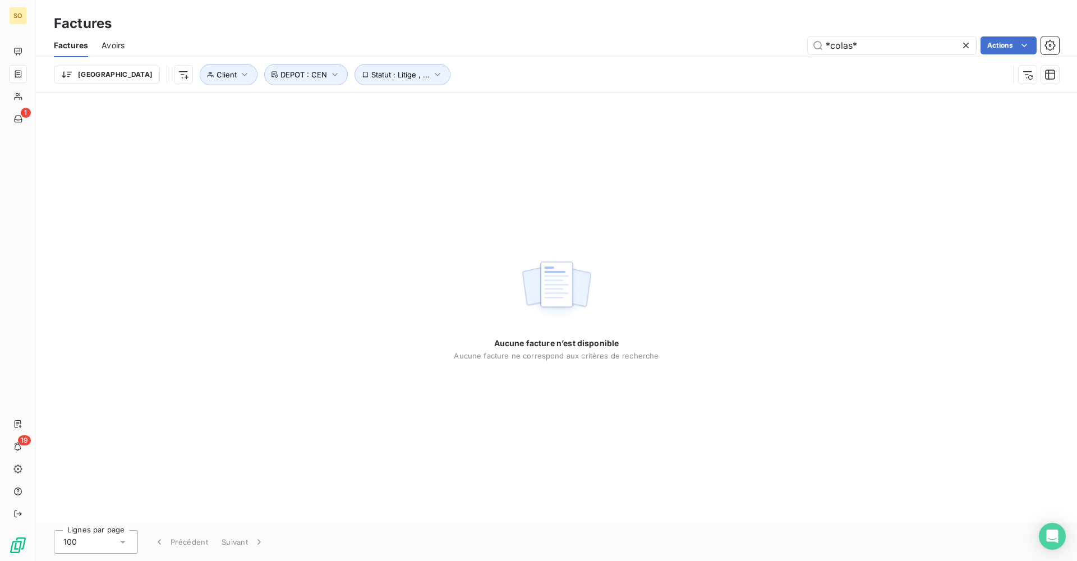
click at [380, 63] on div "Trier Client Statut : Litige , ... DEPOT : [GEOGRAPHIC_DATA]" at bounding box center [556, 74] width 1005 height 35
click at [379, 67] on button "Statut : Litige , ..." at bounding box center [403, 74] width 96 height 21
drag, startPoint x: 848, startPoint y: 45, endPoint x: 706, endPoint y: 52, distance: 142.1
click at [707, 52] on div "*colas* Actions" at bounding box center [598, 45] width 921 height 18
type input "colas"
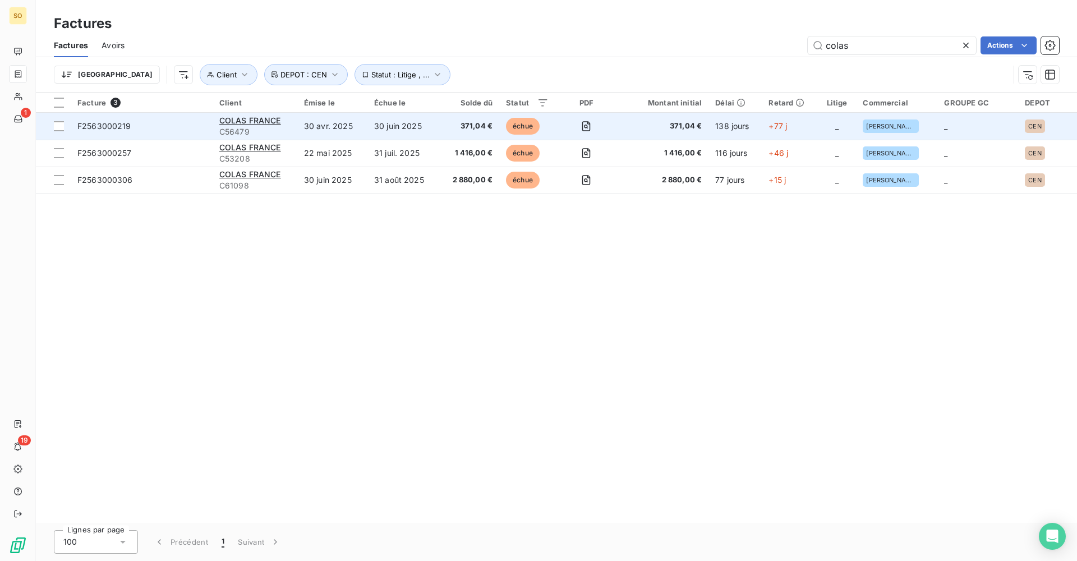
click at [424, 130] on td "30 juin 2025" at bounding box center [402, 126] width 71 height 27
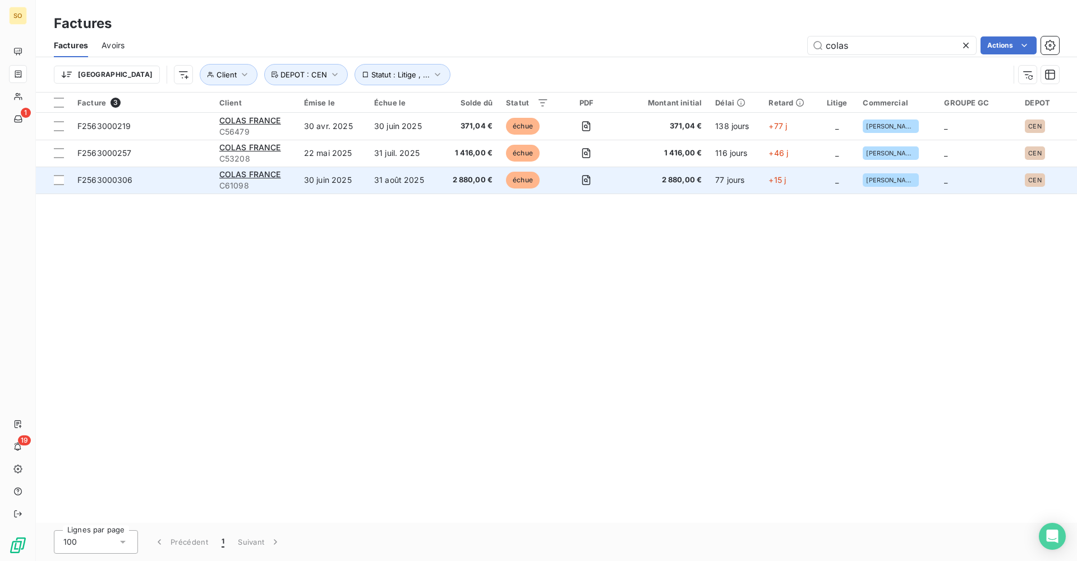
click at [300, 184] on td "30 juin 2025" at bounding box center [332, 180] width 70 height 27
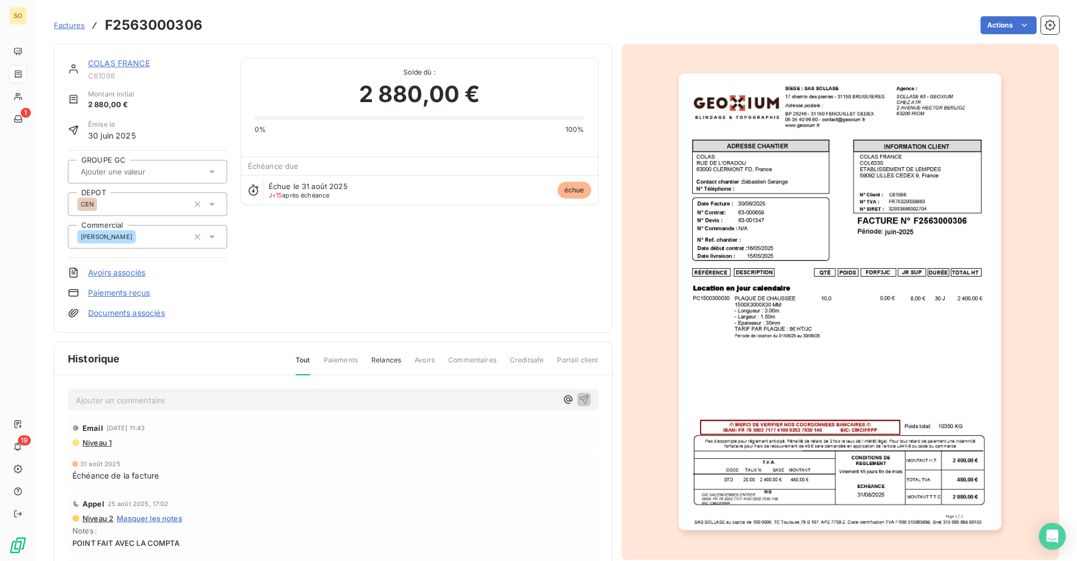
click at [724, 336] on img "button" at bounding box center [840, 301] width 323 height 457
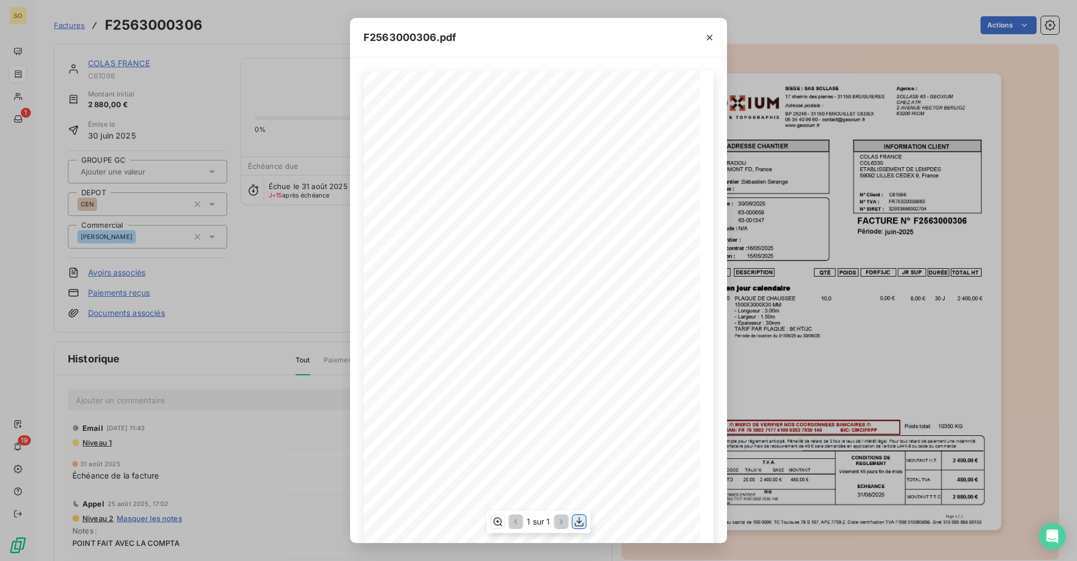
click at [573, 519] on button "button" at bounding box center [579, 521] width 13 height 13
drag, startPoint x: 218, startPoint y: 298, endPoint x: 248, endPoint y: 292, distance: 30.4
click at [218, 298] on div "F2563000306.pdf QTÉ RÉFÉRENCE TOTAL HT FORF3JC POIDS JR SUP DURÉE DESCRIPTION L…" at bounding box center [538, 280] width 1077 height 561
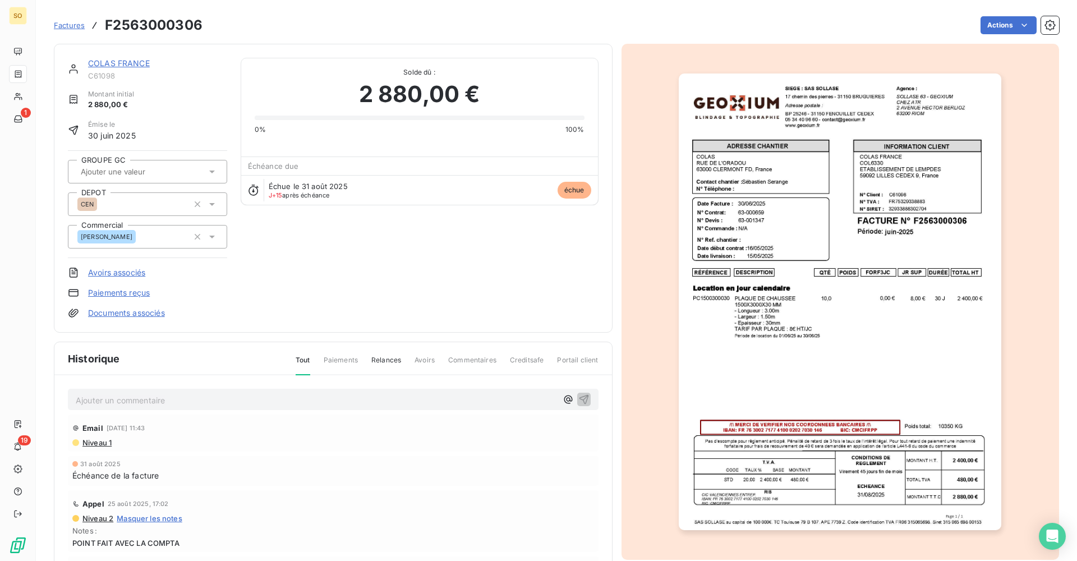
click at [136, 61] on link "COLAS FRANCE" at bounding box center [119, 63] width 62 height 10
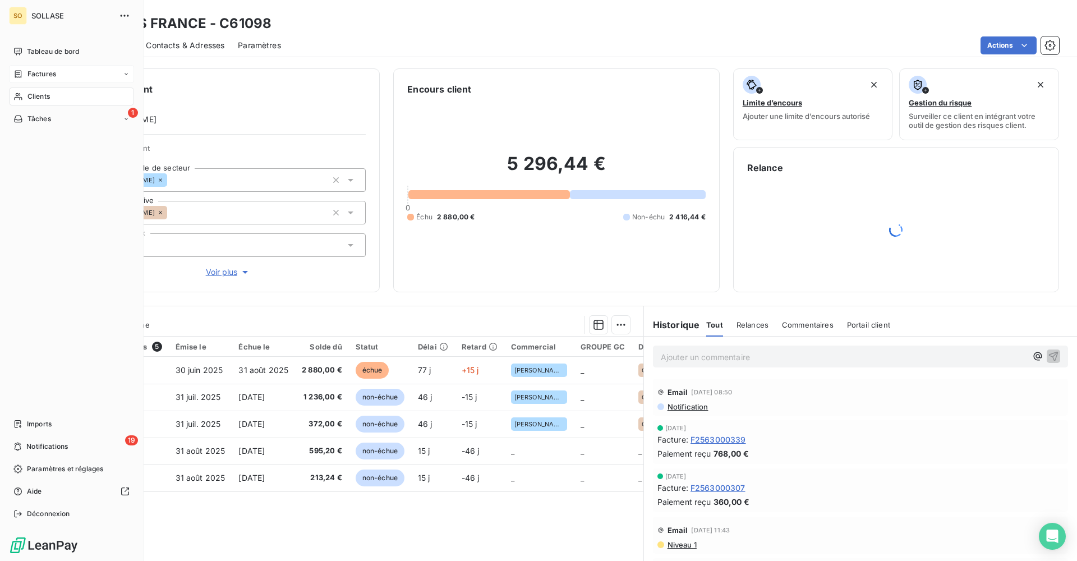
click at [52, 81] on div "Factures" at bounding box center [71, 74] width 125 height 18
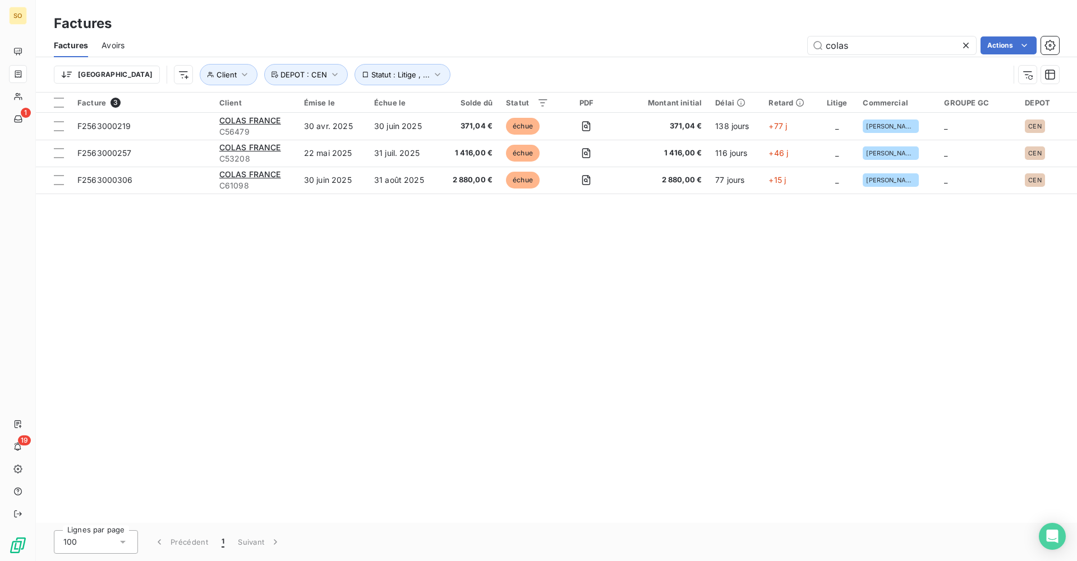
drag, startPoint x: 862, startPoint y: 46, endPoint x: 692, endPoint y: 66, distance: 171.2
click at [699, 49] on div "colas Actions" at bounding box center [598, 45] width 921 height 18
type input "F2563000221"
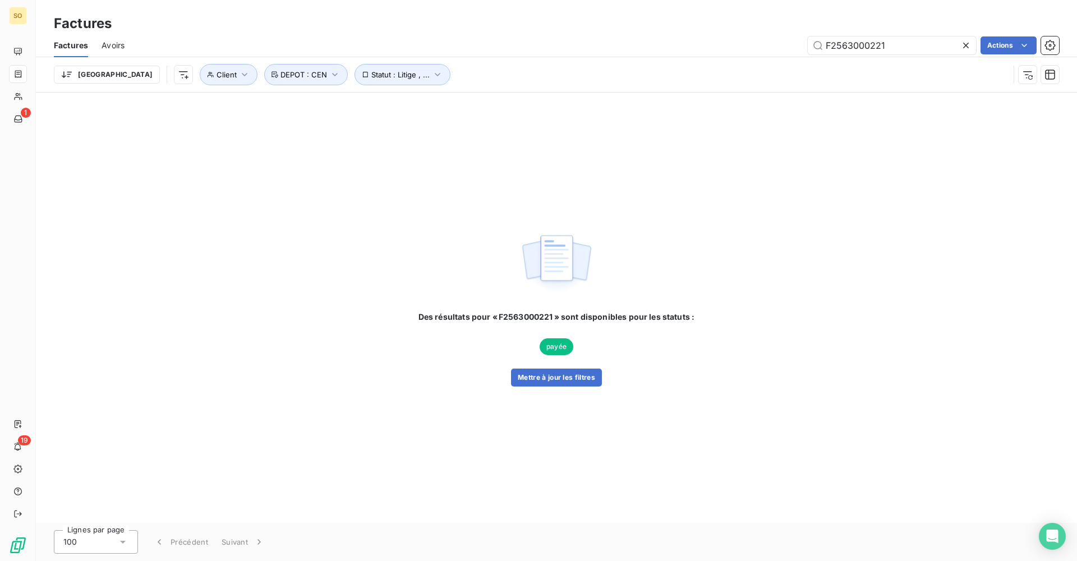
click at [573, 395] on div "Des résultats pour « F2563000221 » sont disponibles pour les statuts : payée Me…" at bounding box center [556, 308] width 1041 height 430
click at [574, 383] on button "Mettre à jour les filtres" at bounding box center [556, 378] width 91 height 18
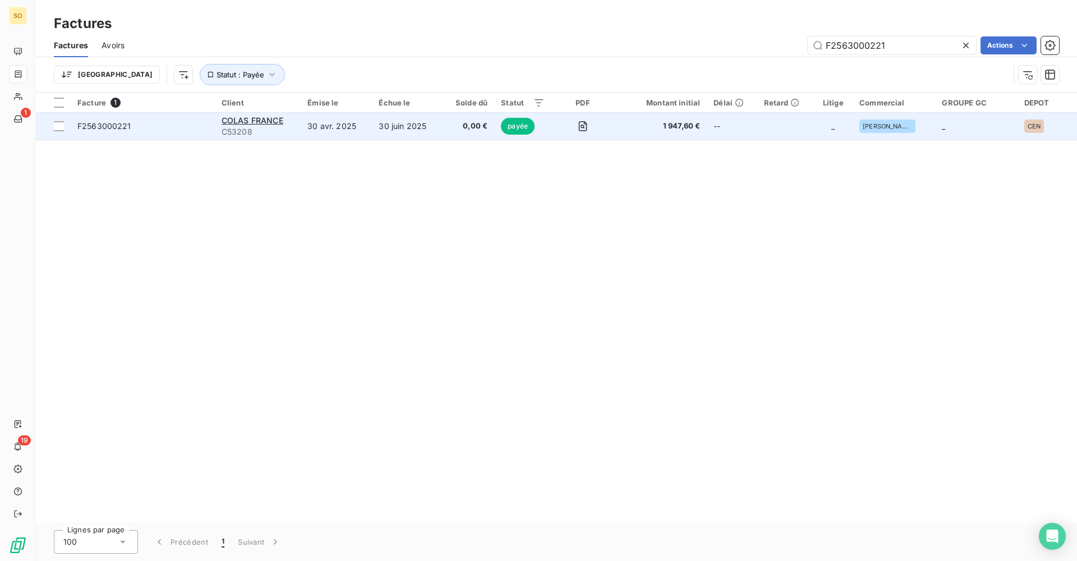
click at [372, 135] on td "30 avr. 2025" at bounding box center [336, 126] width 71 height 27
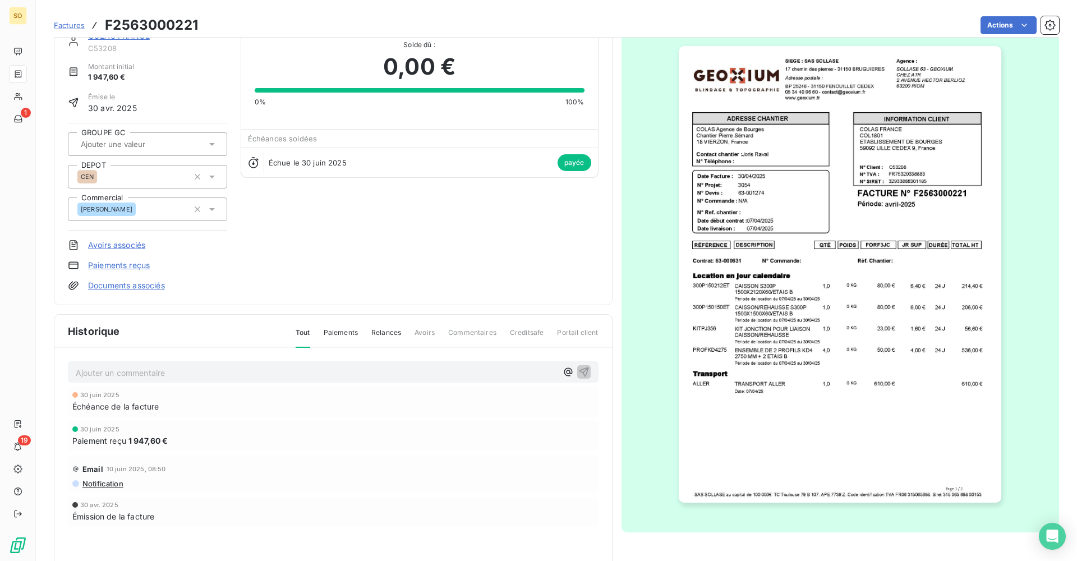
scroll to position [60, 0]
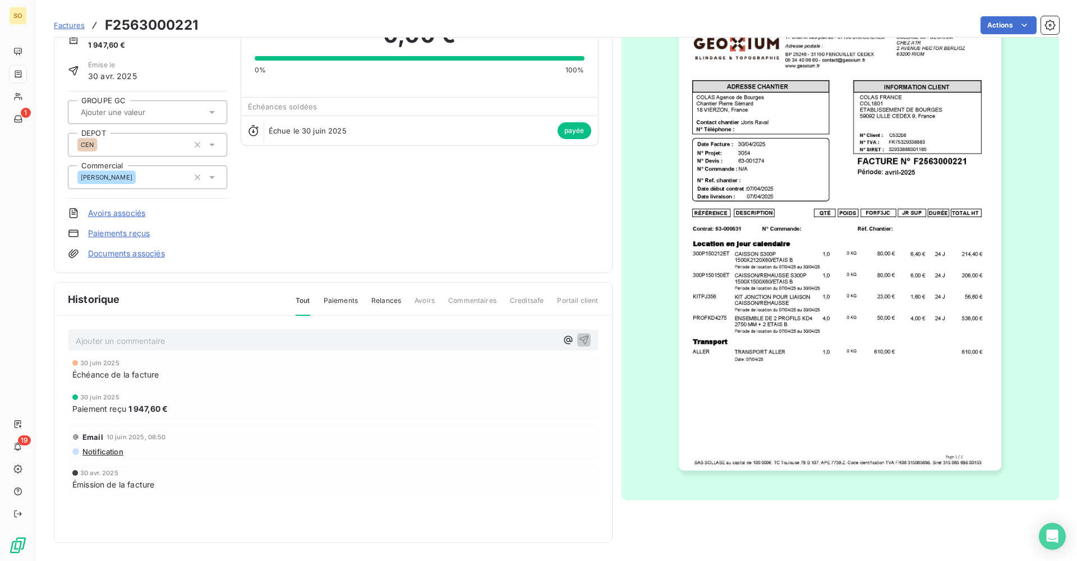
click at [774, 347] on img "button" at bounding box center [840, 242] width 323 height 457
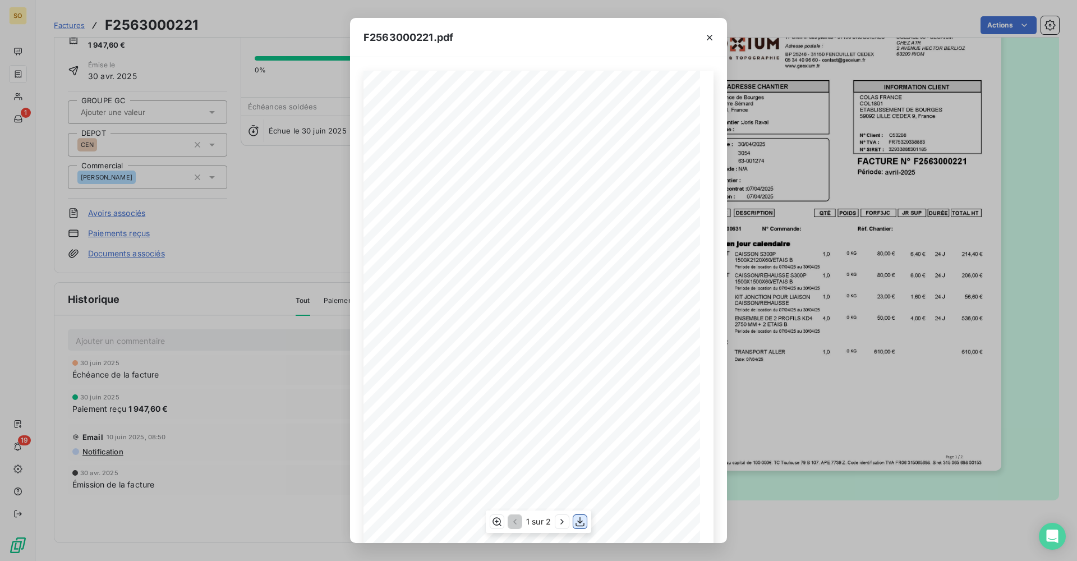
click at [583, 523] on icon "button" at bounding box center [579, 521] width 11 height 11
click at [281, 231] on div "F2563000221.pdf QTÉ RÉFÉRENCE TOTAL HT FORF3JC POIDS JR SUP DURÉE DESCRIPTION C…" at bounding box center [538, 280] width 1077 height 561
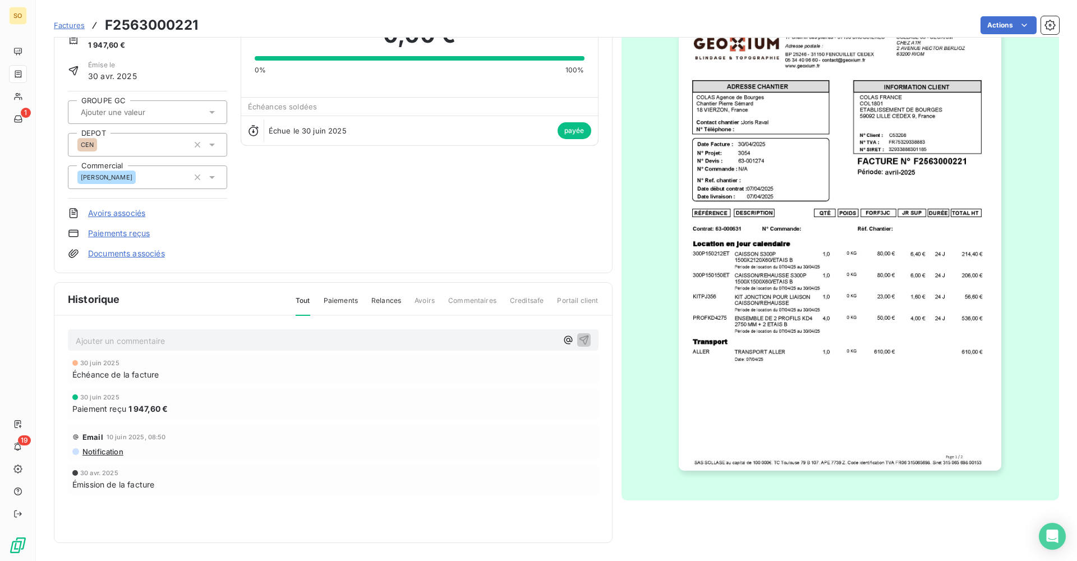
scroll to position [0, 0]
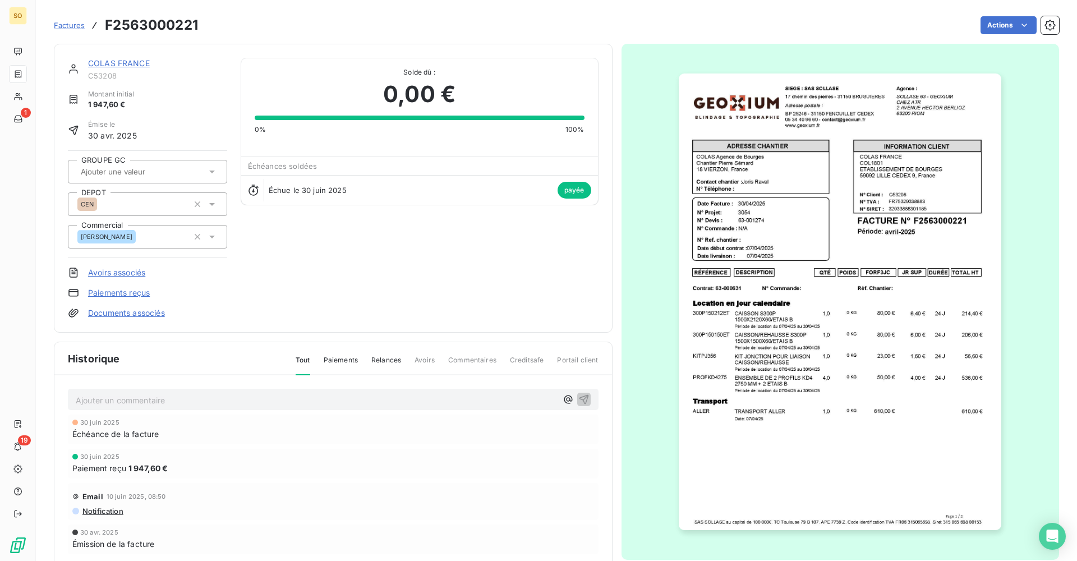
click at [73, 26] on span "Factures" at bounding box center [69, 25] width 31 height 9
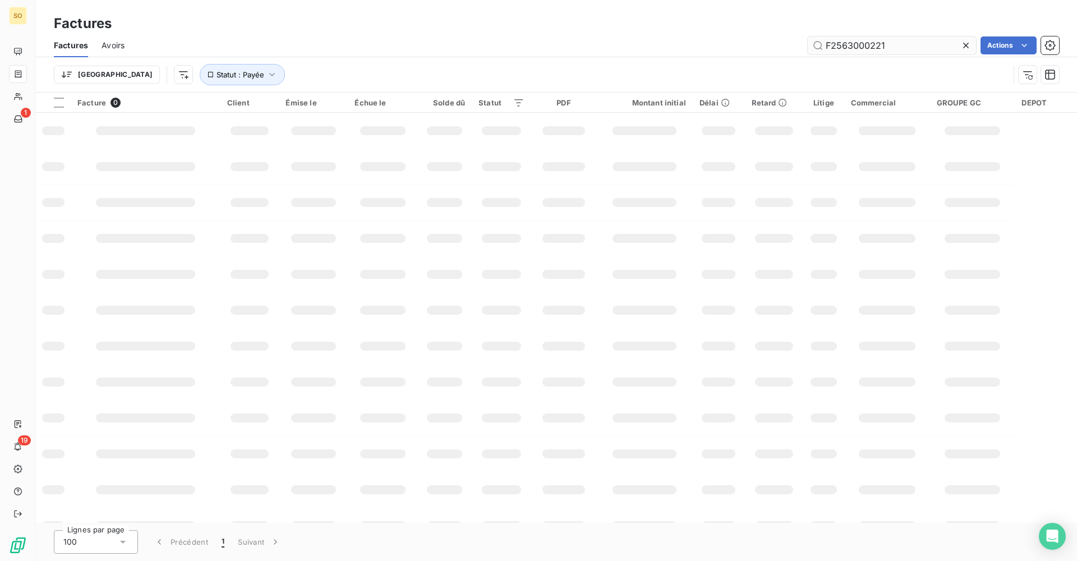
drag, startPoint x: 911, startPoint y: 43, endPoint x: 870, endPoint y: 45, distance: 41.0
click at [870, 45] on input "F2563000221" at bounding box center [892, 45] width 168 height 18
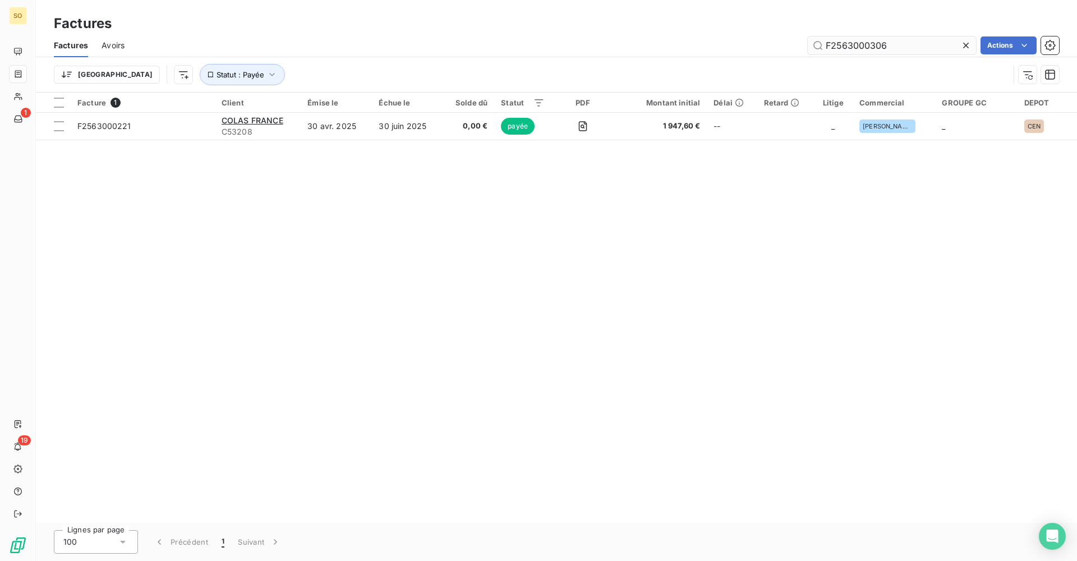
type input "F2563000306"
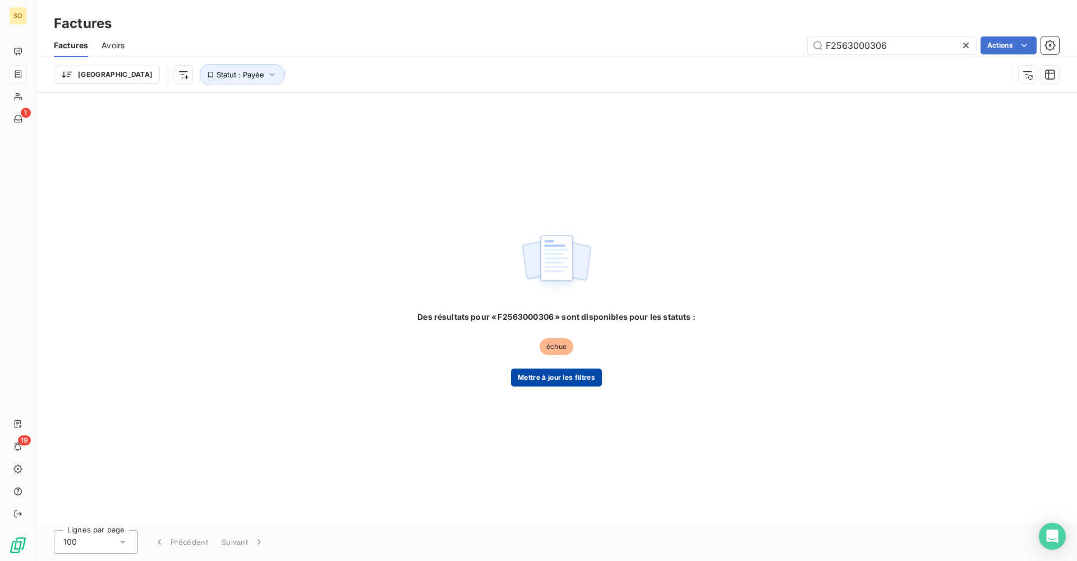
click at [572, 386] on button "Mettre à jour les filtres" at bounding box center [556, 378] width 91 height 18
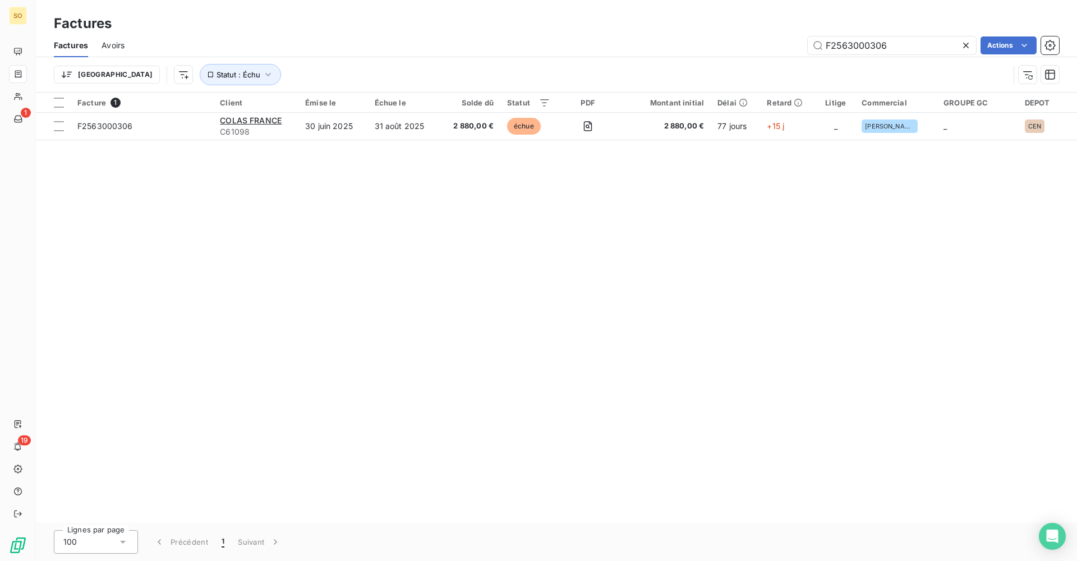
click at [339, 139] on td "30 juin 2025" at bounding box center [332, 126] width 69 height 27
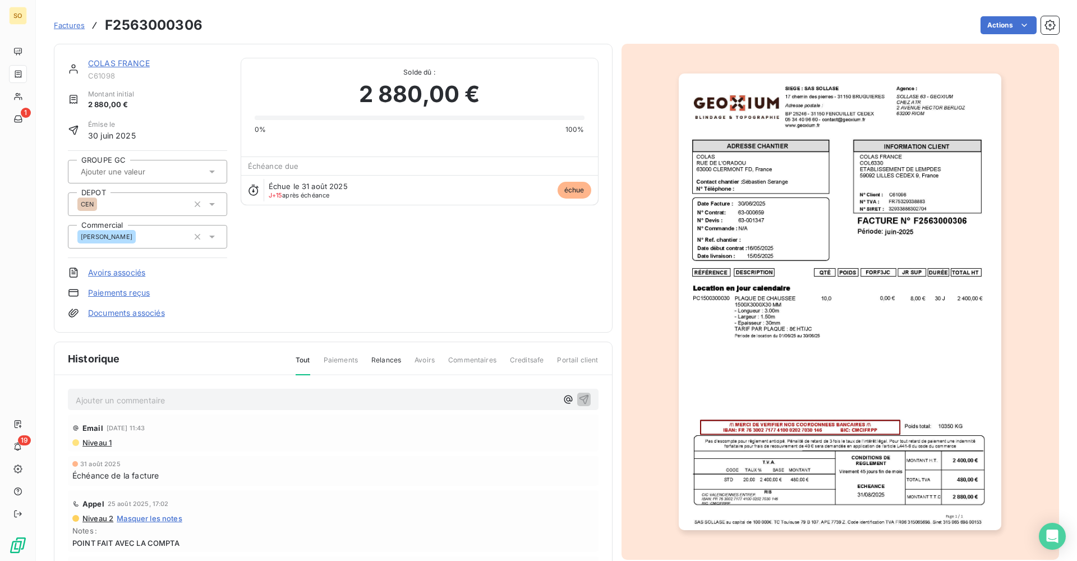
click at [214, 389] on div "Ajouter un commentaire ﻿" at bounding box center [333, 400] width 531 height 22
click at [213, 392] on div "Ajouter un commentaire ﻿" at bounding box center [316, 399] width 481 height 15
click at [212, 398] on p "Ajouter un commentaire ﻿" at bounding box center [316, 400] width 481 height 14
drag, startPoint x: 134, startPoint y: 398, endPoint x: 122, endPoint y: 398, distance: 11.8
click at [122, 398] on span "Commande / PR12117651" at bounding box center [124, 399] width 96 height 10
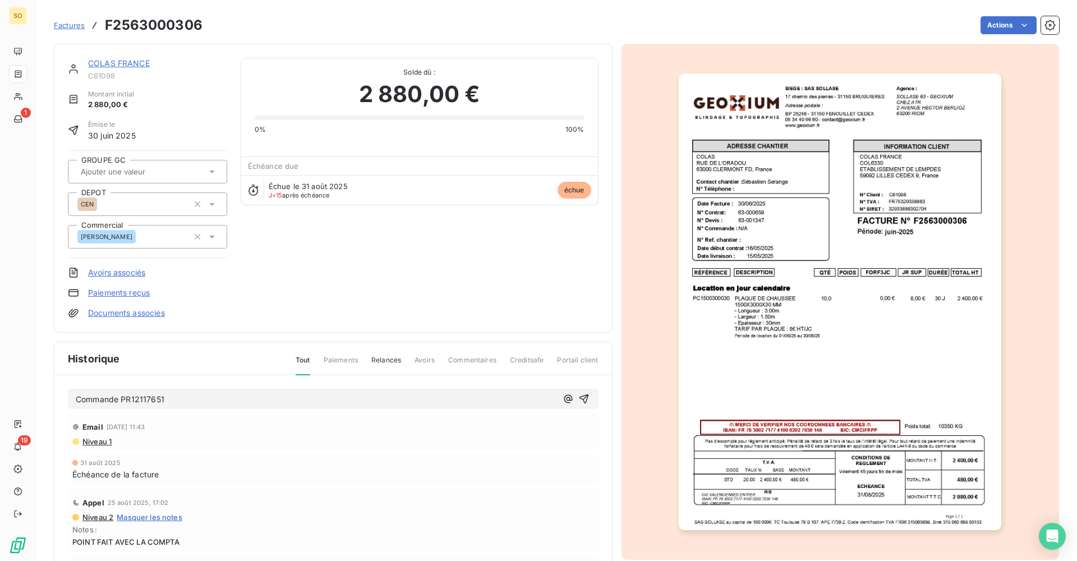
click at [180, 399] on p "Commande PR12117651" at bounding box center [316, 399] width 481 height 13
click at [199, 399] on p "Commande PR12117651 /" at bounding box center [316, 399] width 481 height 13
click at [203, 377] on div "Commande PR12117651 / PR12211053 / Email [DATE] 11:43 Niveau 1 31 août 2025 Éch…" at bounding box center [333, 505] width 558 height 260
click at [233, 393] on p "Commande PR12117651 / PR12211053 /" at bounding box center [316, 399] width 481 height 13
